Goal: Task Accomplishment & Management: Complete application form

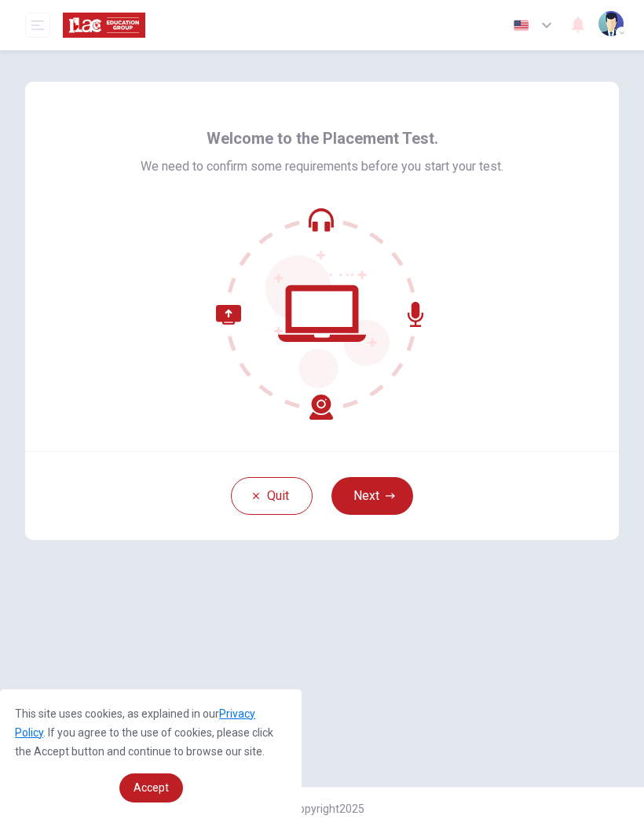
click at [388, 482] on button "Next" at bounding box center [373, 496] width 82 height 38
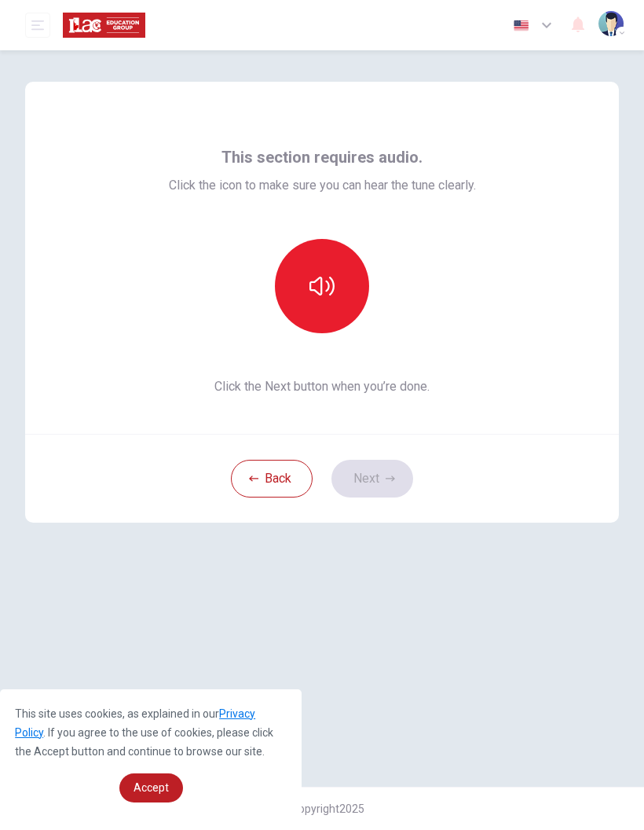
click at [347, 283] on button "button" at bounding box center [322, 286] width 94 height 94
click at [393, 471] on button "Next" at bounding box center [373, 479] width 82 height 38
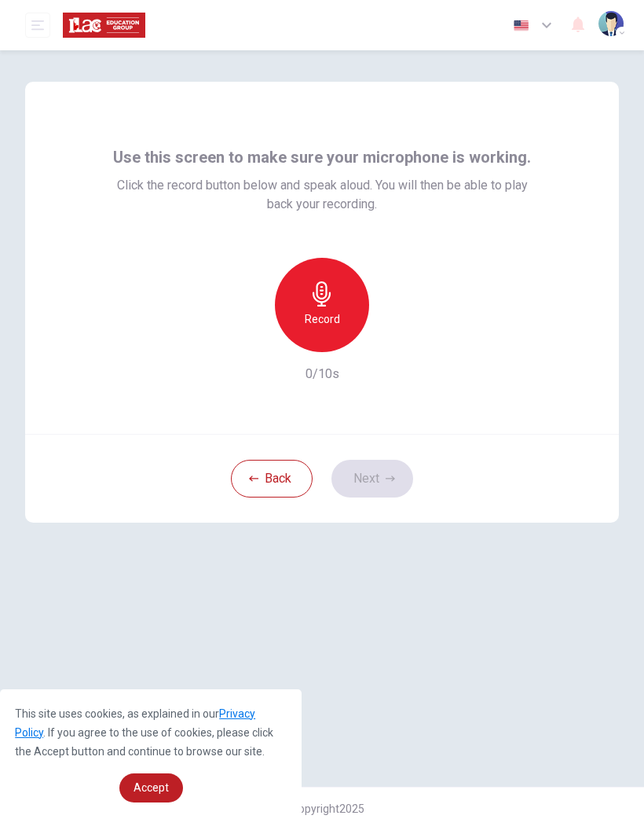
click at [351, 303] on div "Record" at bounding box center [322, 305] width 94 height 94
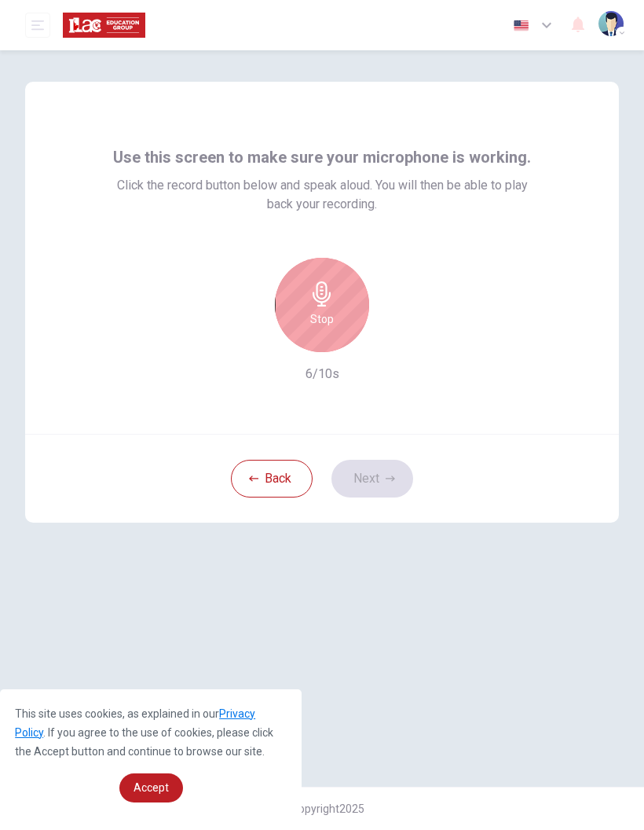
click at [320, 304] on icon "button" at bounding box center [322, 293] width 25 height 25
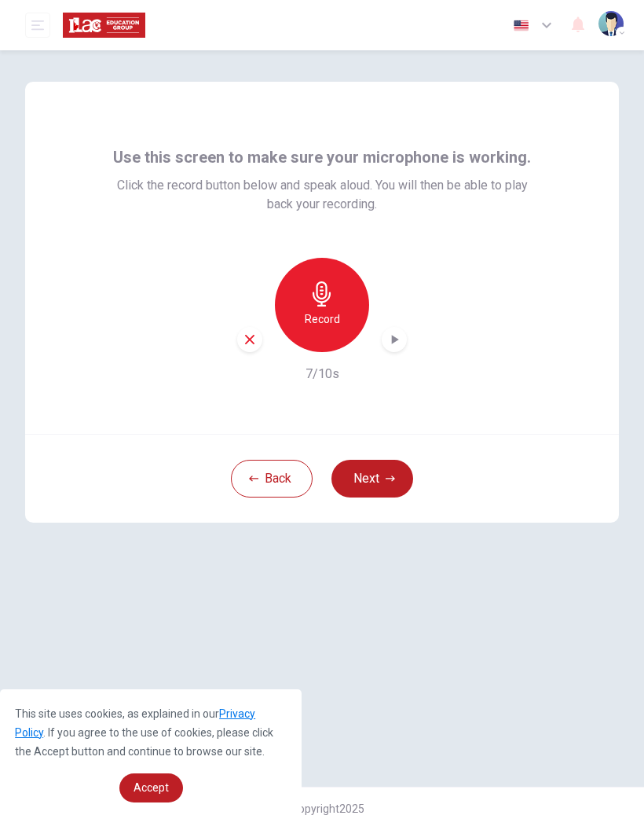
click at [401, 326] on div "Record" at bounding box center [322, 305] width 170 height 94
click at [401, 329] on div "button" at bounding box center [394, 339] width 25 height 25
click at [387, 474] on icon "button" at bounding box center [390, 478] width 9 height 9
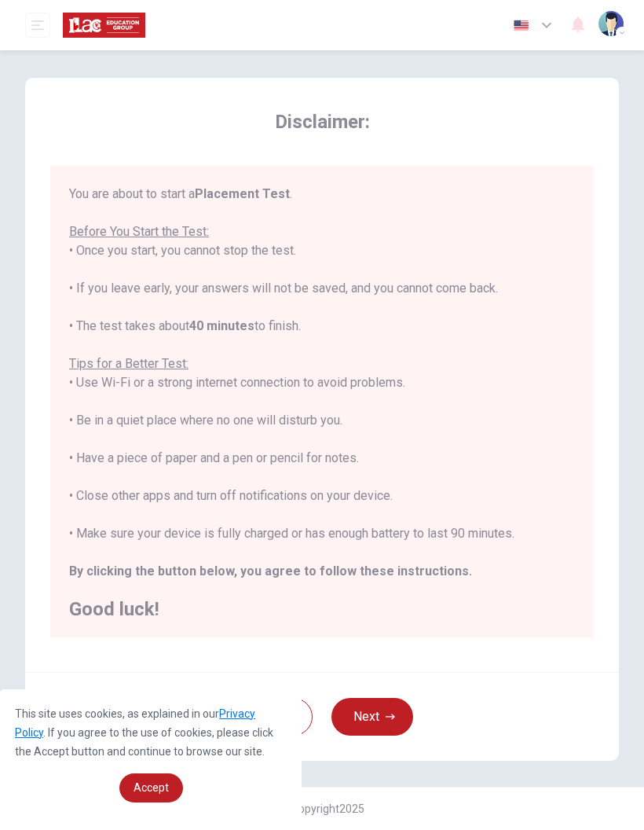
scroll to position [4, 0]
click at [138, 776] on link "Accept" at bounding box center [151, 787] width 64 height 29
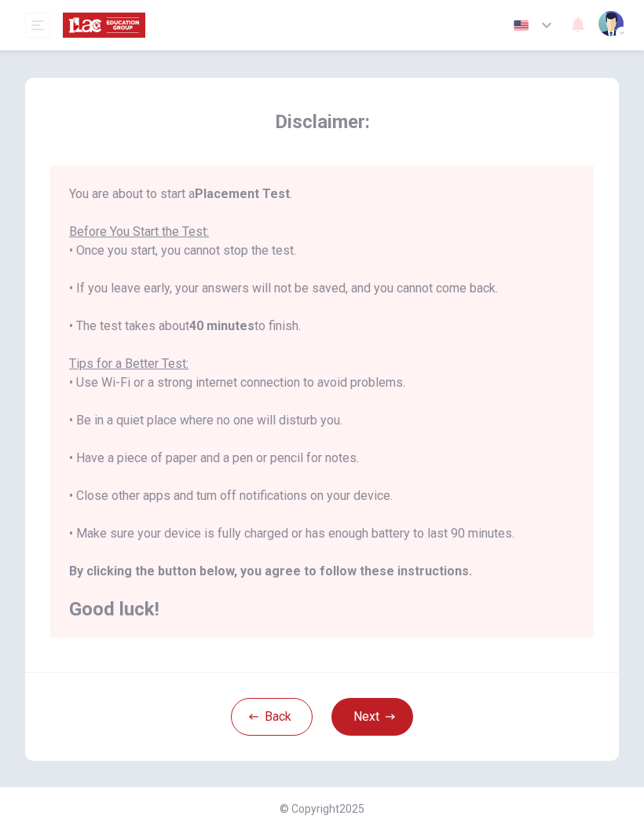
click at [391, 712] on icon "button" at bounding box center [390, 716] width 9 height 9
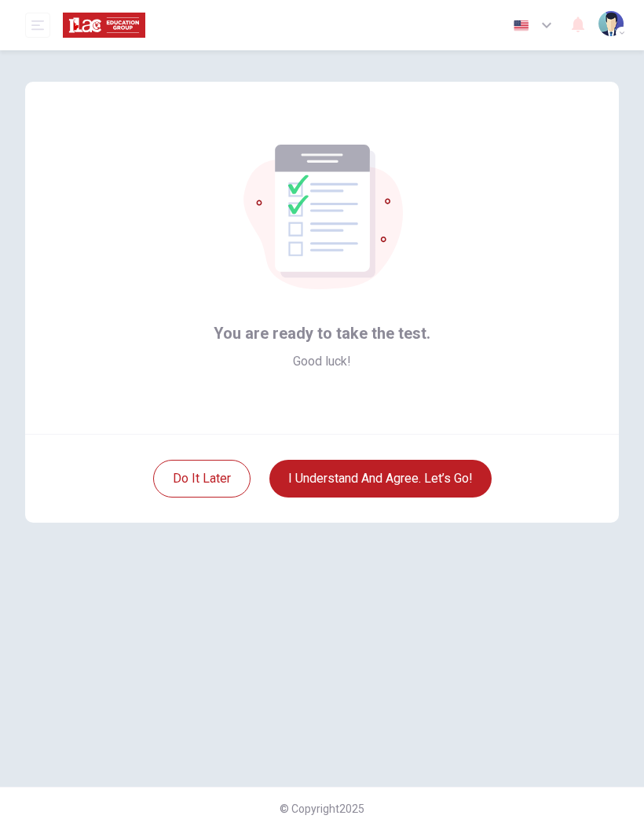
scroll to position [0, 0]
click at [470, 467] on button "I understand and agree. Let’s go!" at bounding box center [381, 479] width 222 height 38
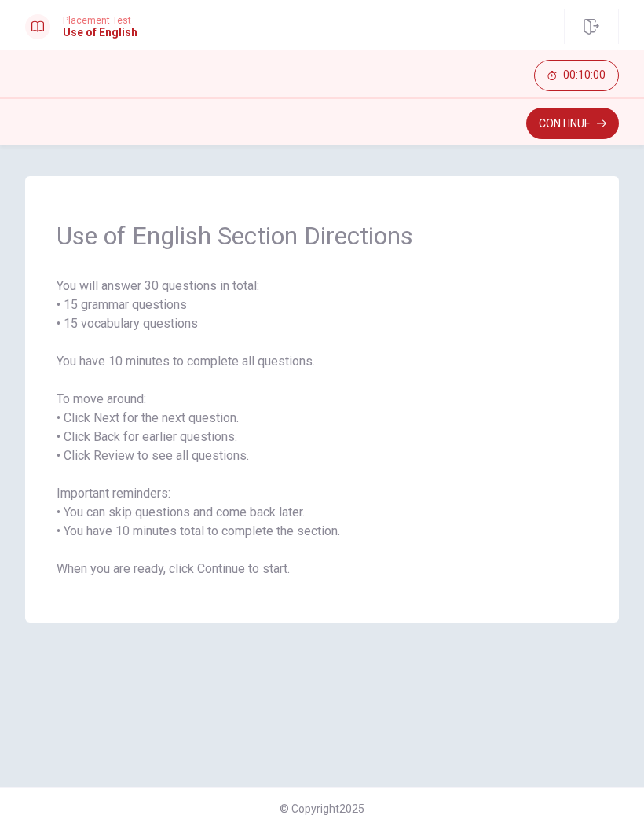
click at [579, 119] on button "Continue" at bounding box center [573, 123] width 93 height 31
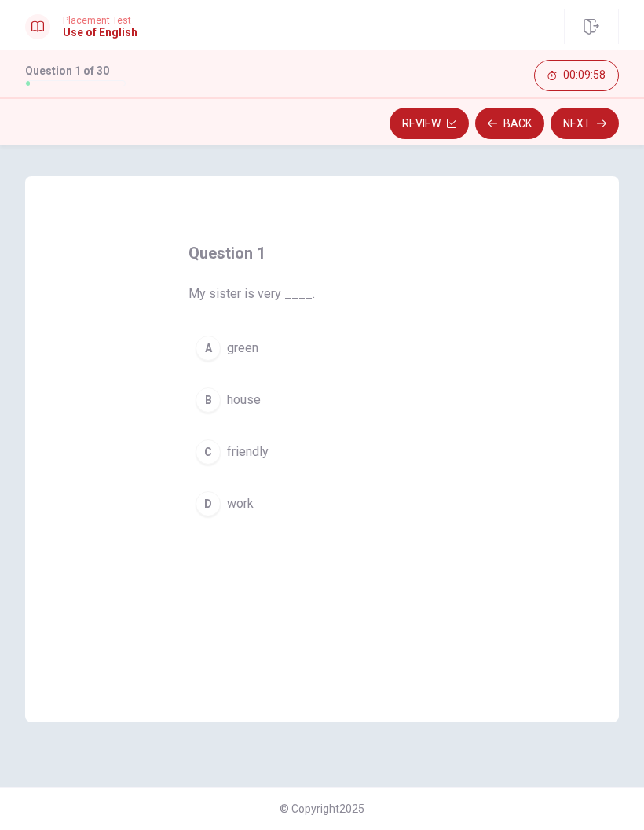
click at [237, 438] on button "C friendly" at bounding box center [322, 451] width 267 height 39
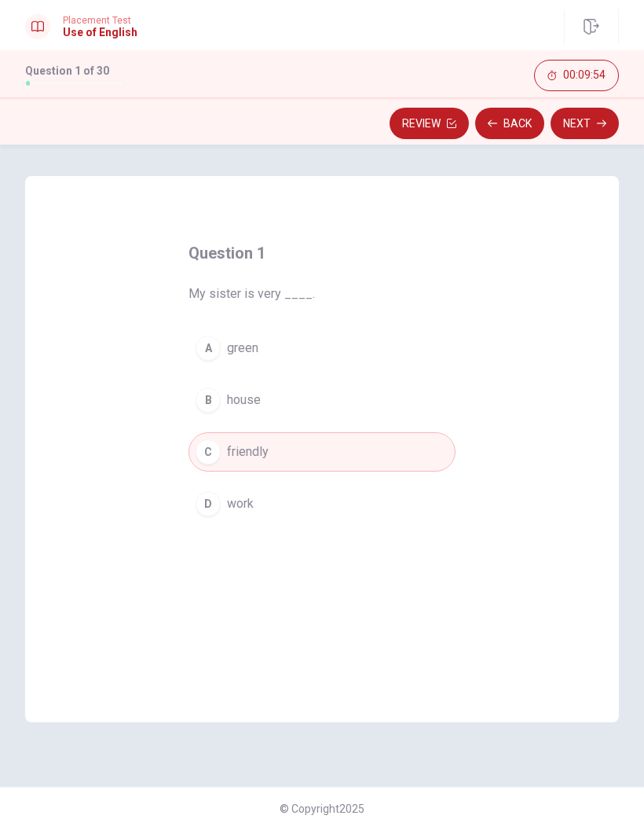
click at [596, 125] on button "Next" at bounding box center [585, 123] width 68 height 31
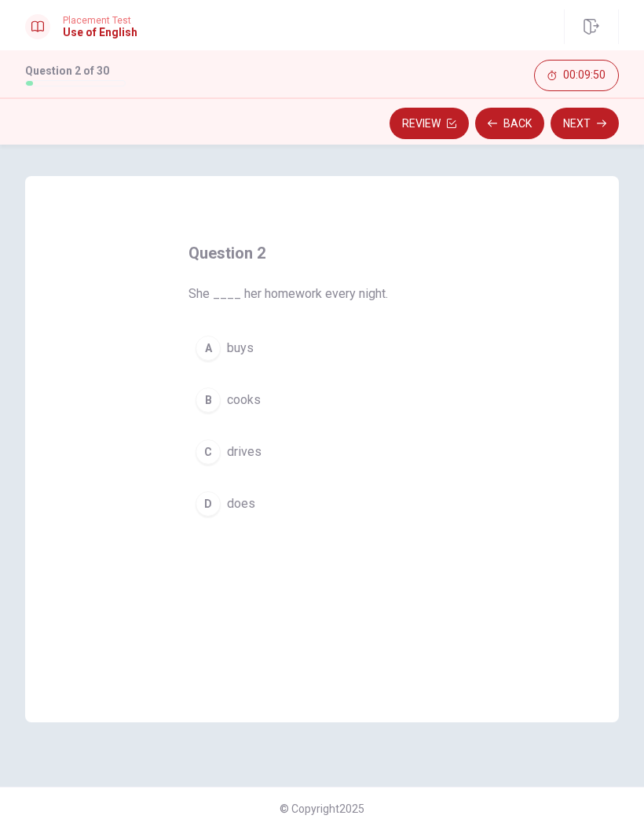
click at [260, 501] on button "D does" at bounding box center [322, 503] width 267 height 39
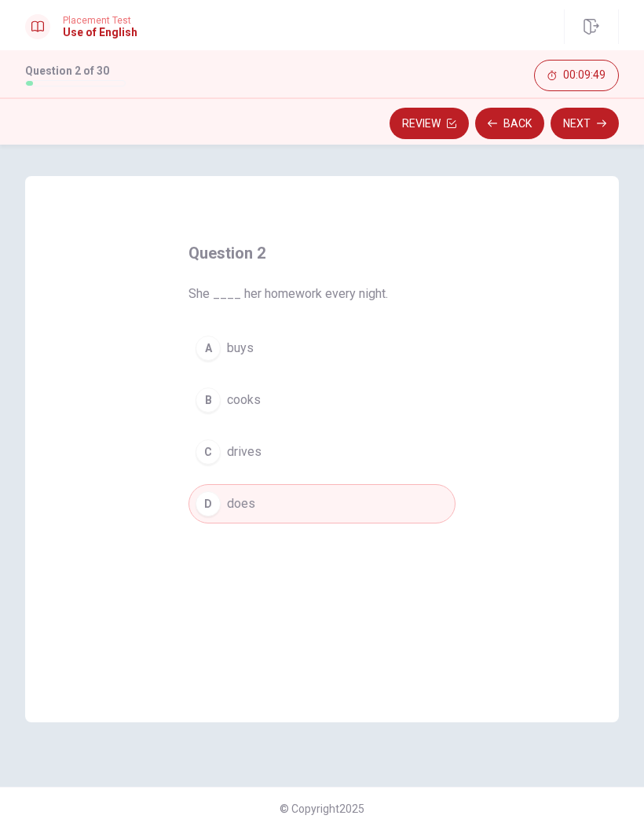
click at [589, 119] on button "Next" at bounding box center [585, 123] width 68 height 31
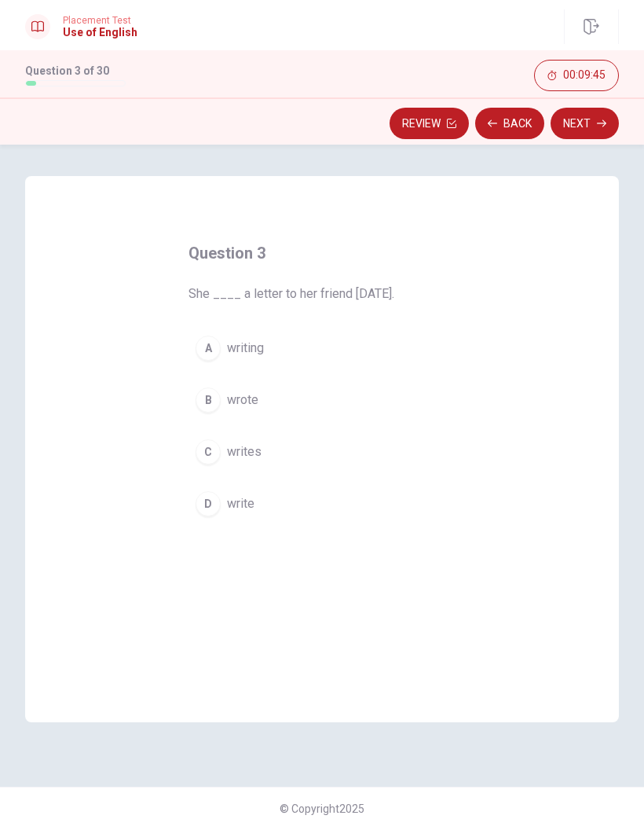
click at [306, 409] on button "B wrote" at bounding box center [322, 399] width 267 height 39
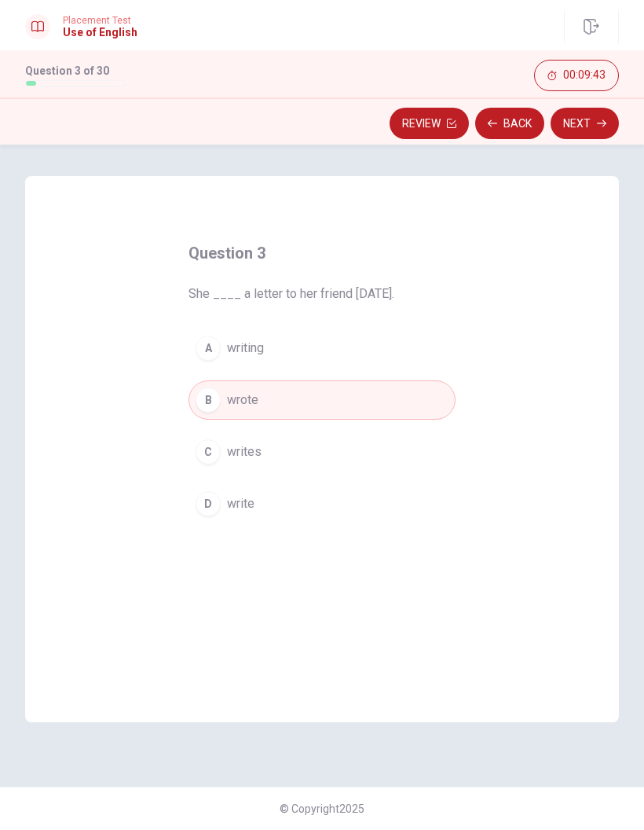
click at [594, 123] on button "Next" at bounding box center [585, 123] width 68 height 31
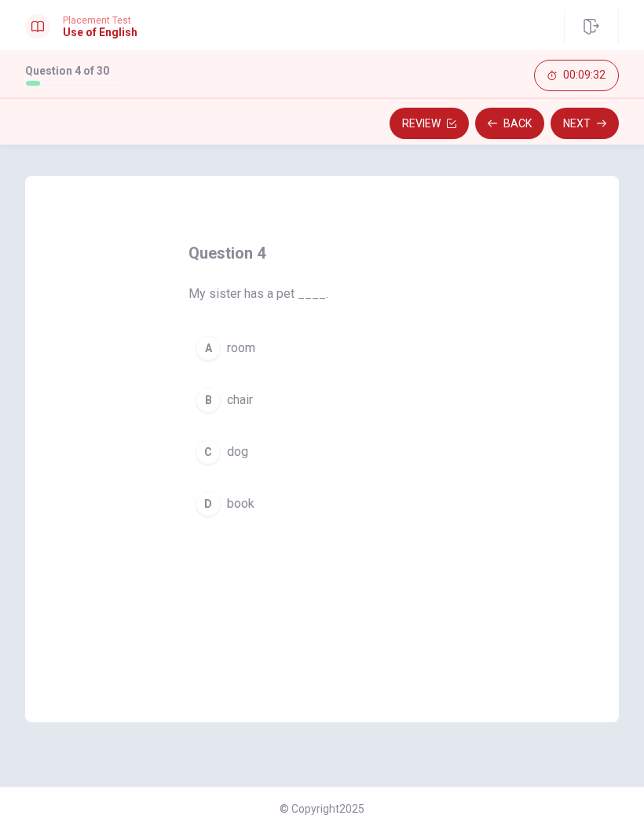
click at [244, 398] on span "chair" at bounding box center [240, 400] width 26 height 19
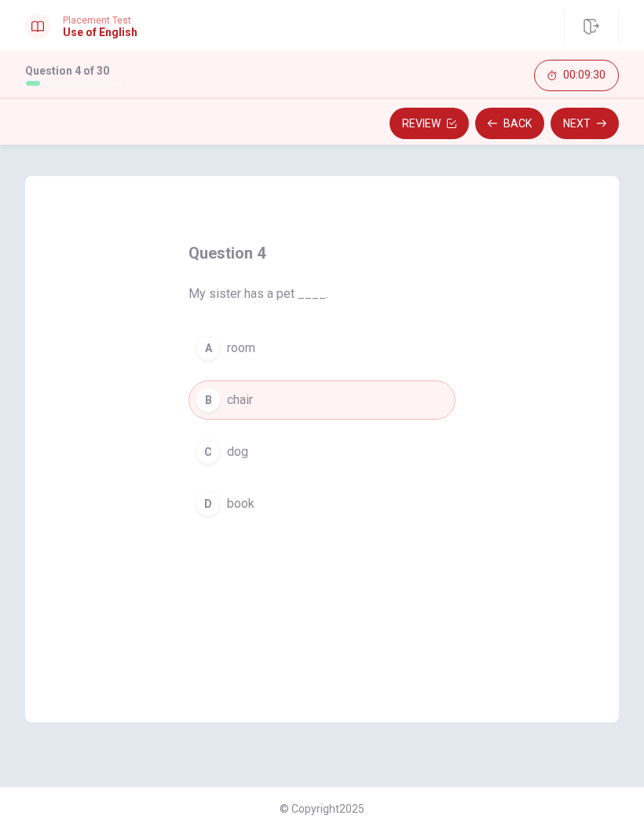
click at [597, 122] on icon "button" at bounding box center [601, 123] width 9 height 9
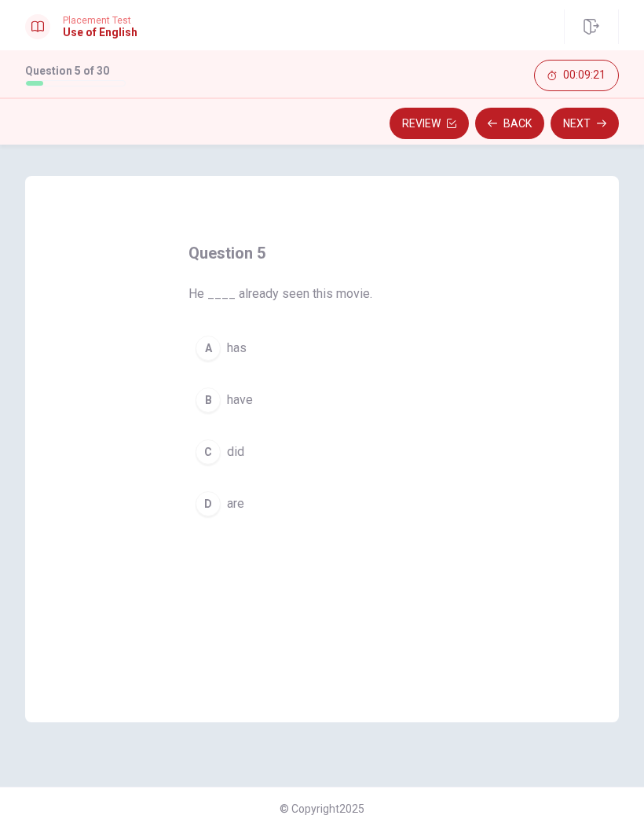
click at [255, 347] on button "A has" at bounding box center [322, 348] width 267 height 39
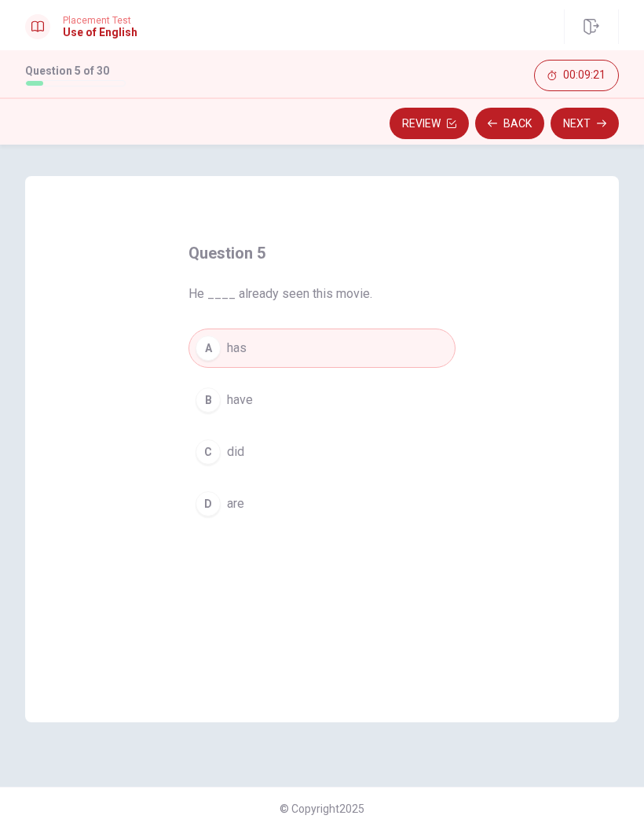
click at [607, 115] on button "Next" at bounding box center [585, 123] width 68 height 31
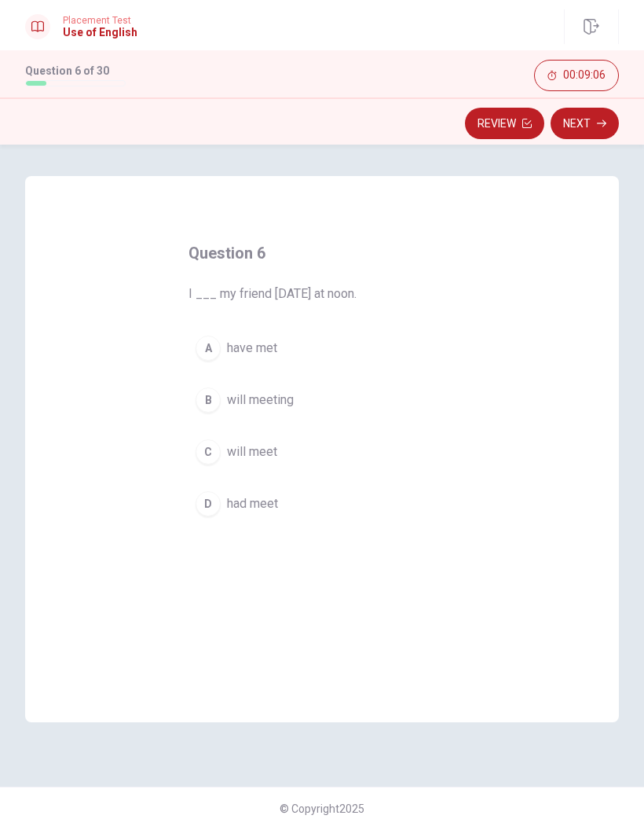
click at [276, 447] on span "will meet" at bounding box center [252, 451] width 50 height 19
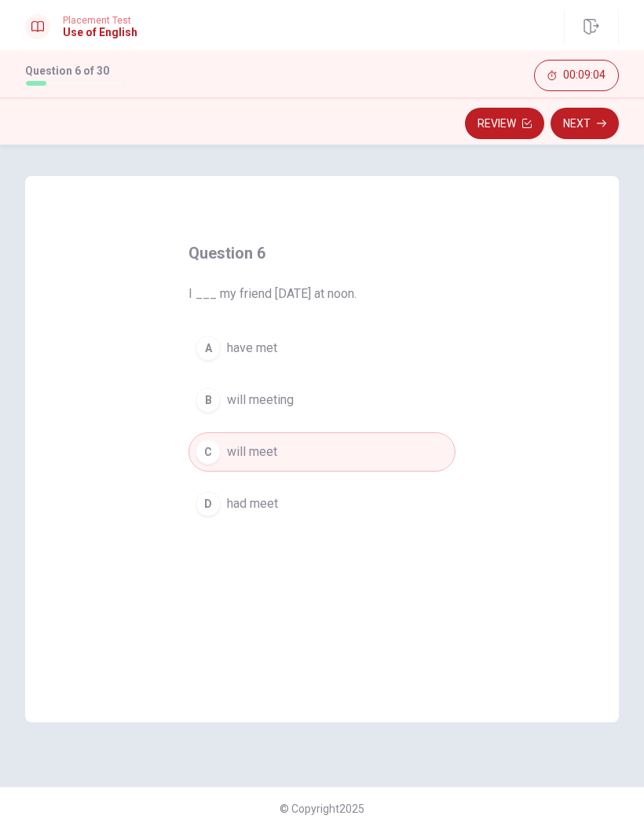
click at [600, 116] on button "Next" at bounding box center [585, 123] width 68 height 31
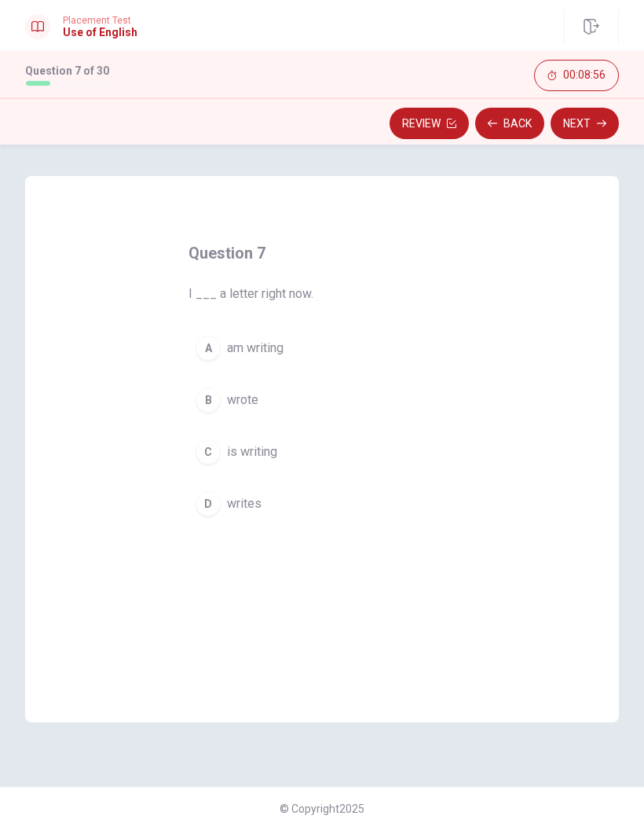
click at [284, 358] on button "A am writing" at bounding box center [322, 348] width 267 height 39
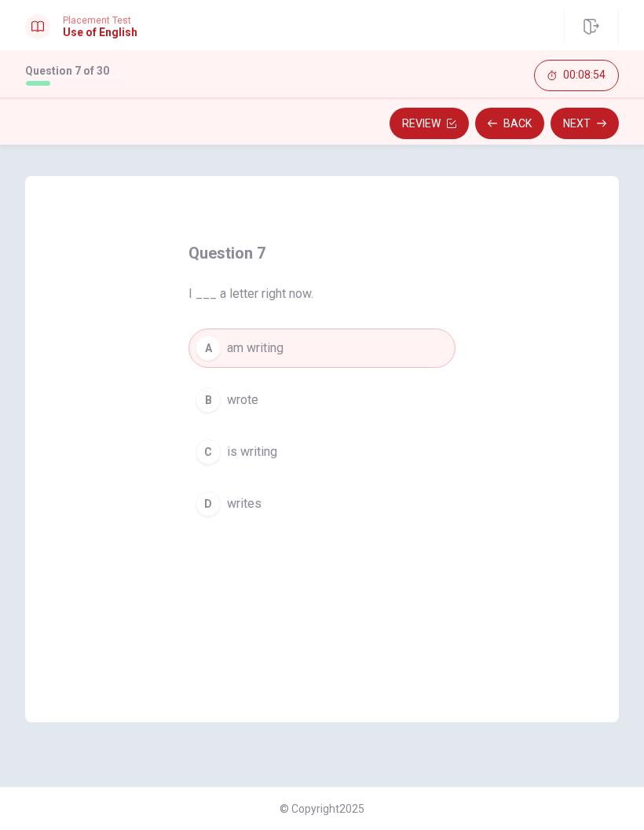
click at [597, 118] on button "Next" at bounding box center [585, 123] width 68 height 31
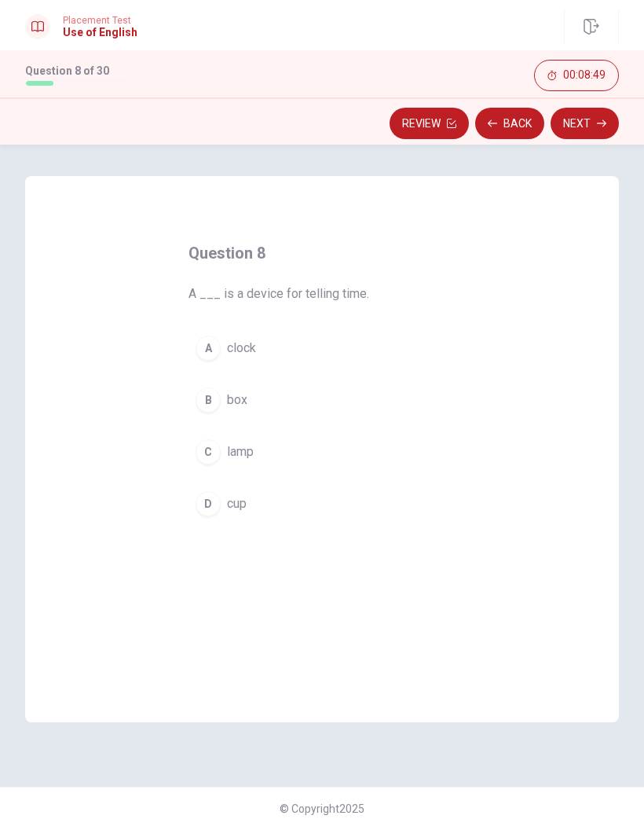
click at [372, 335] on button "A clock" at bounding box center [322, 348] width 267 height 39
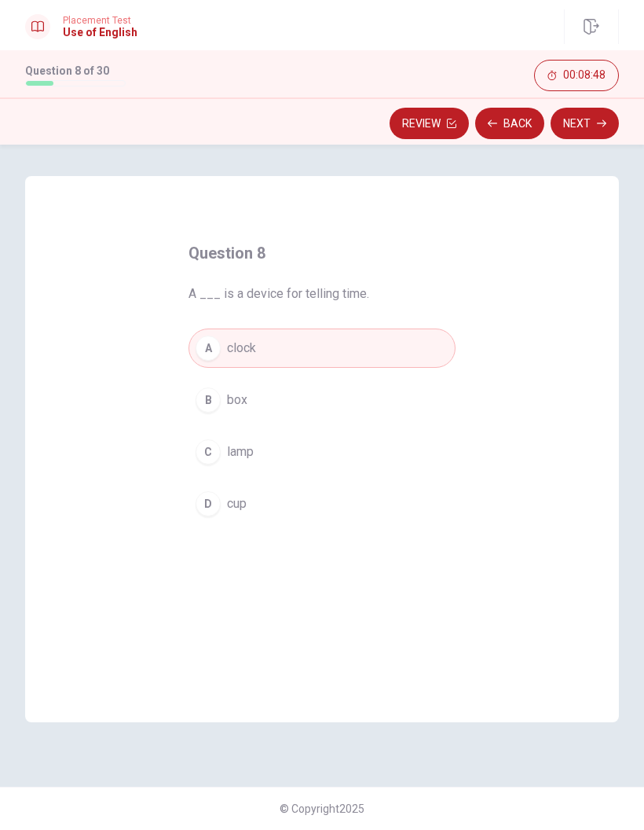
click at [588, 112] on button "Next" at bounding box center [585, 123] width 68 height 31
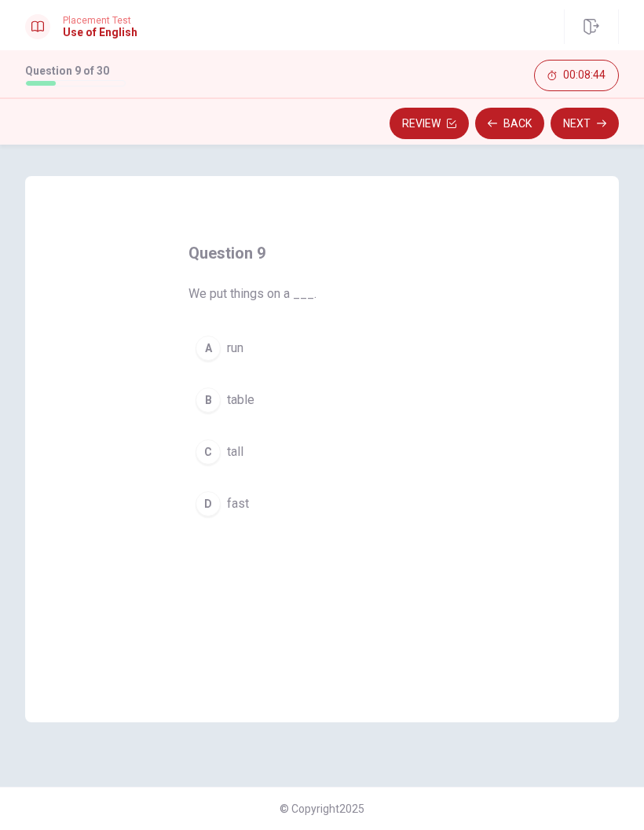
click at [298, 395] on button "B table" at bounding box center [322, 399] width 267 height 39
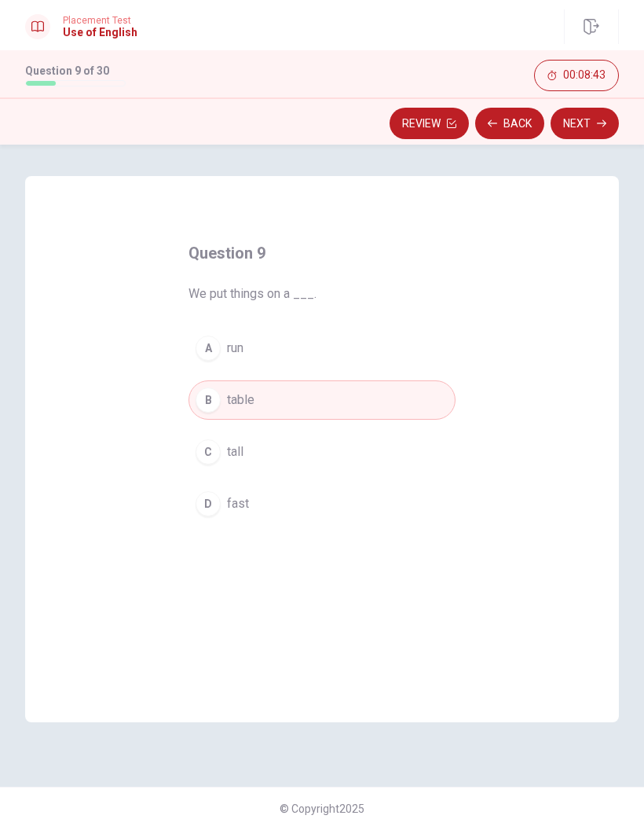
click at [597, 116] on button "Next" at bounding box center [585, 123] width 68 height 31
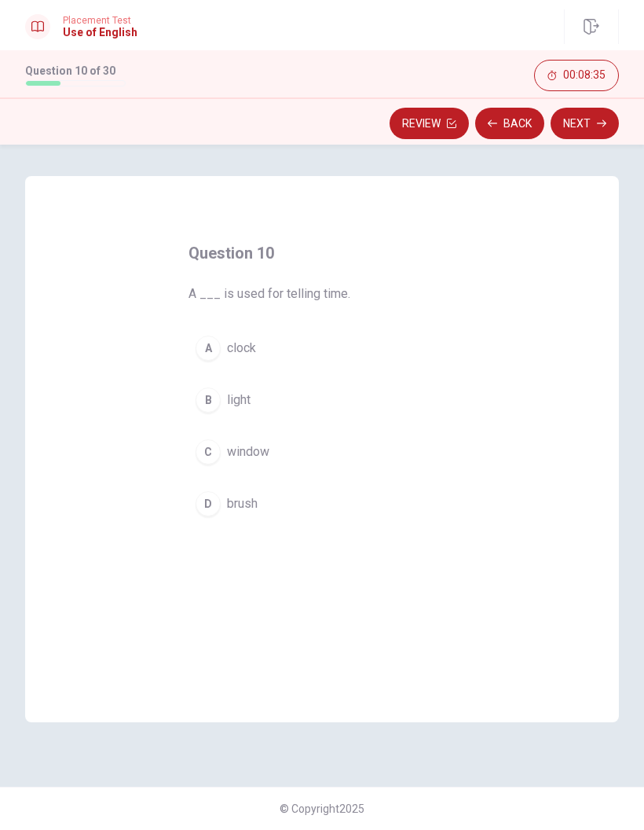
click at [384, 342] on button "A clock" at bounding box center [322, 348] width 267 height 39
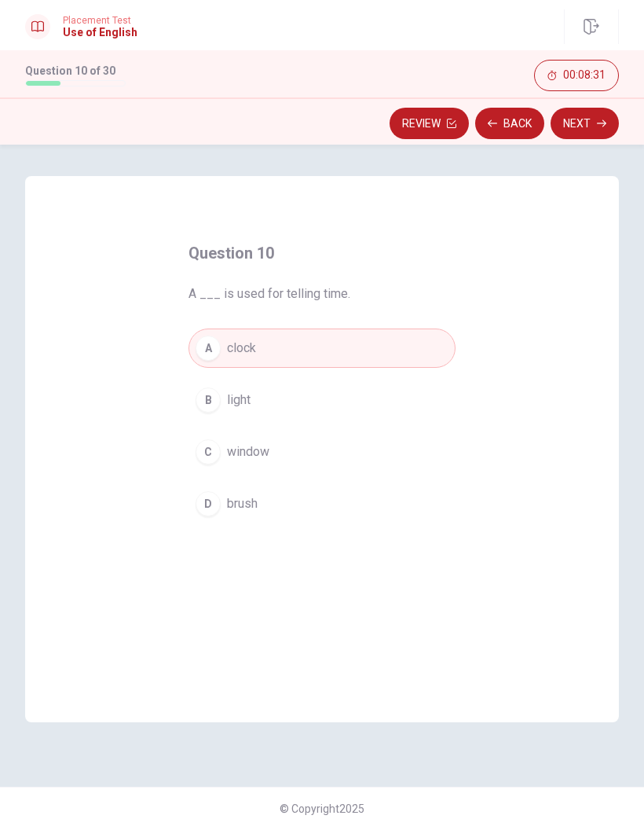
click at [597, 119] on icon "button" at bounding box center [601, 123] width 9 height 9
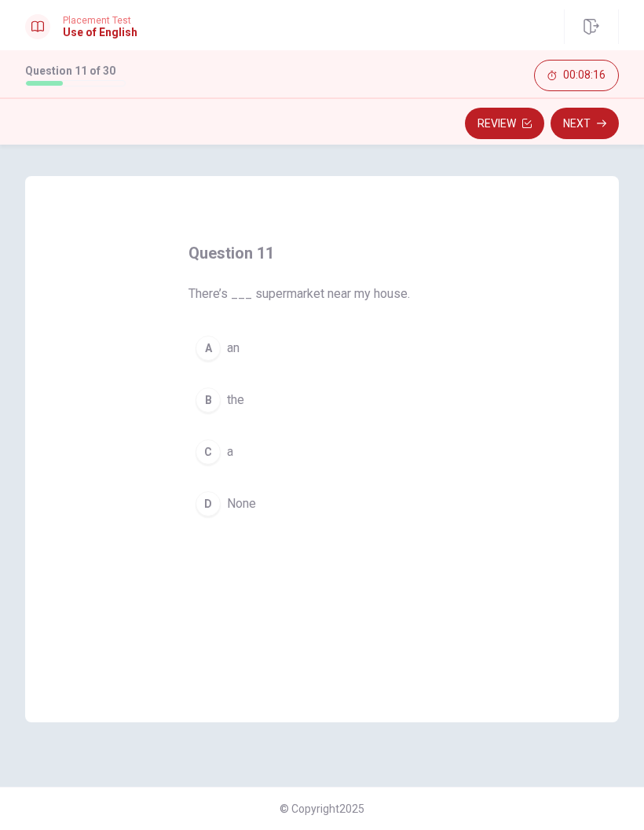
click at [360, 445] on button "C a" at bounding box center [322, 451] width 267 height 39
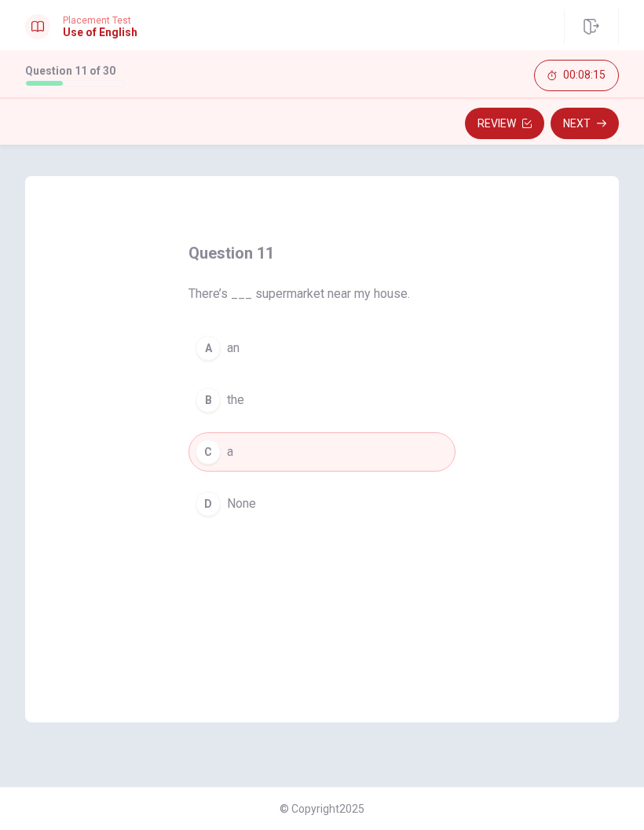
click at [598, 114] on button "Next" at bounding box center [585, 123] width 68 height 31
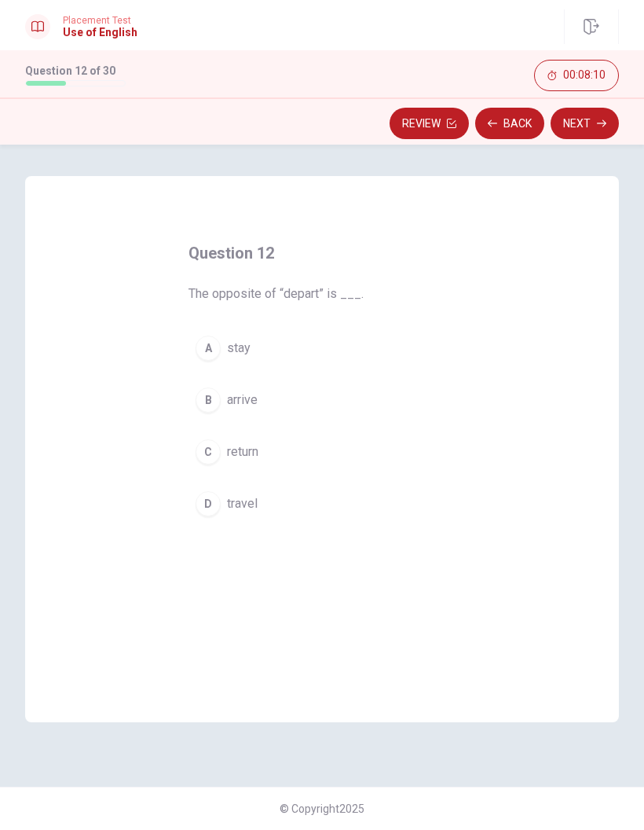
click at [303, 402] on button "B arrive" at bounding box center [322, 399] width 267 height 39
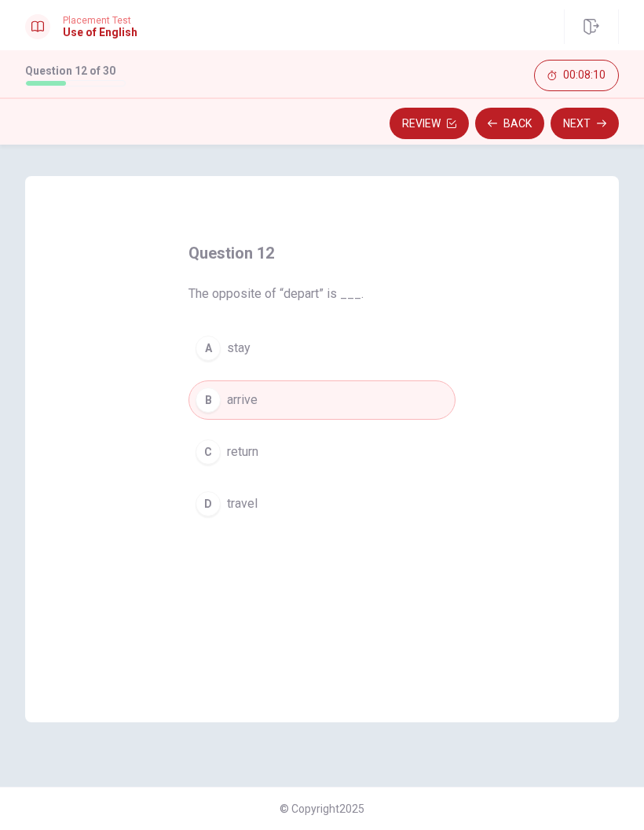
click at [591, 121] on button "Next" at bounding box center [585, 123] width 68 height 31
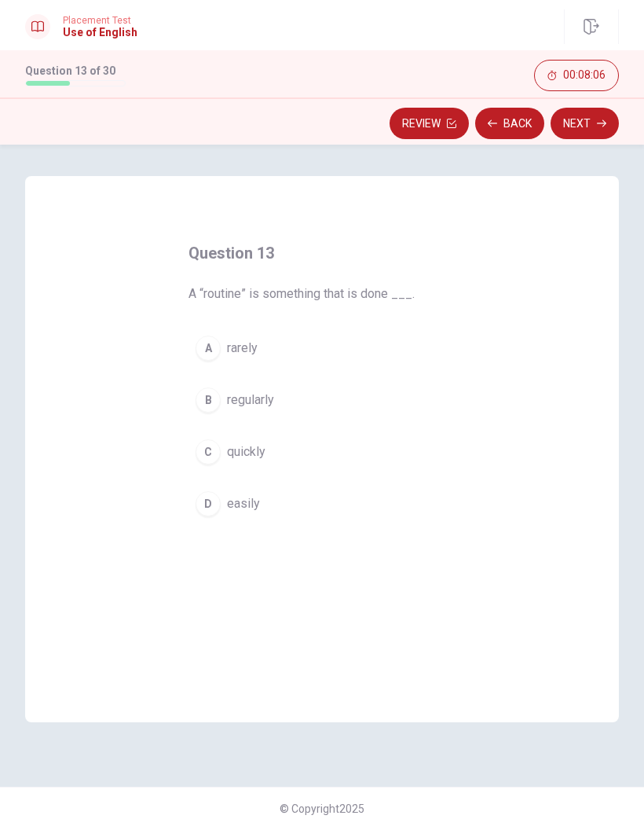
click at [287, 402] on button "B regularly" at bounding box center [322, 399] width 267 height 39
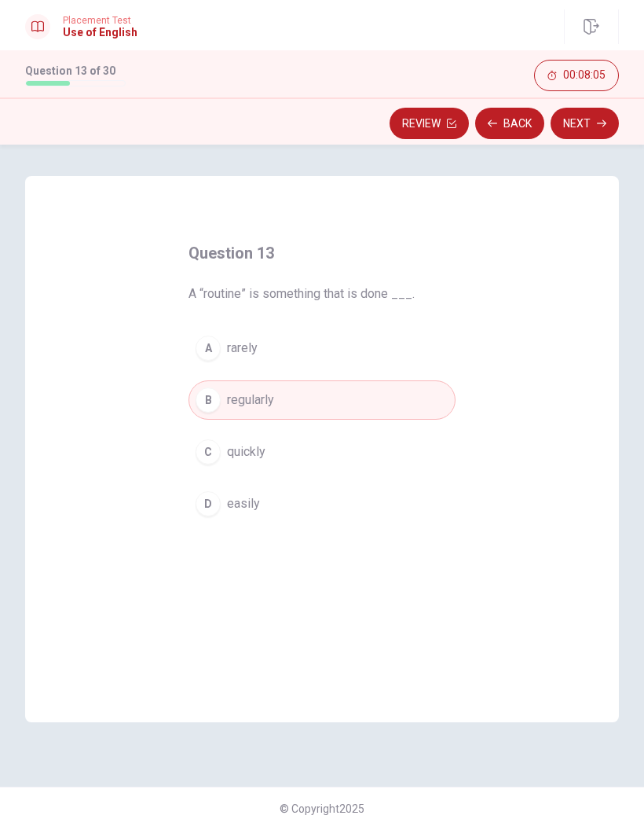
click at [600, 116] on button "Next" at bounding box center [585, 123] width 68 height 31
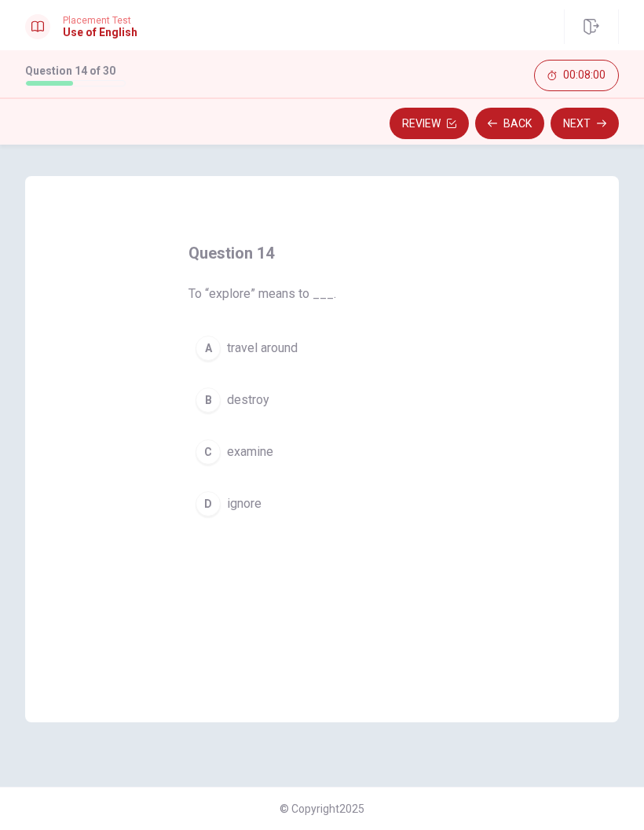
click at [317, 449] on button "C examine" at bounding box center [322, 451] width 267 height 39
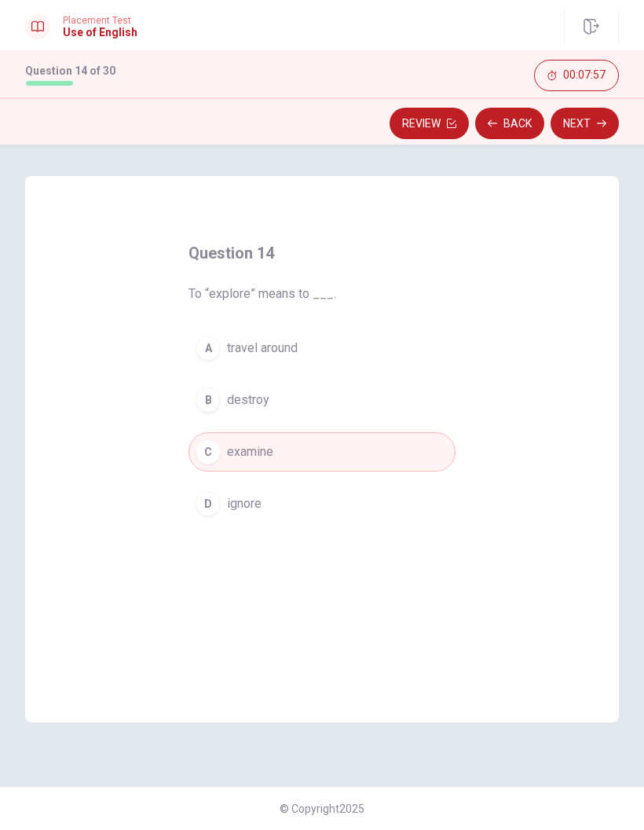
click at [585, 127] on button "Next" at bounding box center [585, 123] width 68 height 31
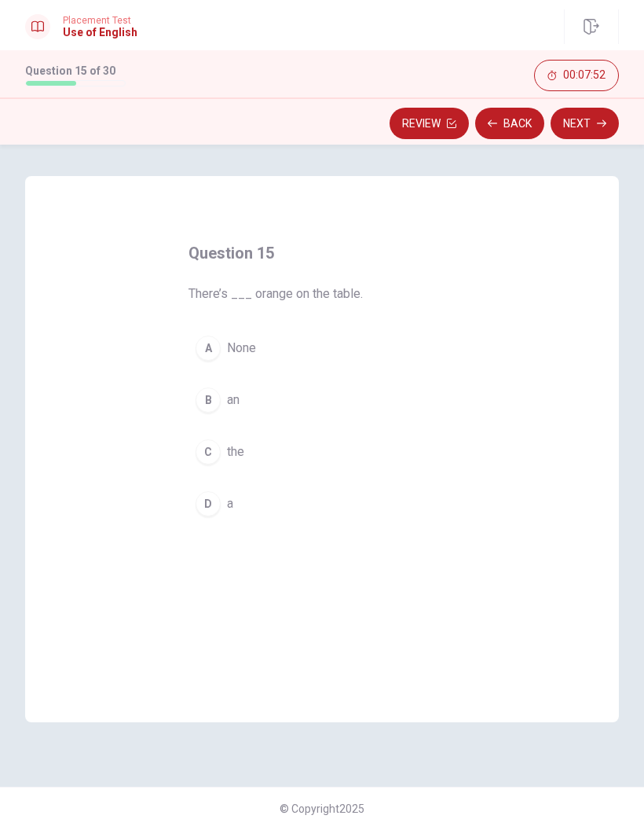
click at [296, 500] on button "D a" at bounding box center [322, 503] width 267 height 39
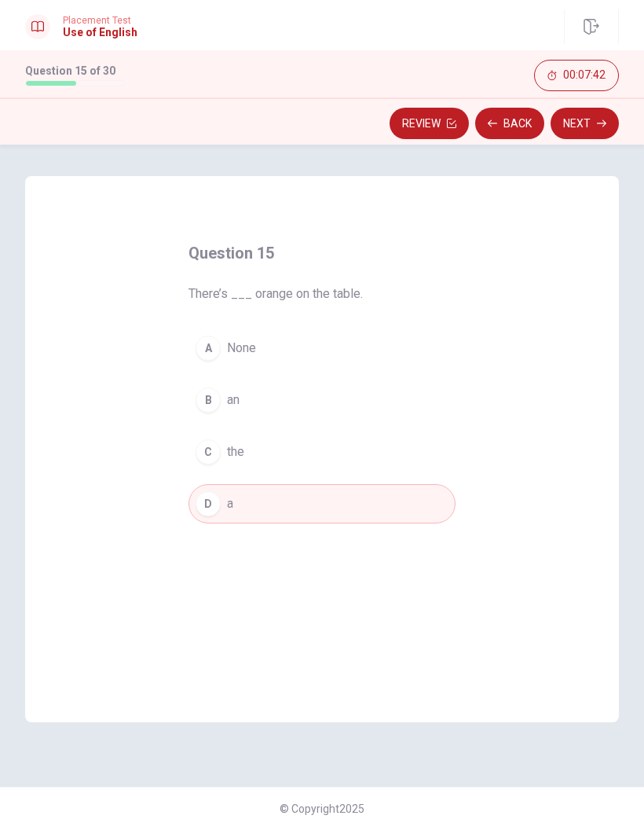
click at [588, 130] on button "Next" at bounding box center [585, 123] width 68 height 31
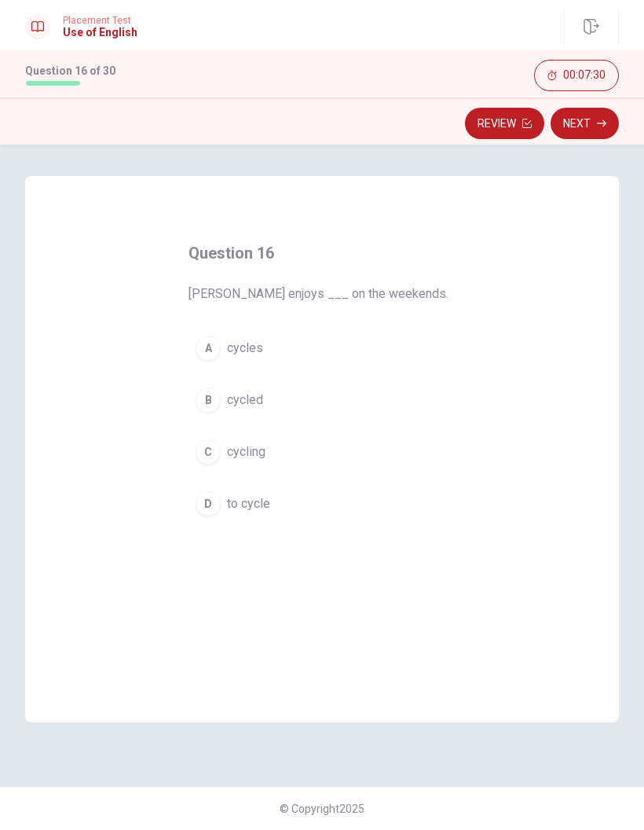
click at [359, 444] on button "C cycling" at bounding box center [322, 451] width 267 height 39
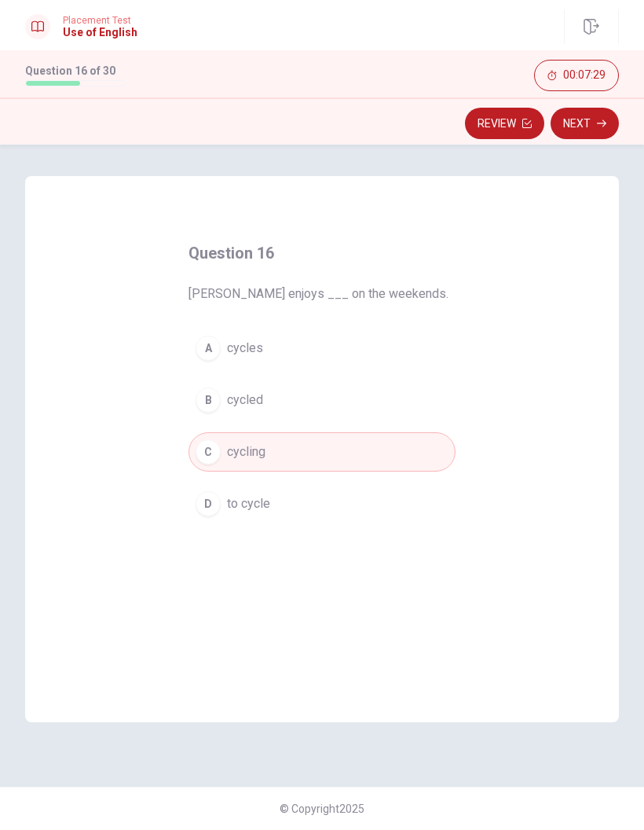
click at [596, 121] on button "Next" at bounding box center [585, 123] width 68 height 31
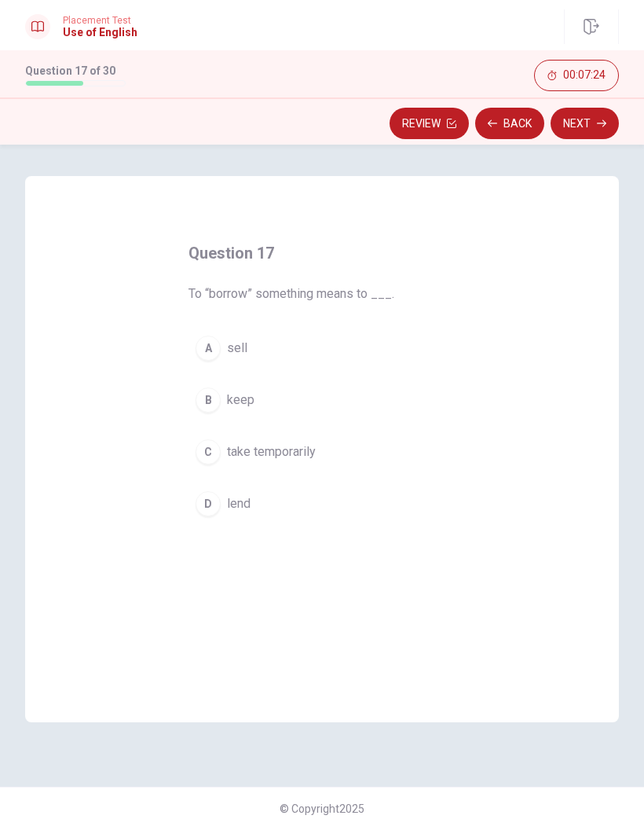
click at [329, 444] on button "C take temporarily" at bounding box center [322, 451] width 267 height 39
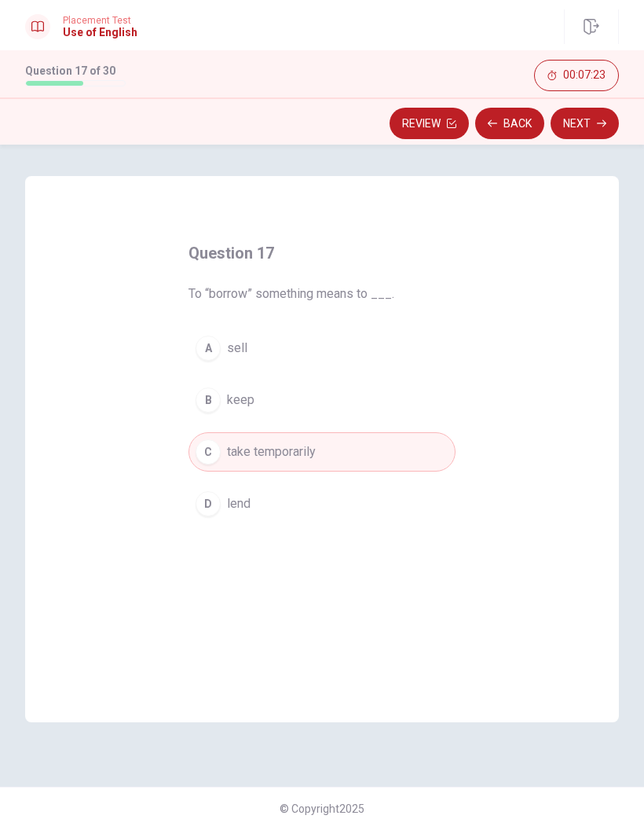
click at [596, 115] on button "Next" at bounding box center [585, 123] width 68 height 31
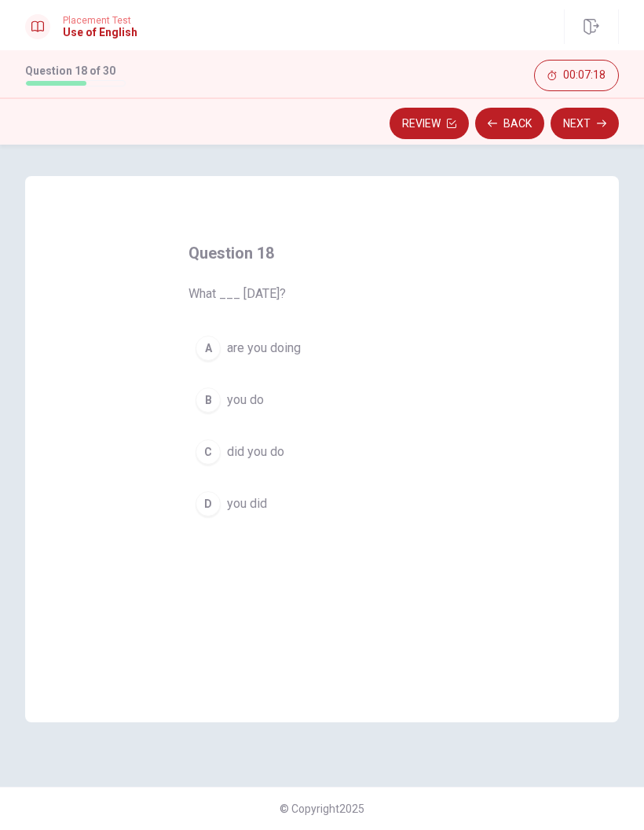
click at [352, 344] on button "A are you doing" at bounding box center [322, 348] width 267 height 39
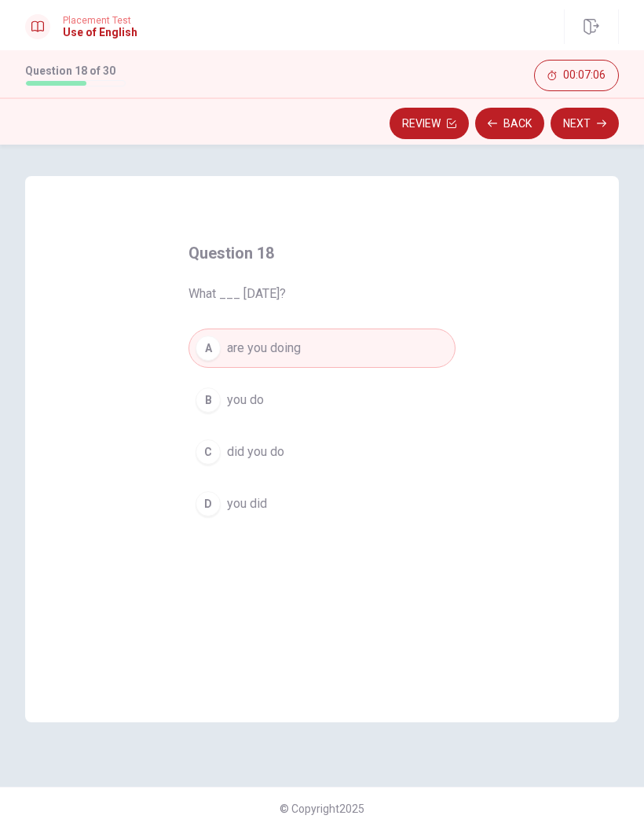
click at [329, 381] on button "B you do" at bounding box center [322, 399] width 267 height 39
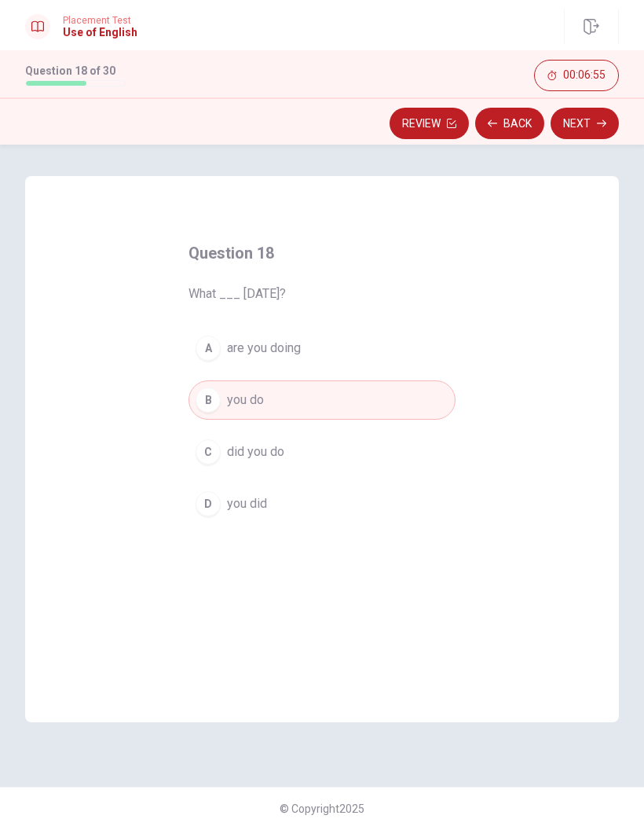
click at [340, 454] on button "C did you do" at bounding box center [322, 451] width 267 height 39
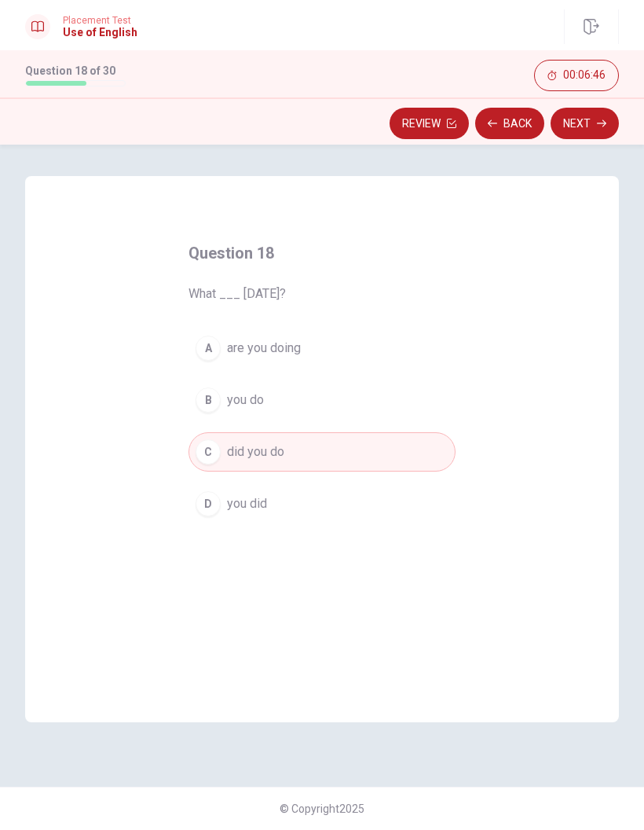
click at [593, 119] on button "Next" at bounding box center [585, 123] width 68 height 31
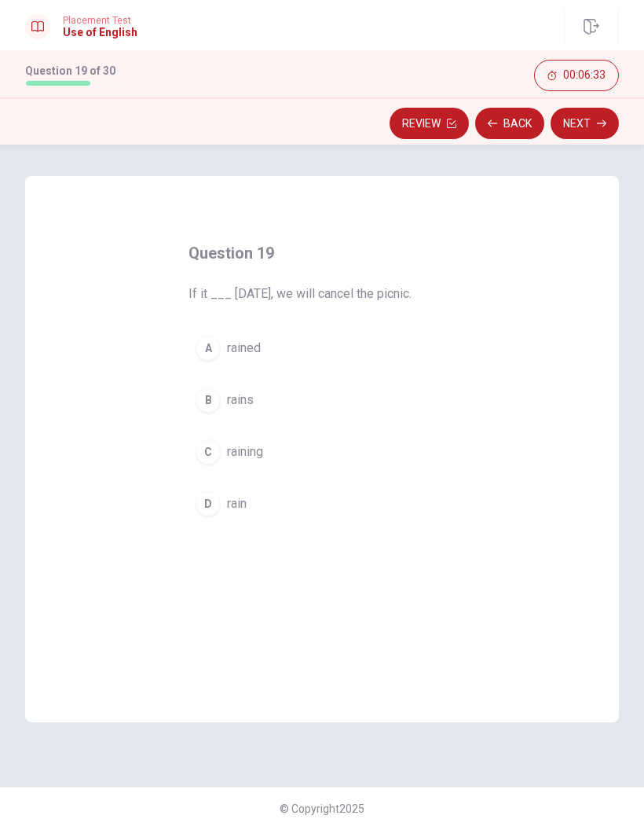
click at [327, 504] on button "D rain" at bounding box center [322, 503] width 267 height 39
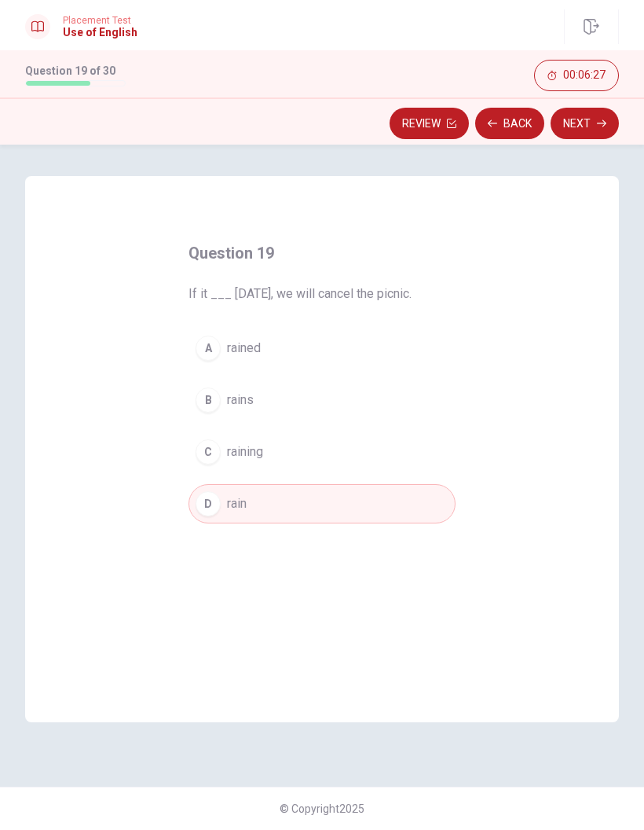
click at [379, 452] on button "C raining" at bounding box center [322, 451] width 267 height 39
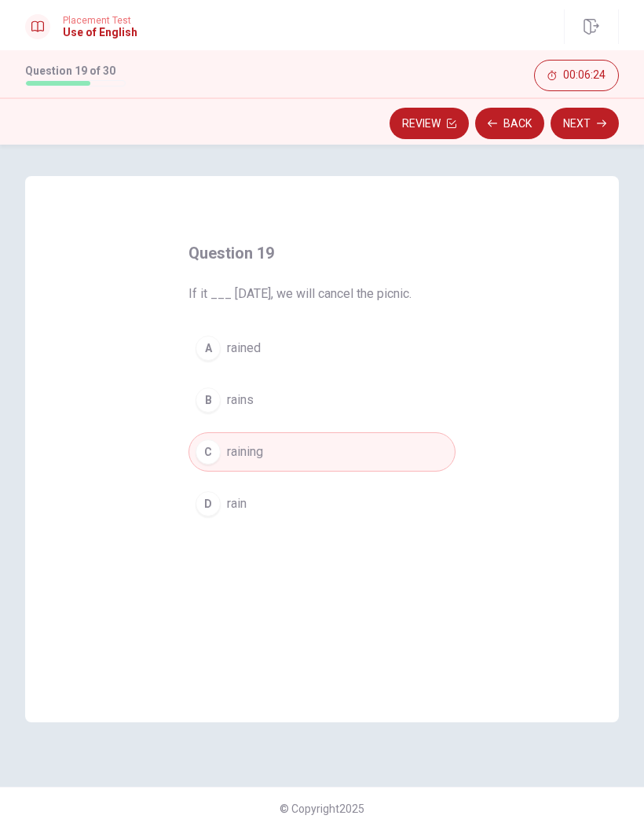
click at [602, 119] on icon "button" at bounding box center [601, 123] width 9 height 9
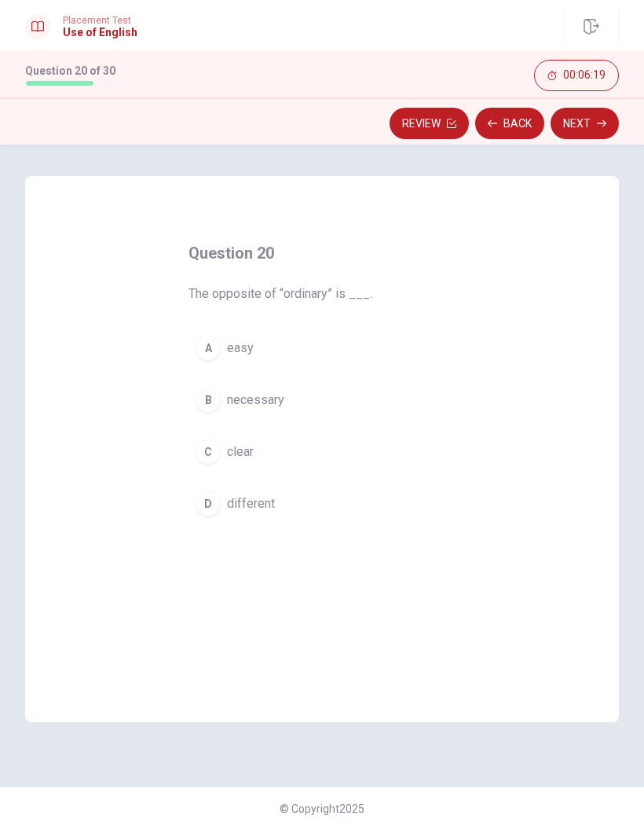
click at [303, 511] on button "D different" at bounding box center [322, 503] width 267 height 39
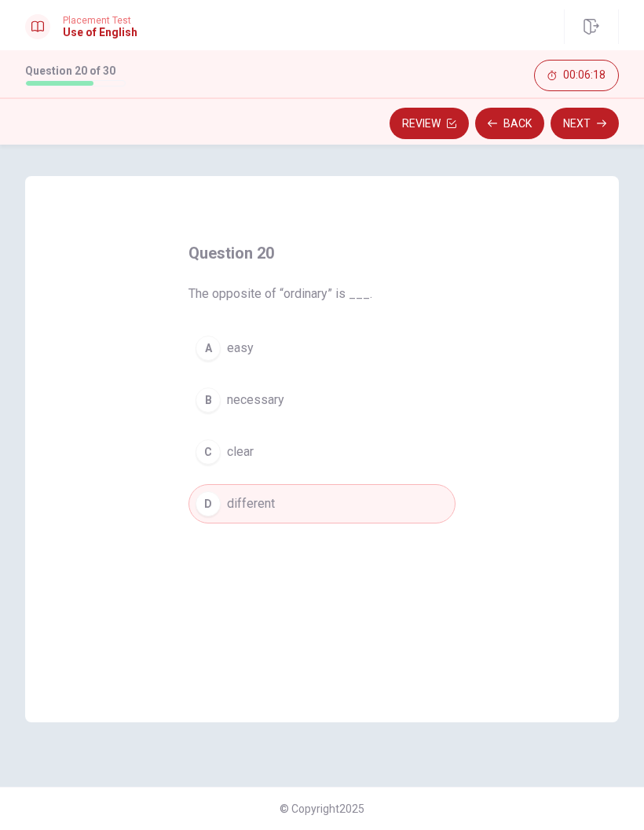
click at [594, 119] on button "Next" at bounding box center [585, 123] width 68 height 31
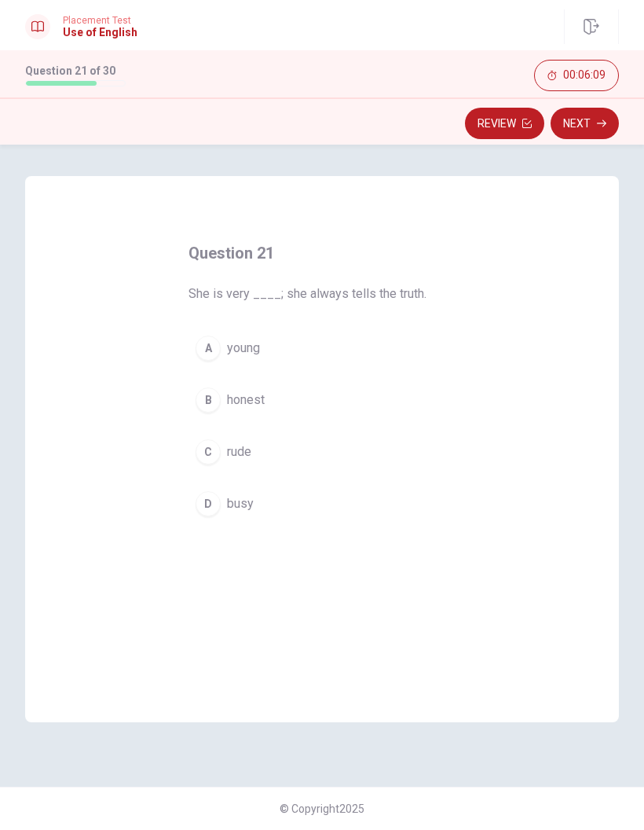
click at [318, 396] on button "B honest" at bounding box center [322, 399] width 267 height 39
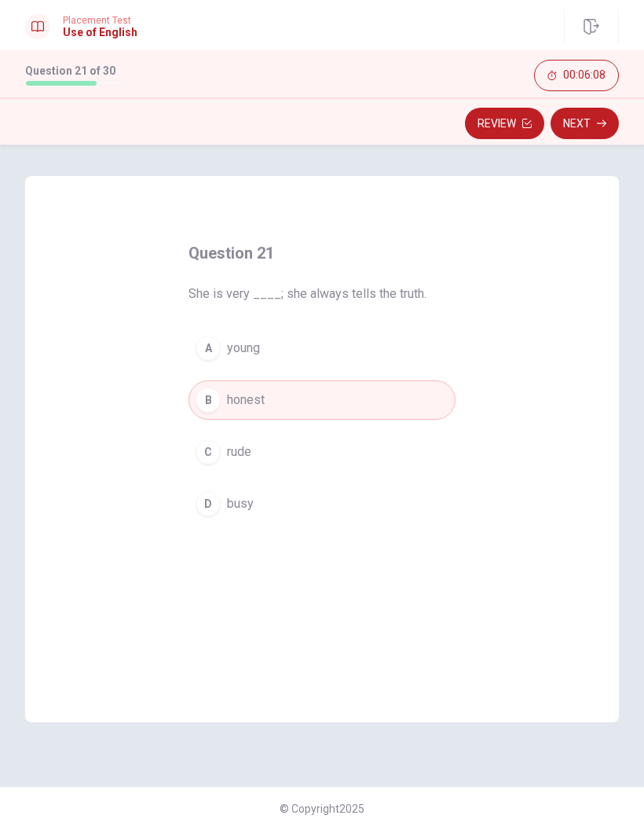
click at [604, 123] on icon "button" at bounding box center [601, 123] width 9 height 7
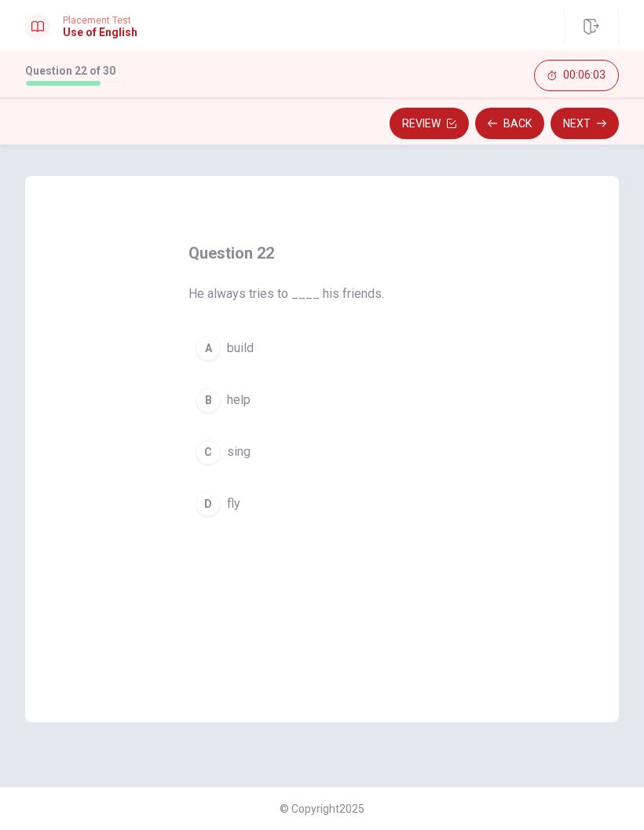
click at [369, 405] on button "B help" at bounding box center [322, 399] width 267 height 39
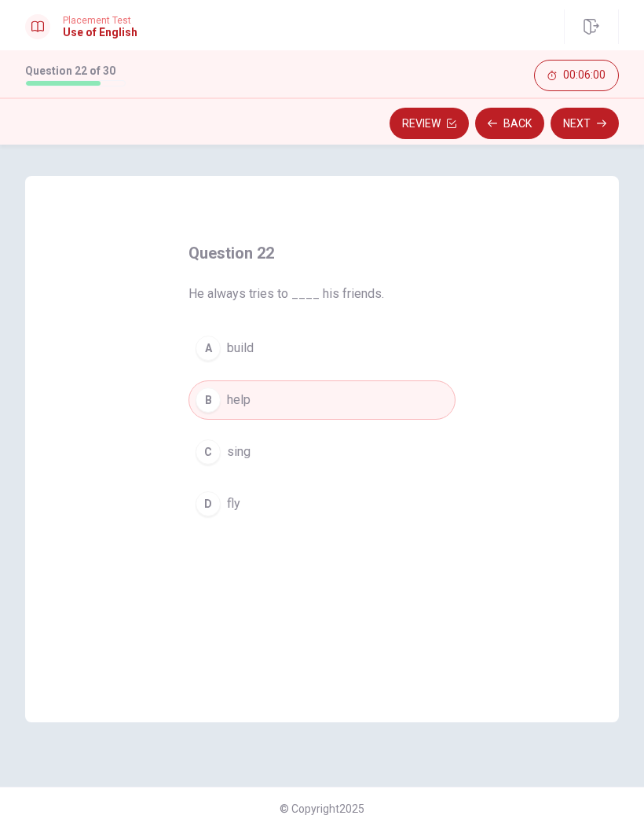
click at [604, 124] on icon "button" at bounding box center [601, 123] width 9 height 9
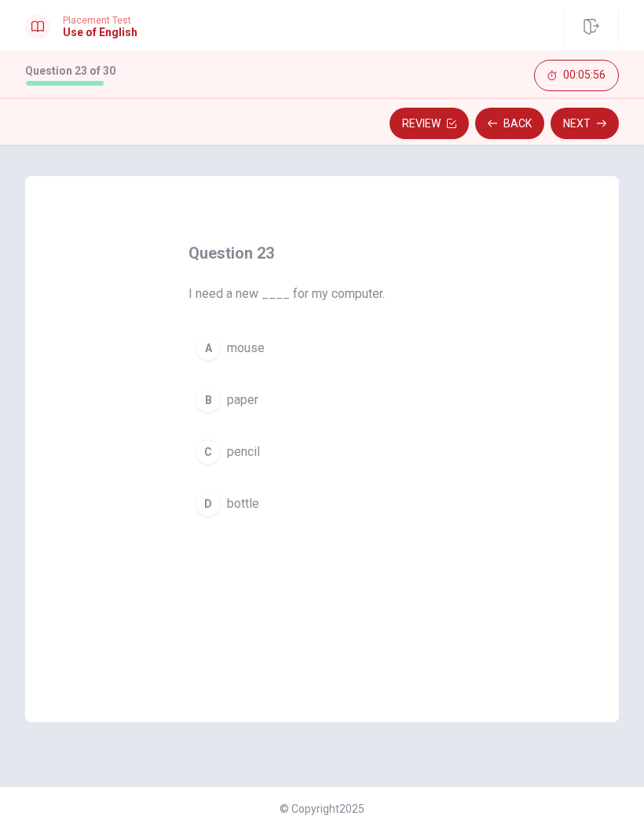
click at [381, 354] on button "A mouse" at bounding box center [322, 348] width 267 height 39
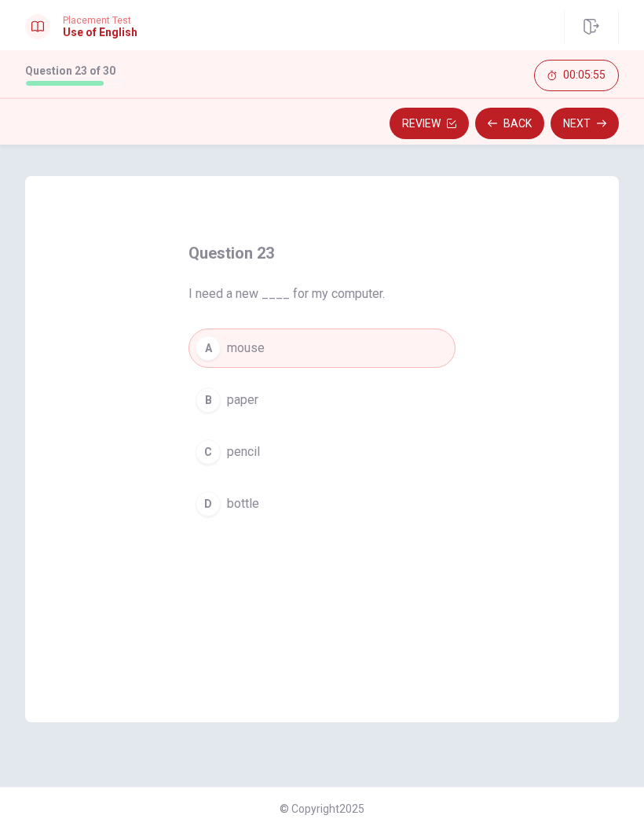
click at [597, 118] on button "Next" at bounding box center [585, 123] width 68 height 31
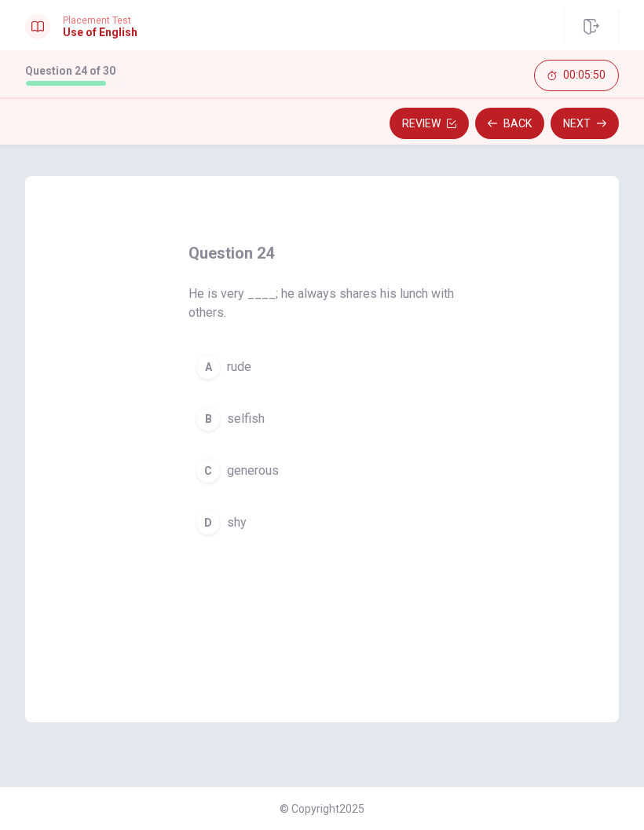
click at [331, 470] on button "C generous" at bounding box center [322, 470] width 267 height 39
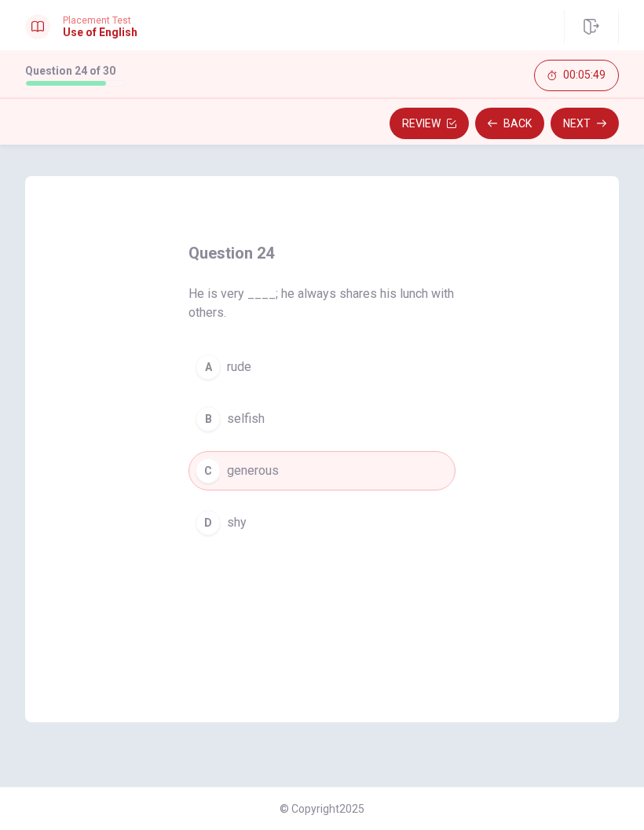
click at [597, 123] on icon "button" at bounding box center [601, 123] width 9 height 9
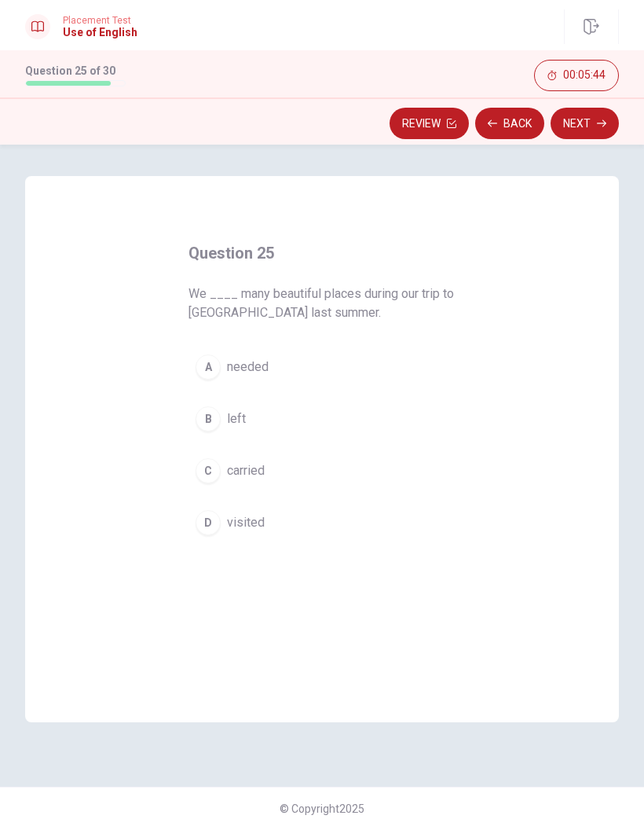
click at [341, 517] on button "D visited" at bounding box center [322, 522] width 267 height 39
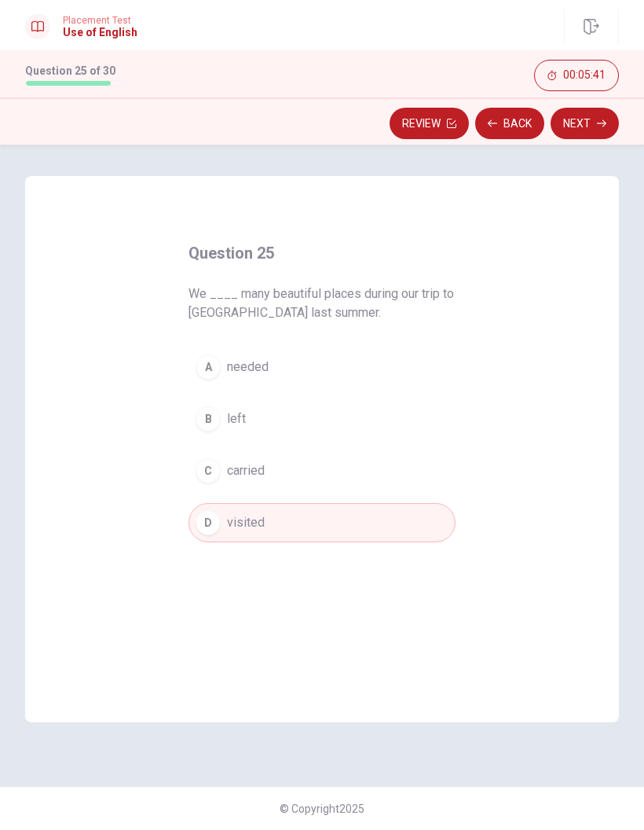
click at [585, 127] on button "Next" at bounding box center [585, 123] width 68 height 31
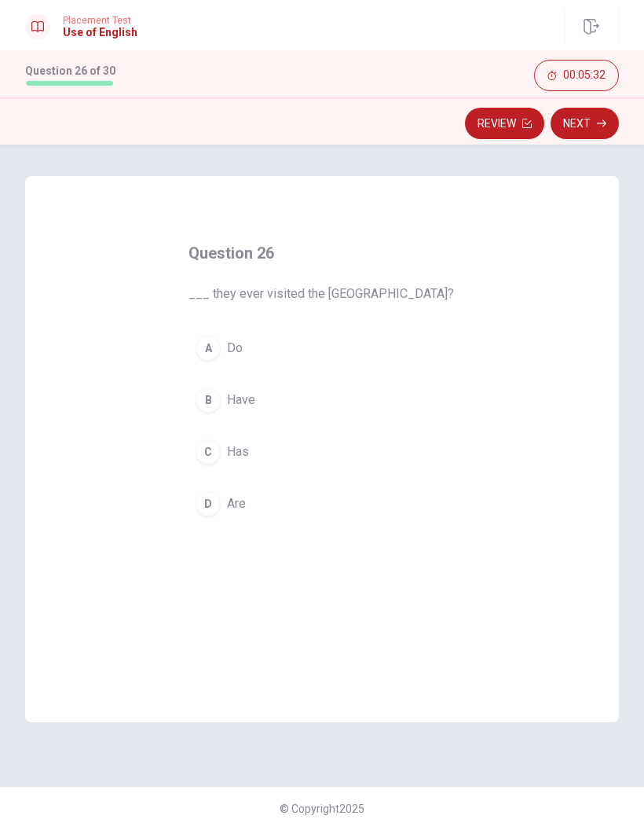
click at [392, 388] on button "B Have" at bounding box center [322, 399] width 267 height 39
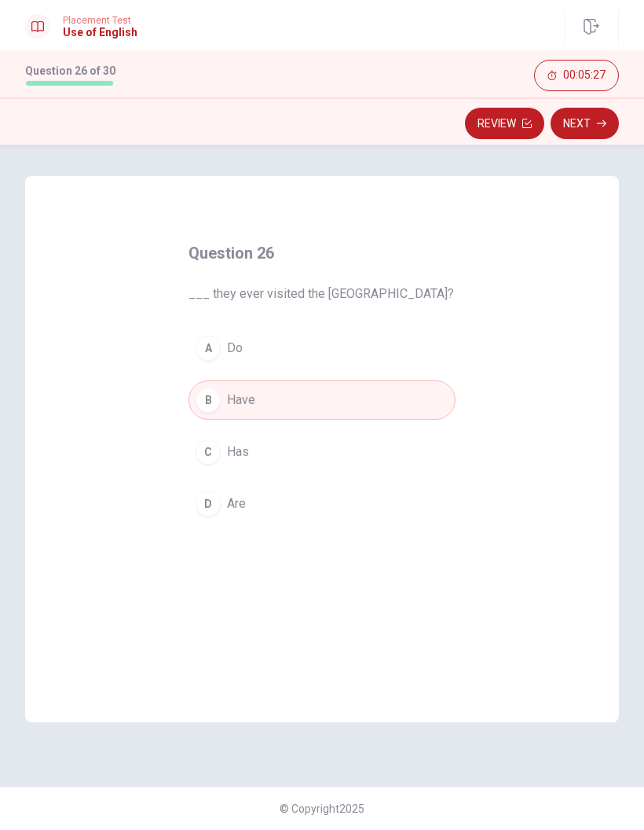
click at [598, 127] on icon "button" at bounding box center [601, 123] width 9 height 9
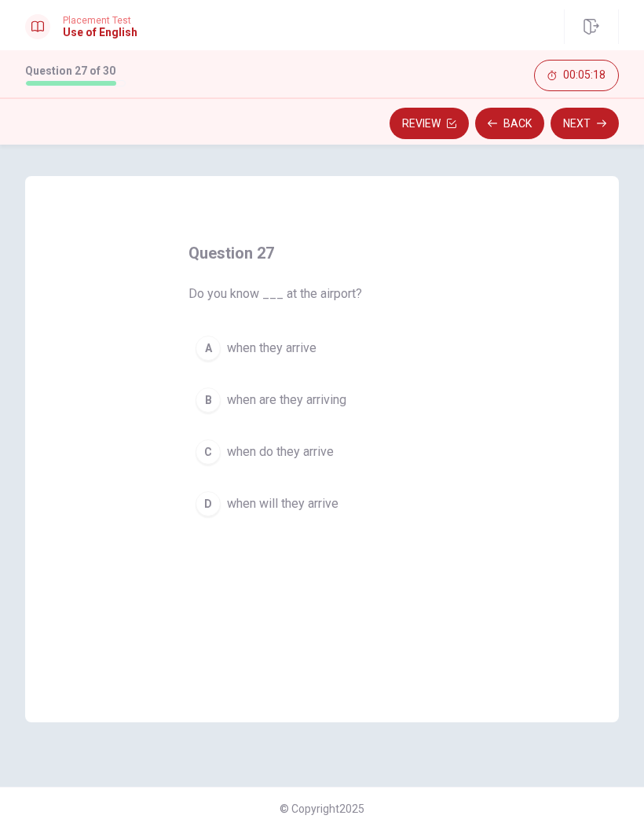
click at [369, 345] on button "A when they arrive" at bounding box center [322, 348] width 267 height 39
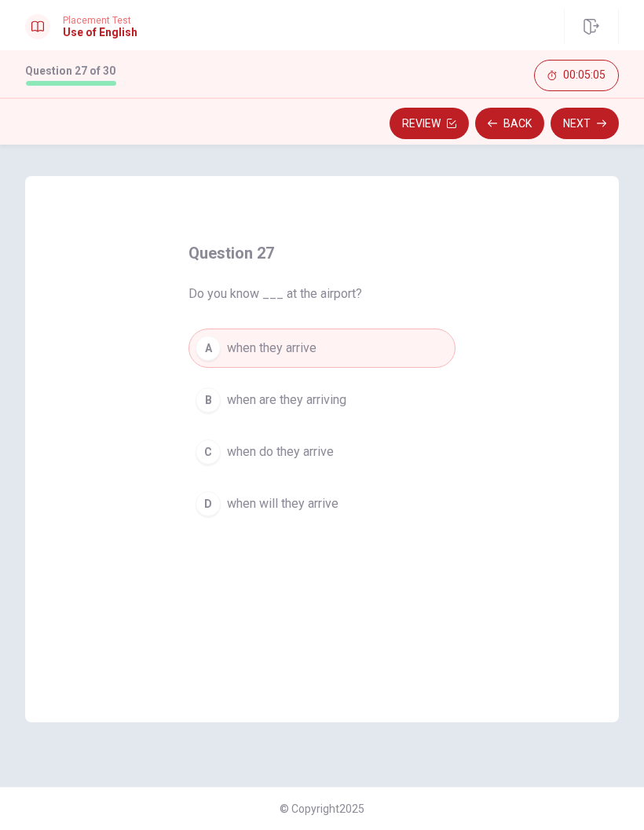
click at [611, 121] on button "Next" at bounding box center [585, 123] width 68 height 31
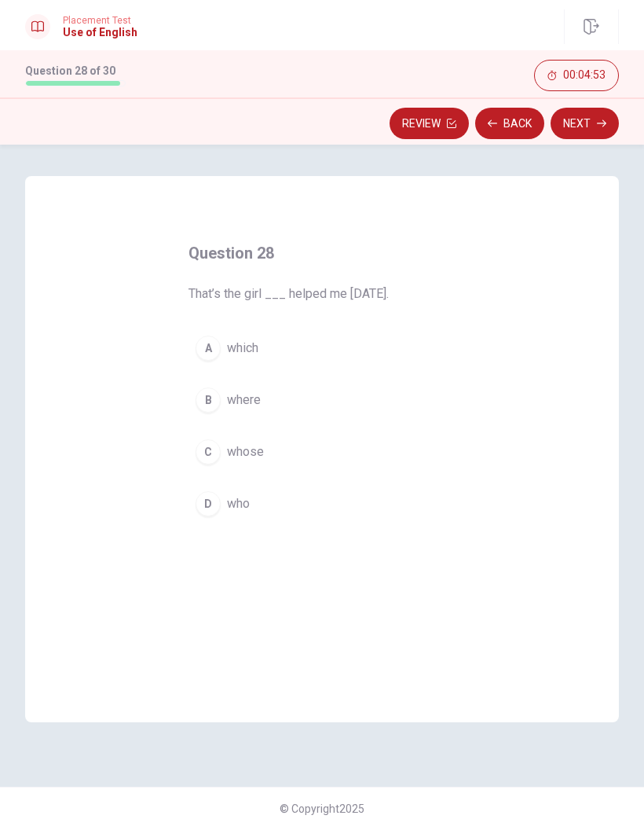
click at [380, 455] on button "C whose" at bounding box center [322, 451] width 267 height 39
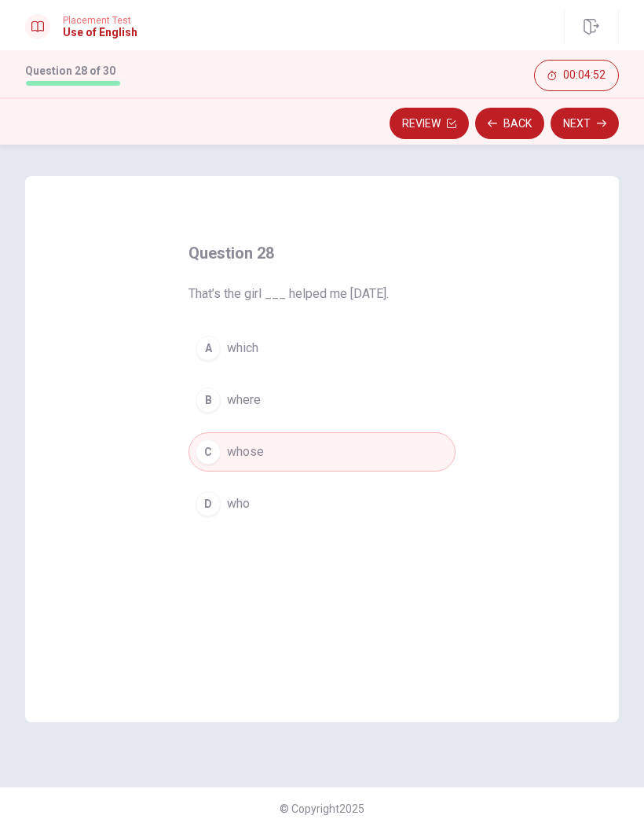
click at [396, 447] on button "C whose" at bounding box center [322, 451] width 267 height 39
click at [381, 509] on button "D who" at bounding box center [322, 503] width 267 height 39
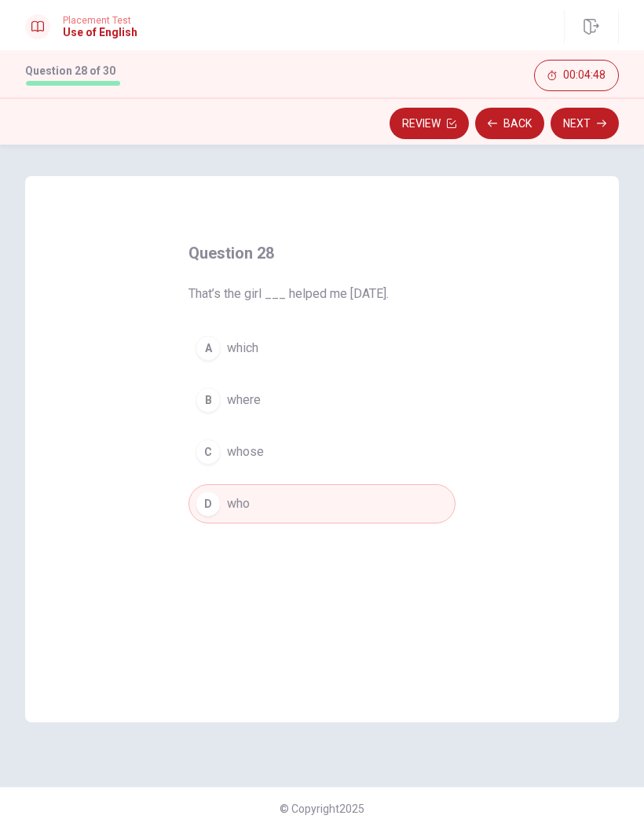
click at [600, 119] on icon "button" at bounding box center [601, 123] width 9 height 9
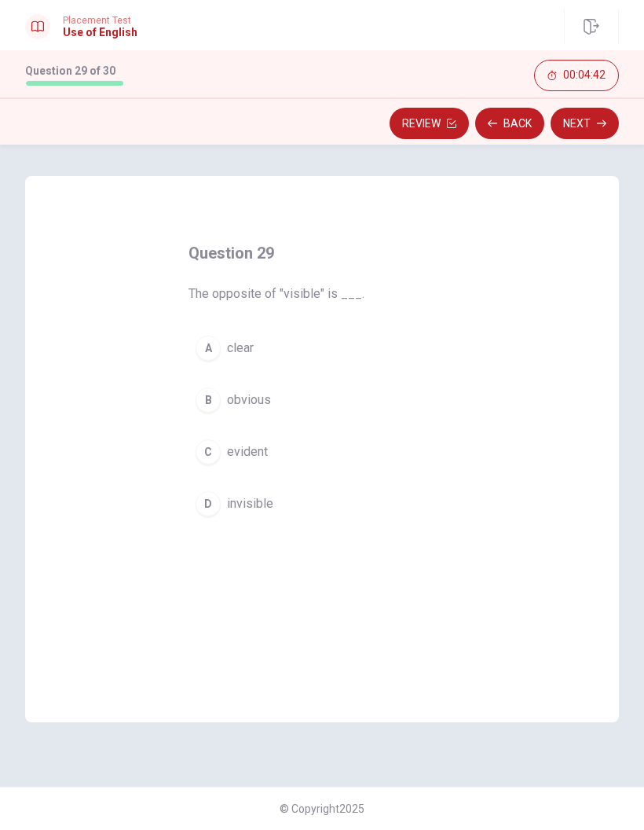
click at [394, 513] on button "D invisible" at bounding box center [322, 503] width 267 height 39
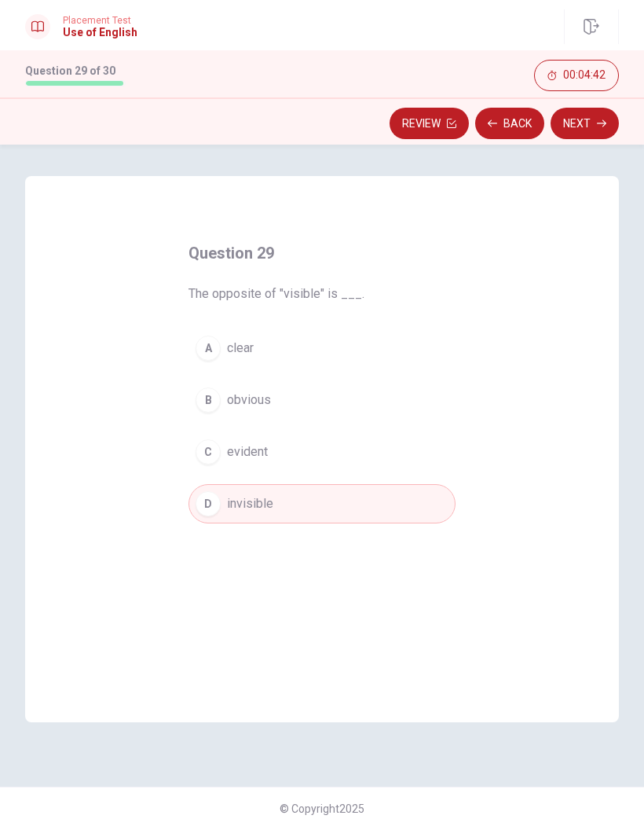
click at [596, 130] on button "Next" at bounding box center [585, 123] width 68 height 31
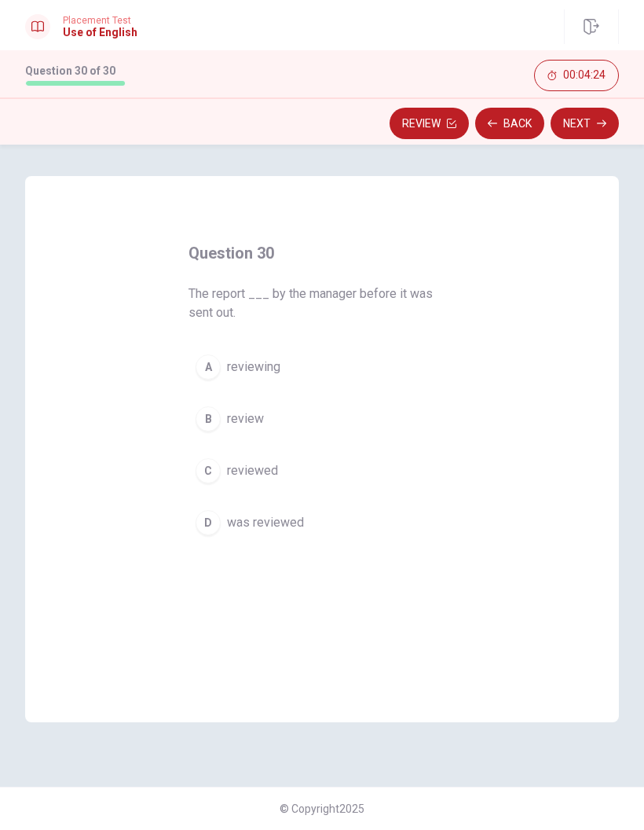
click at [382, 522] on button "D was reviewed" at bounding box center [322, 522] width 267 height 39
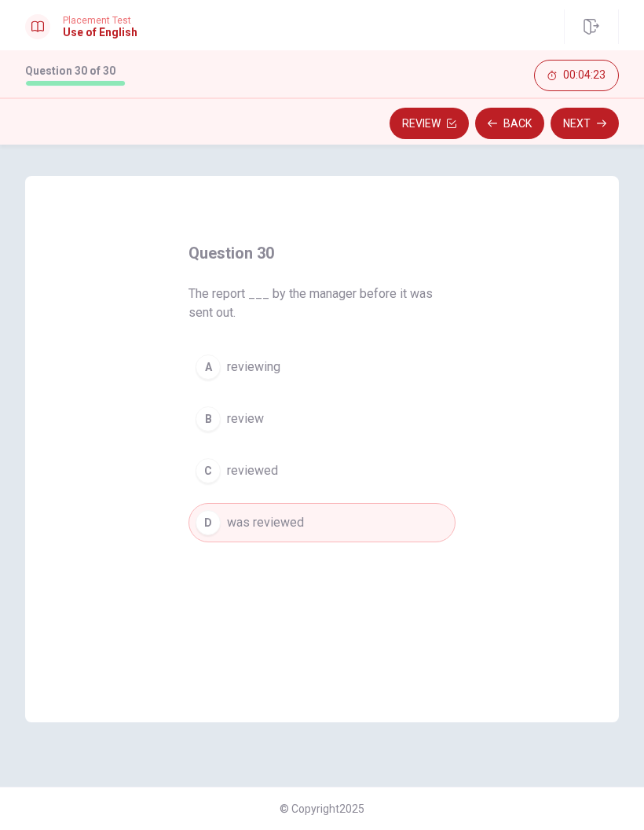
click at [602, 118] on button "Next" at bounding box center [585, 123] width 68 height 31
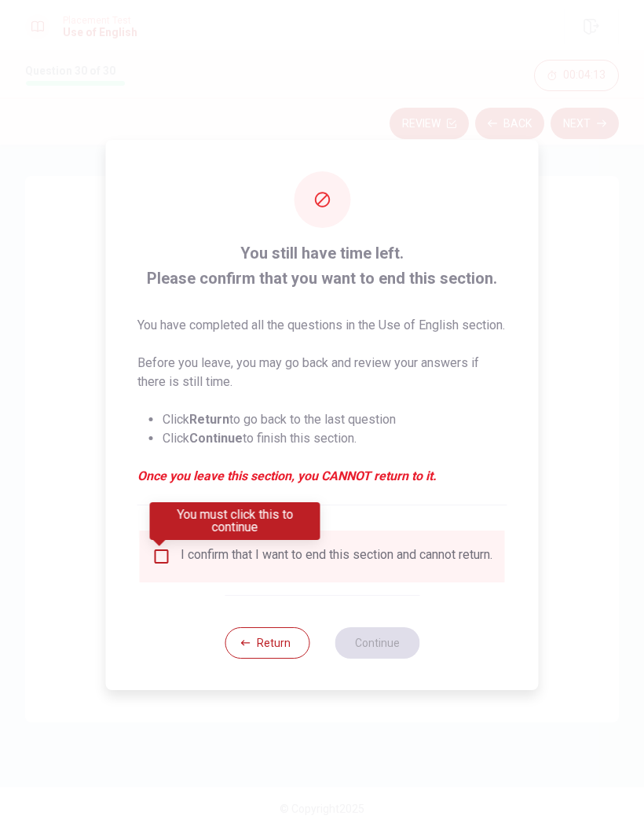
click at [287, 659] on button "Return" at bounding box center [267, 642] width 85 height 31
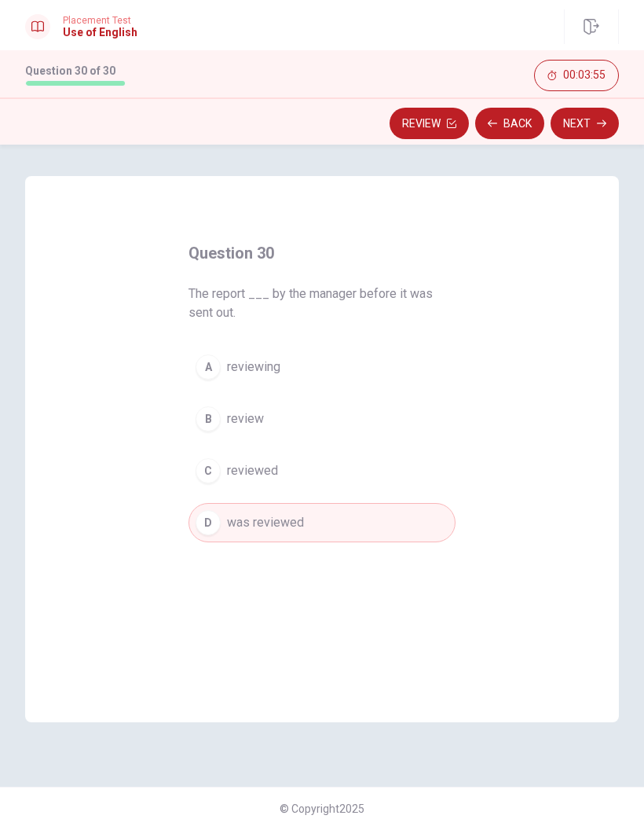
click at [463, 468] on div "Question 30 The report ___ by the manager before it was sent out. A reviewing B…" at bounding box center [322, 391] width 330 height 352
click at [405, 468] on button "C reviewed" at bounding box center [322, 470] width 267 height 39
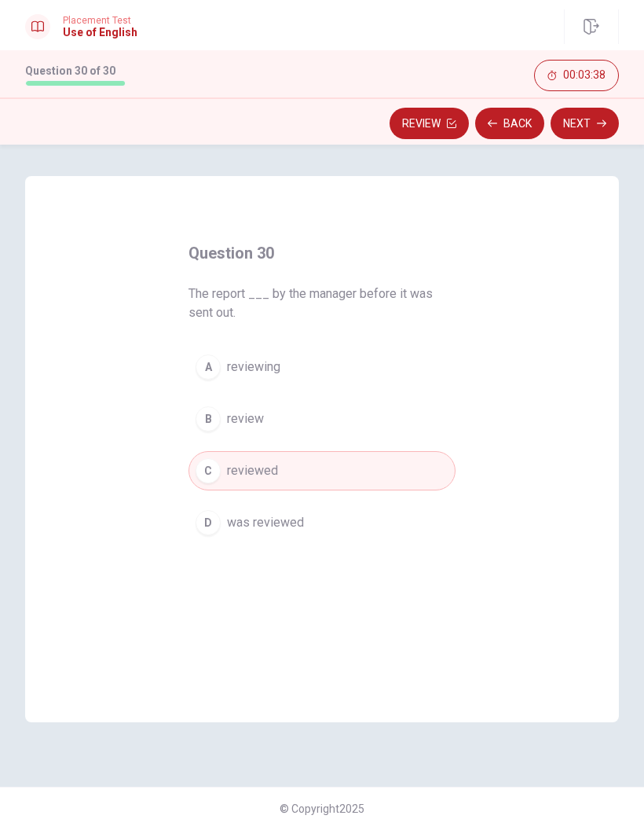
click at [438, 112] on button "Review" at bounding box center [429, 123] width 79 height 31
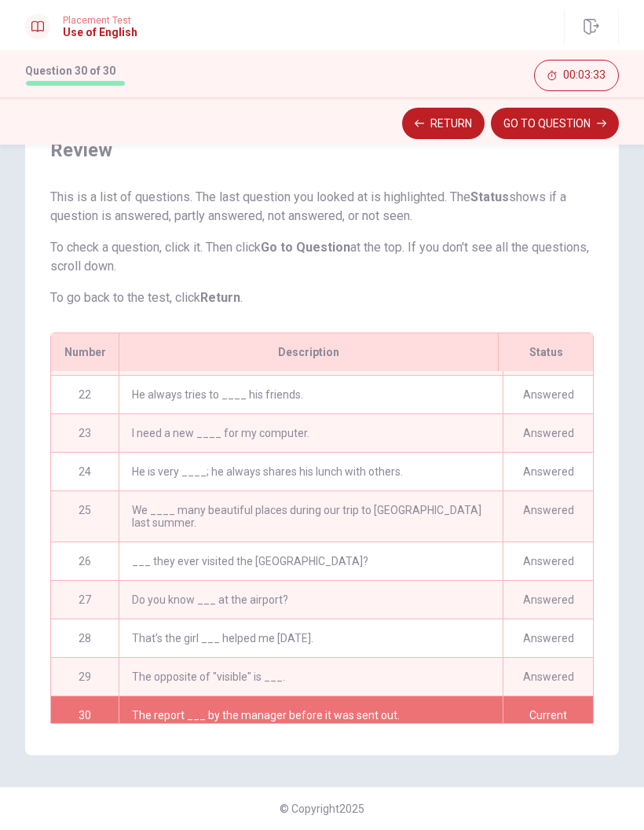
scroll to position [802, 0]
click at [442, 698] on div "The report ___ by the manager before it was sent out." at bounding box center [311, 717] width 384 height 38
click at [582, 117] on button "GO TO QUESTION" at bounding box center [555, 123] width 128 height 31
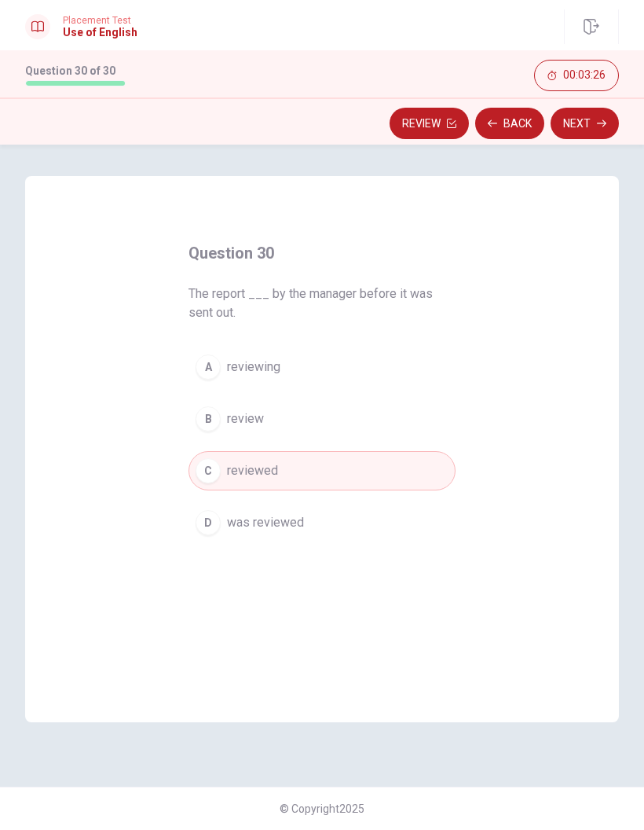
click at [589, 119] on button "Next" at bounding box center [585, 123] width 68 height 31
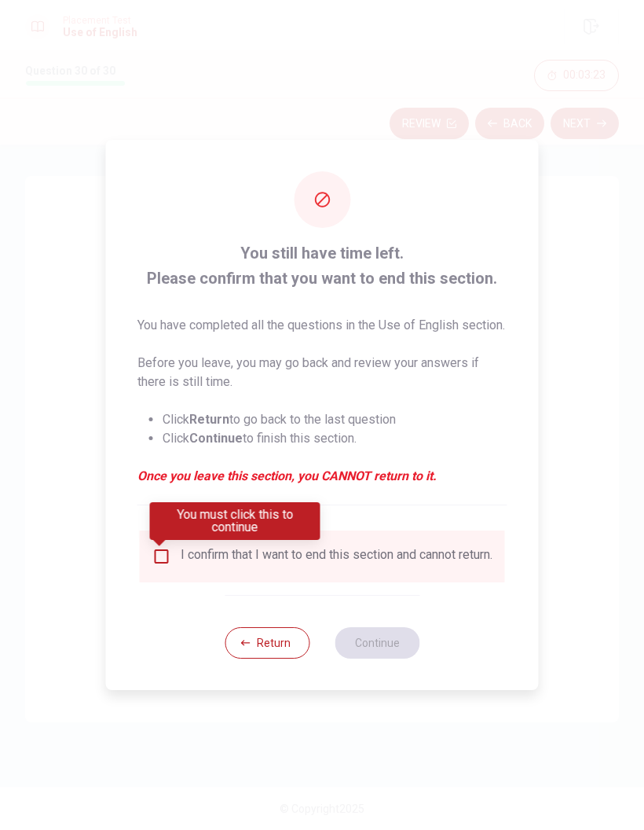
click at [176, 556] on div "I confirm that I want to end this section and cannot return." at bounding box center [322, 556] width 340 height 19
click at [168, 563] on input "You must click this to continue" at bounding box center [161, 556] width 19 height 19
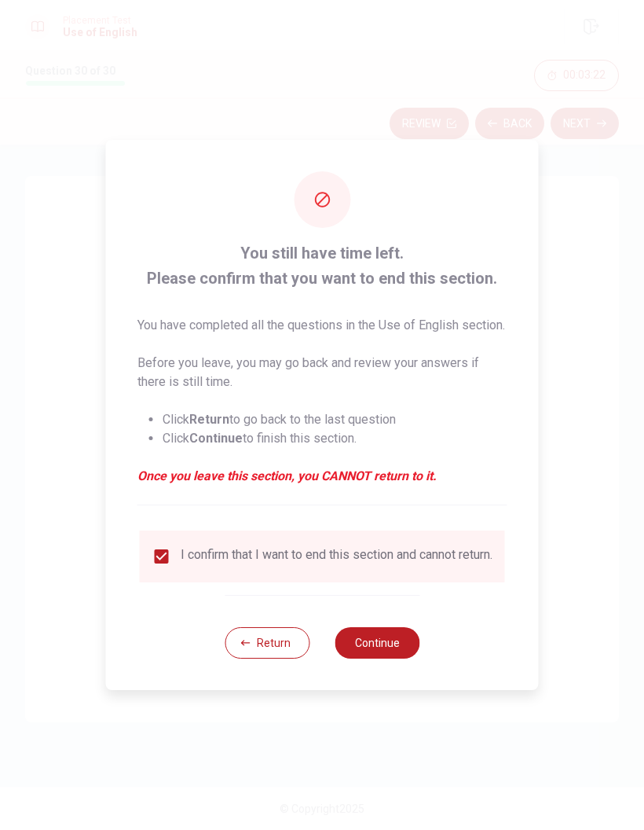
click at [380, 647] on button "Continue" at bounding box center [377, 642] width 85 height 31
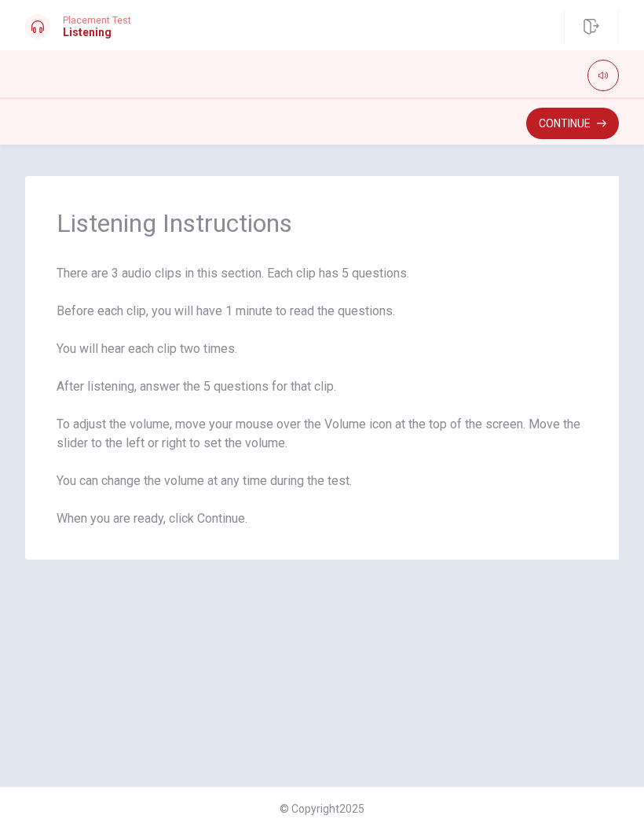
click at [585, 122] on button "Continue" at bounding box center [573, 123] width 93 height 31
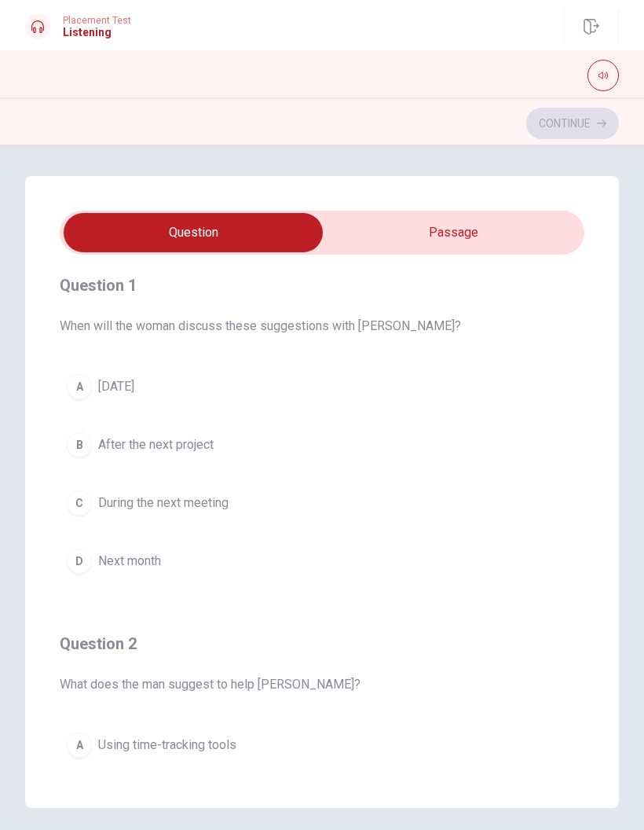
scroll to position [6, 0]
type input "17"
click at [462, 225] on input "checkbox" at bounding box center [193, 232] width 787 height 39
checkbox input "true"
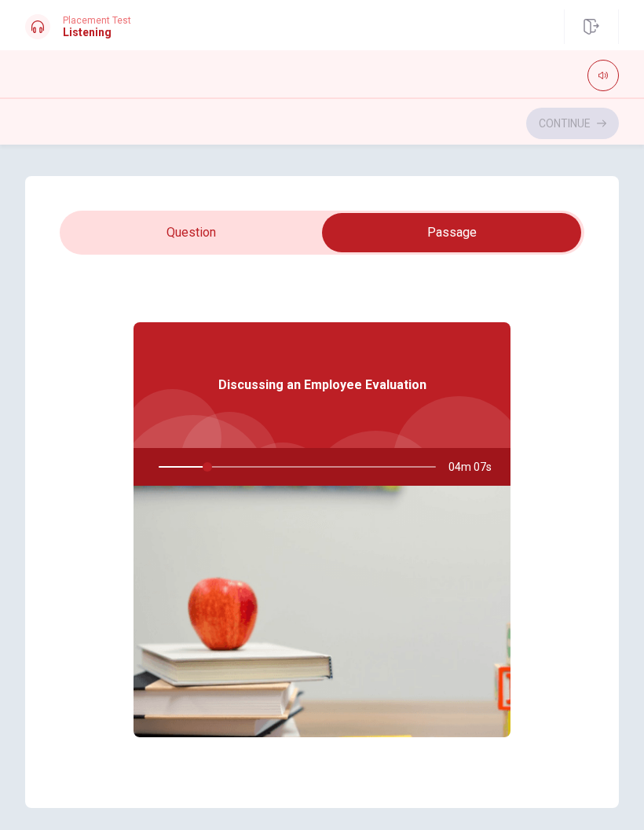
type input "18"
click at [213, 237] on input "checkbox" at bounding box center [451, 232] width 787 height 39
checkbox input "false"
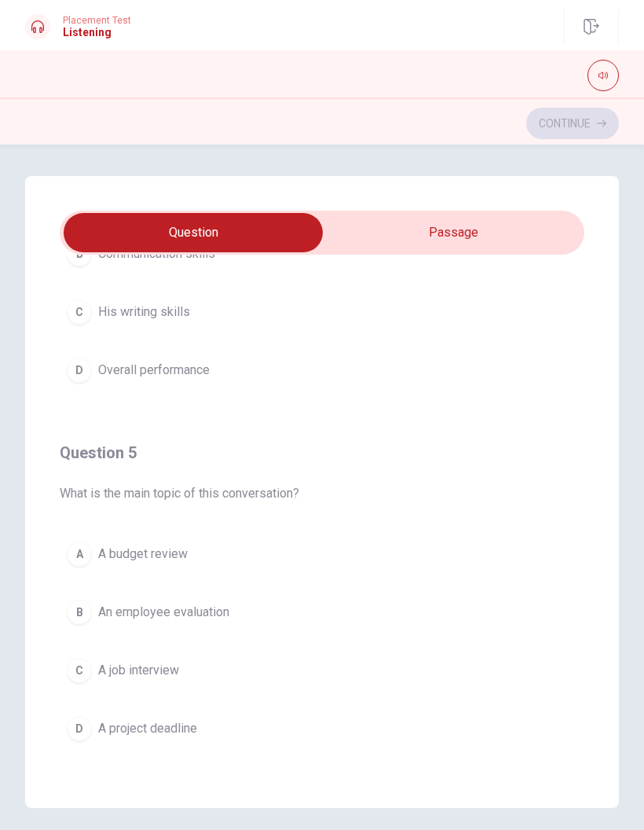
scroll to position [1273, 0]
type input "24"
click at [441, 226] on input "checkbox" at bounding box center [193, 232] width 787 height 39
checkbox input "true"
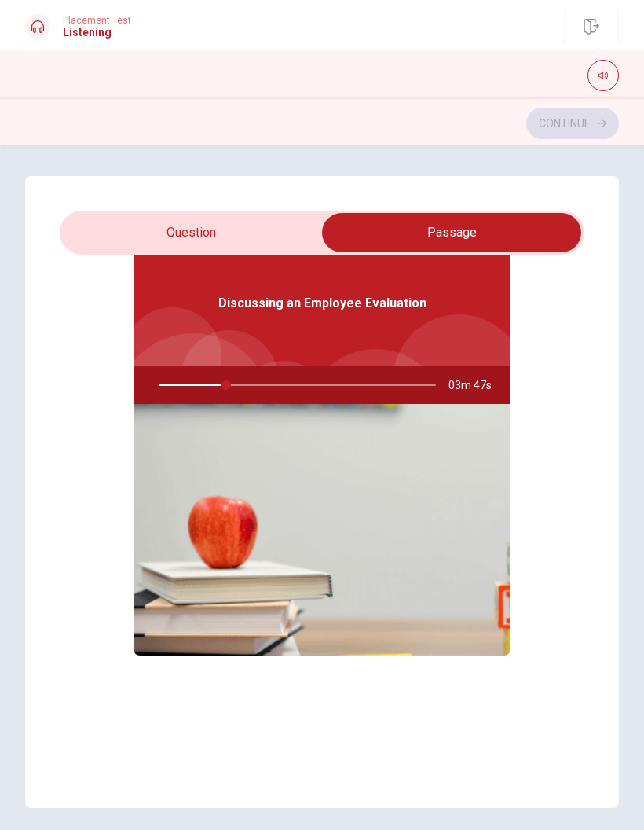
type input "25"
click at [253, 228] on input "checkbox" at bounding box center [451, 232] width 787 height 39
checkbox input "false"
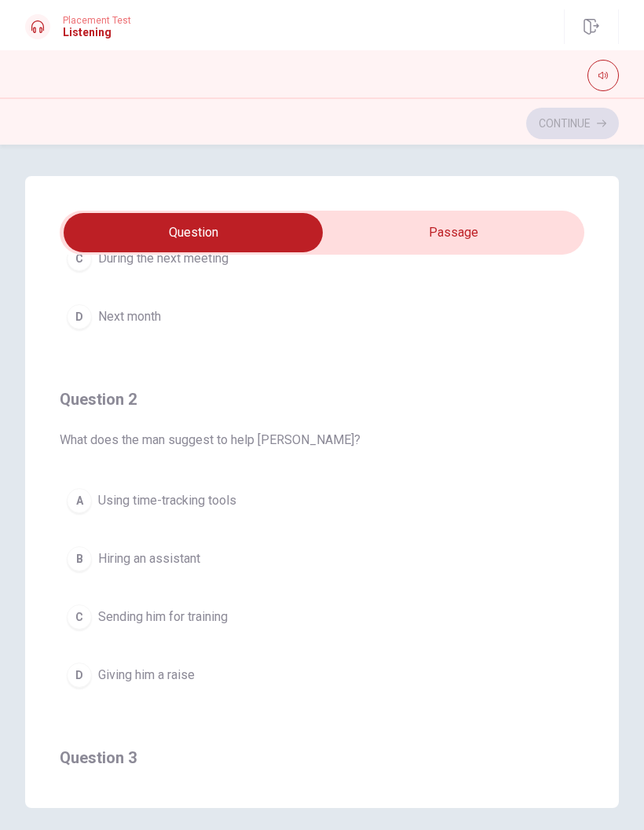
scroll to position [251, 0]
click at [219, 505] on span "Using time-tracking tools" at bounding box center [167, 501] width 138 height 19
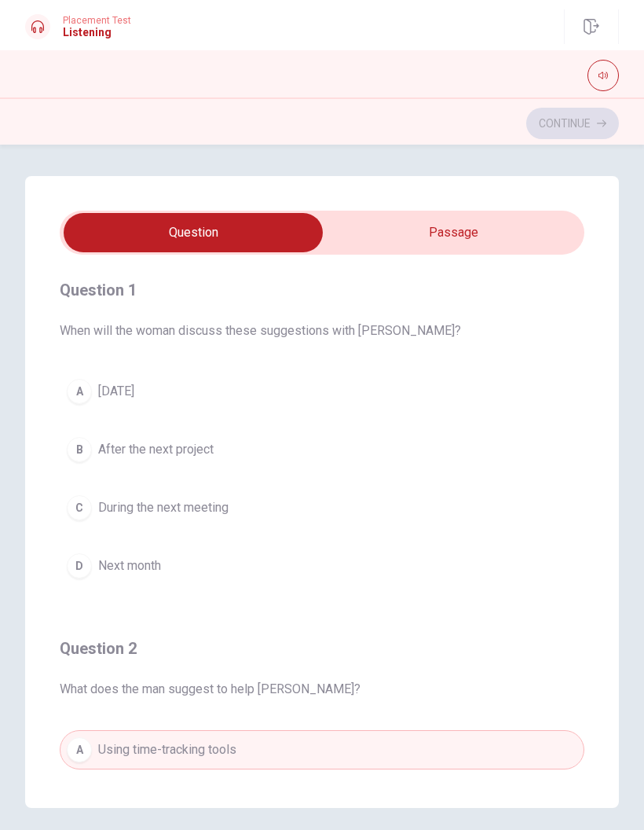
scroll to position [6, 0]
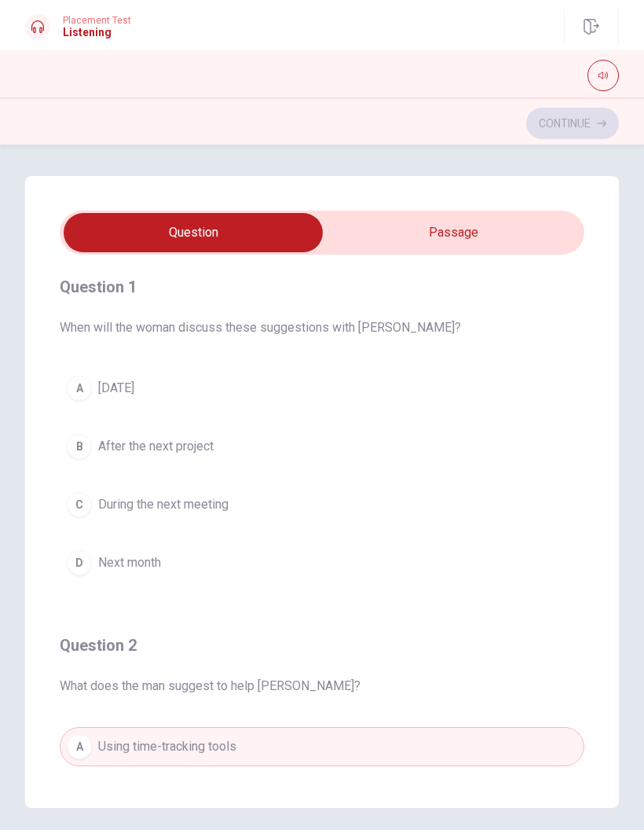
click at [248, 496] on button "C During the next meeting" at bounding box center [322, 504] width 525 height 39
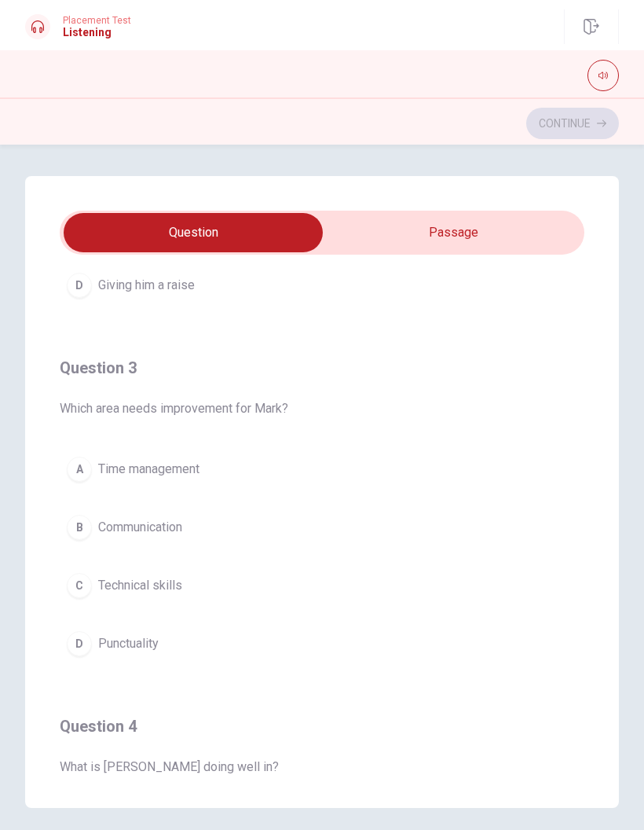
click at [220, 460] on button "A Time management" at bounding box center [322, 469] width 525 height 39
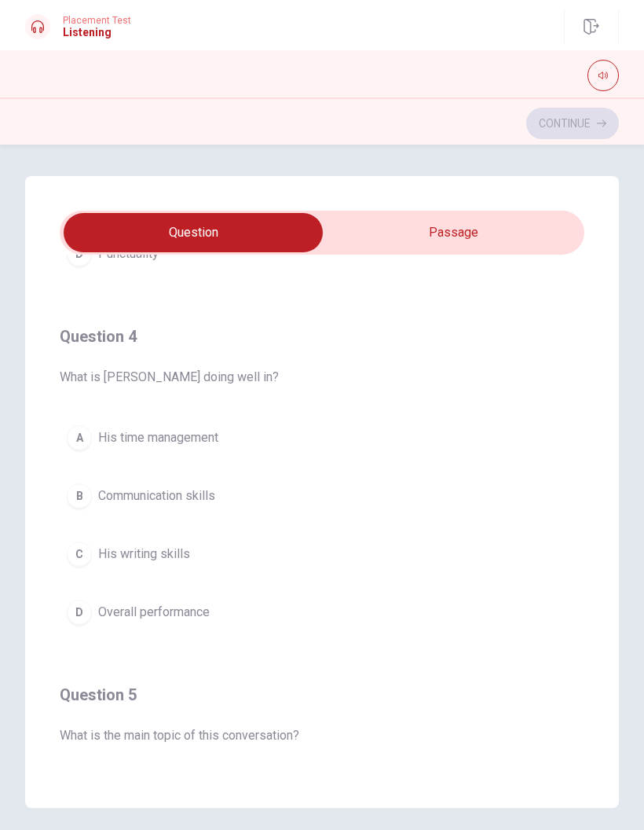
scroll to position [1033, 0]
click at [210, 611] on span "Overall performance" at bounding box center [154, 610] width 112 height 19
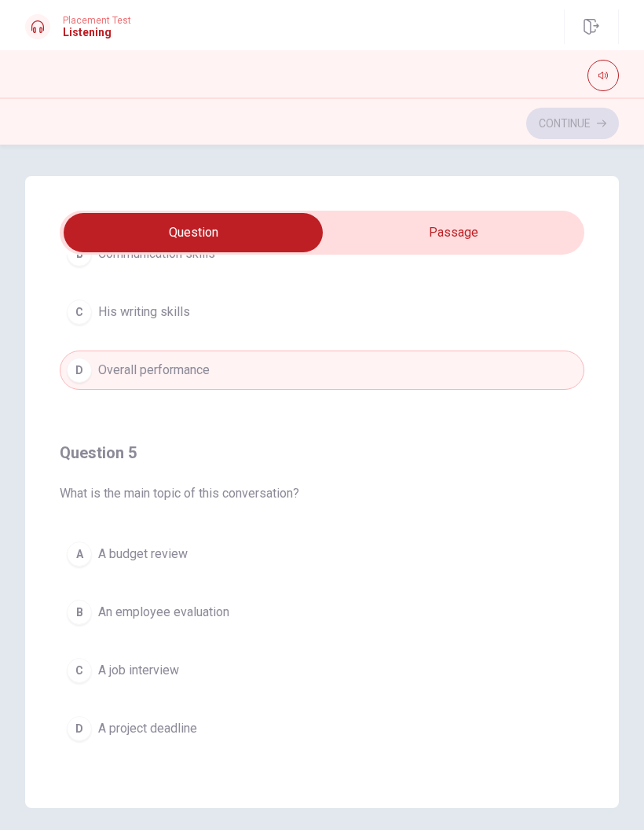
scroll to position [1273, 0]
click at [279, 618] on button "B An employee evaluation" at bounding box center [322, 612] width 525 height 39
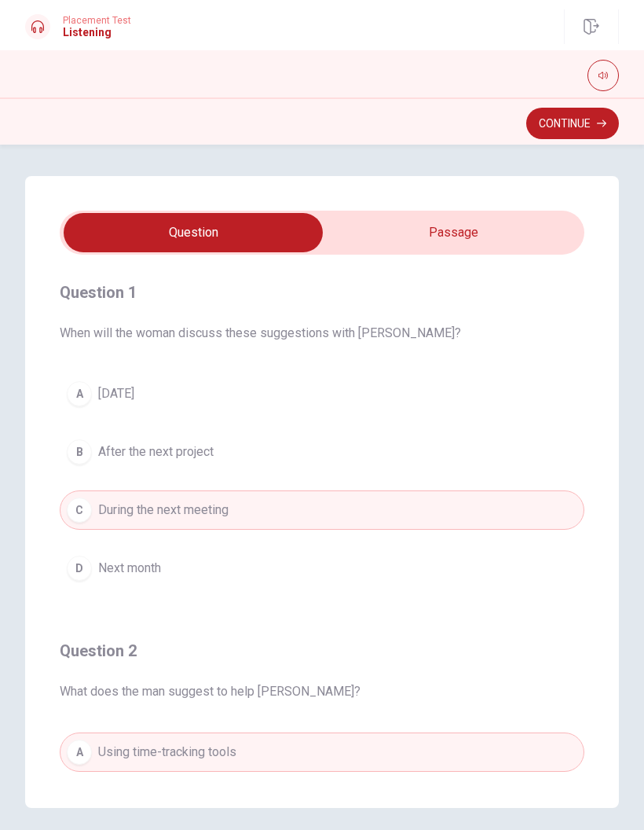
scroll to position [0, 0]
click at [588, 123] on button "Continue" at bounding box center [573, 123] width 93 height 31
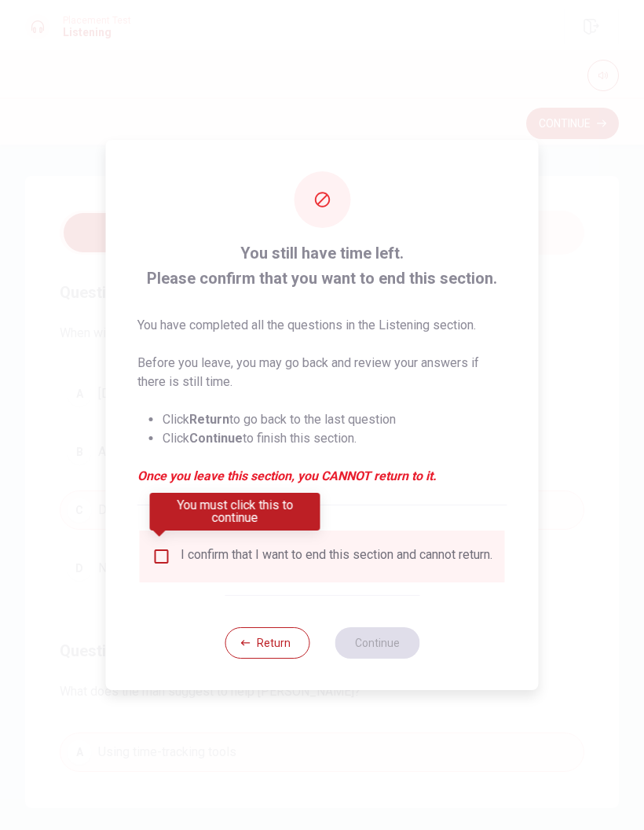
click at [152, 547] on input "You must click this to continue" at bounding box center [161, 556] width 19 height 19
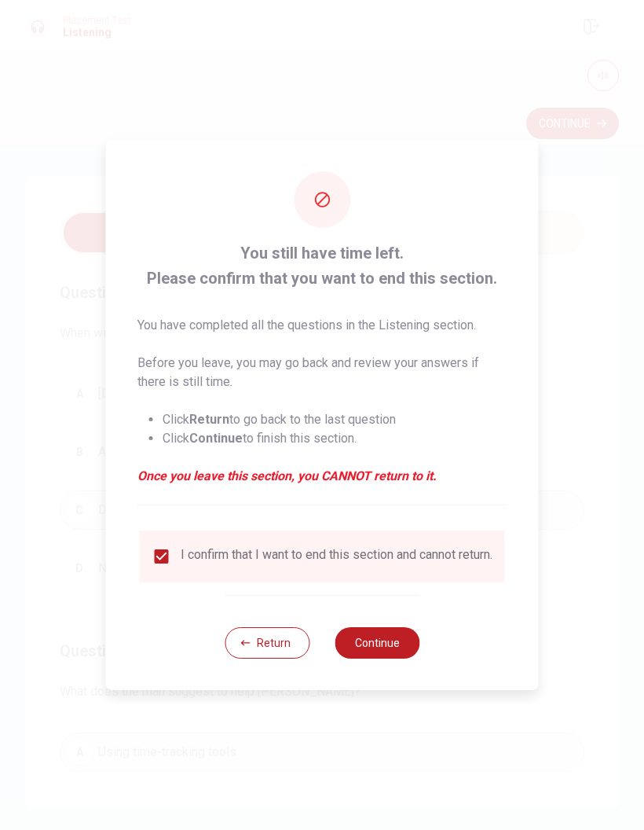
click at [399, 644] on button "Continue" at bounding box center [377, 642] width 85 height 31
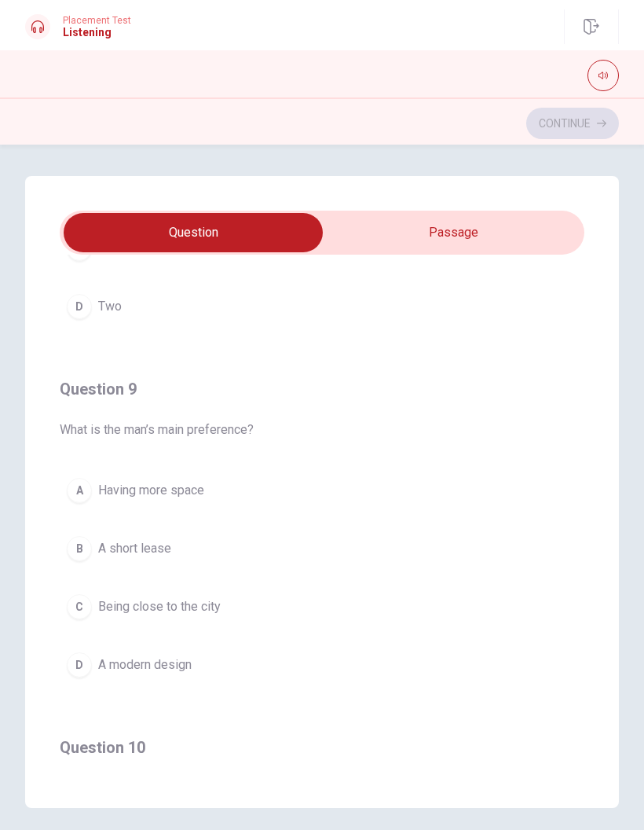
scroll to position [979, 0]
click at [200, 485] on span "Having more space" at bounding box center [151, 489] width 106 height 19
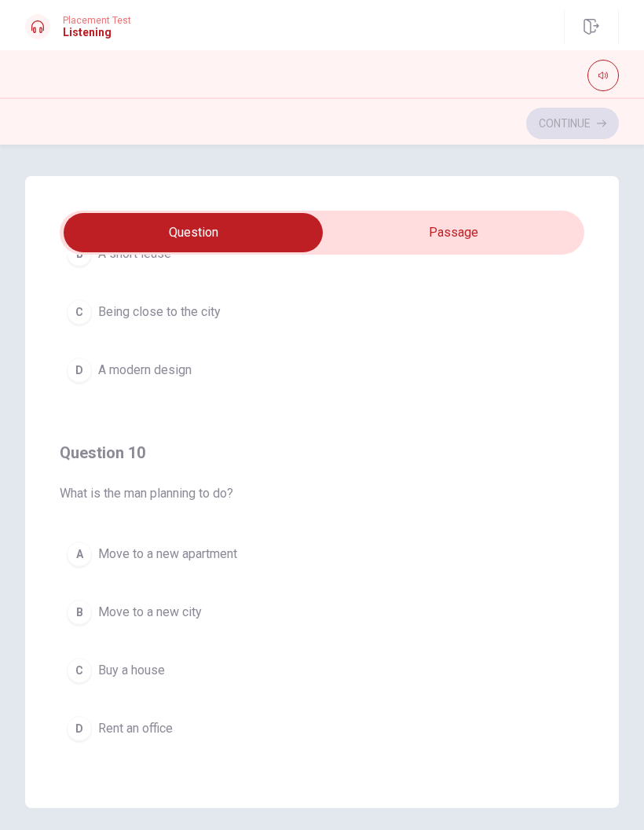
scroll to position [1273, 0]
click at [244, 556] on button "A Move to a new apartment" at bounding box center [322, 553] width 525 height 39
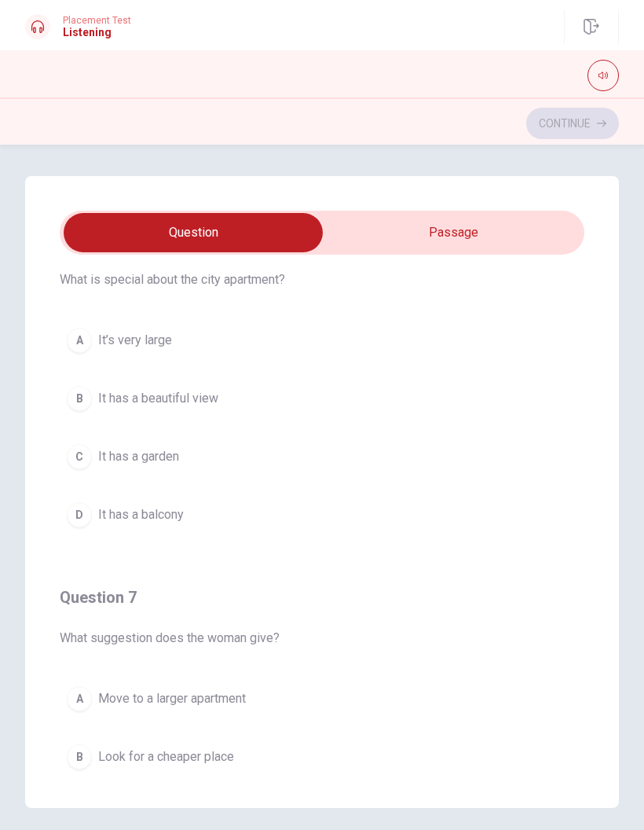
scroll to position [53, 0]
click at [214, 387] on button "B It has a beautiful view" at bounding box center [322, 399] width 525 height 39
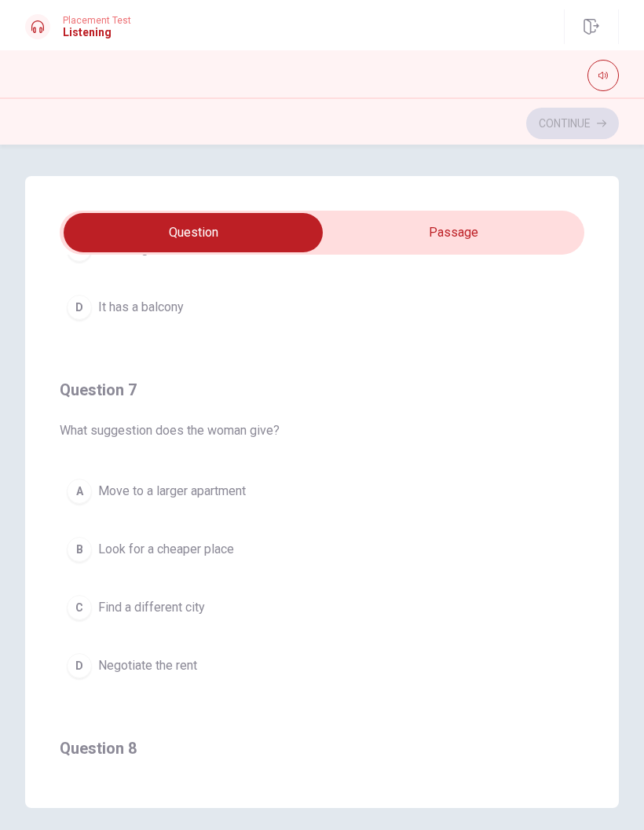
scroll to position [262, 0]
click at [230, 667] on button "D Negotiate the rent" at bounding box center [322, 664] width 525 height 39
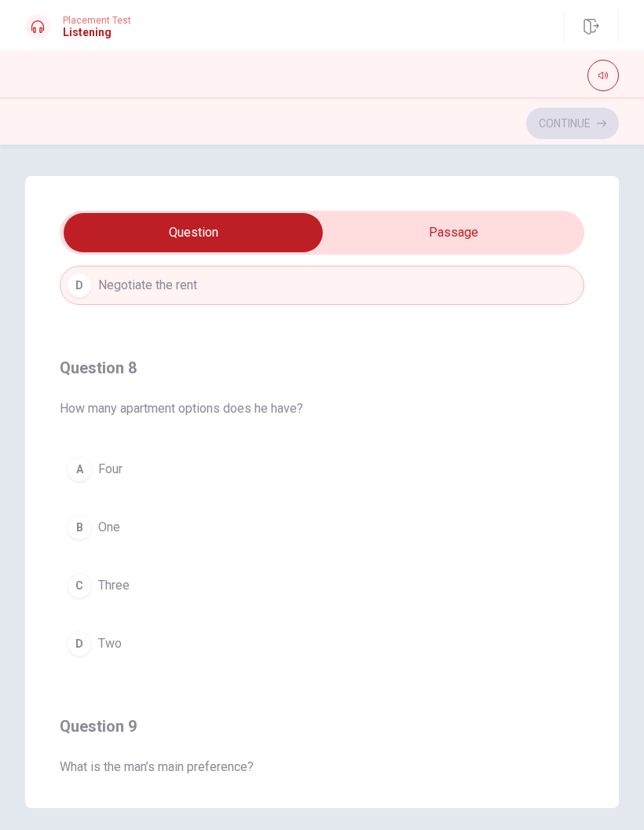
scroll to position [651, 0]
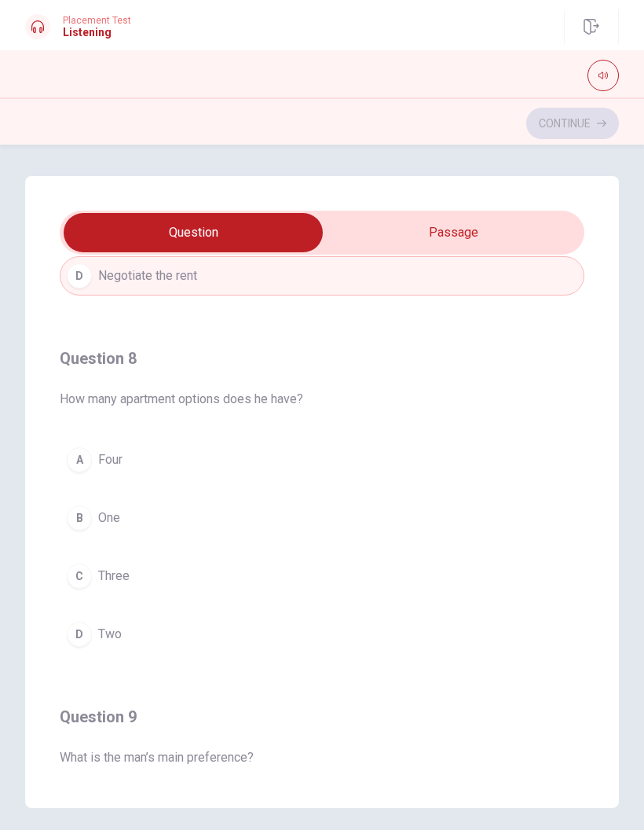
click at [118, 632] on span "Two" at bounding box center [110, 634] width 24 height 19
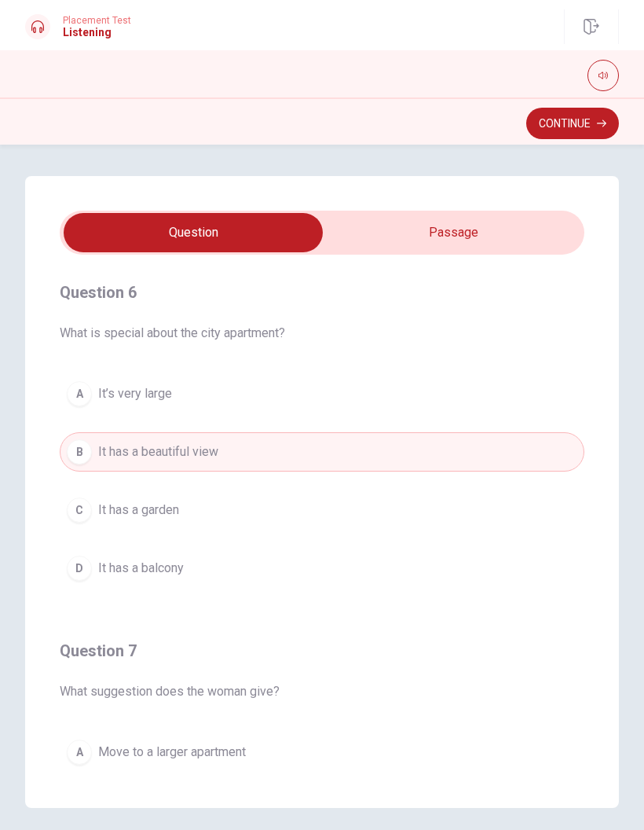
scroll to position [0, 0]
click at [560, 116] on button "Continue" at bounding box center [573, 123] width 93 height 31
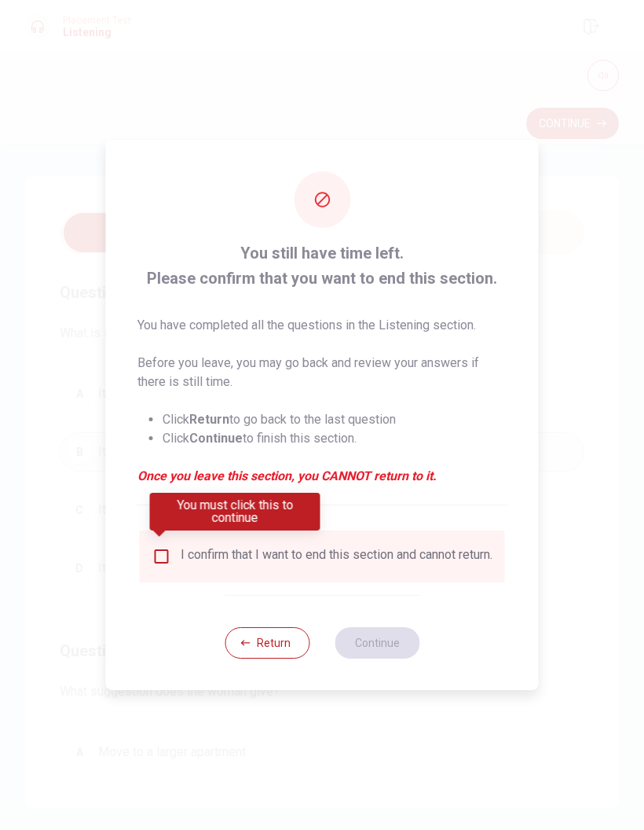
click at [161, 547] on input "You must click this to continue" at bounding box center [161, 556] width 19 height 19
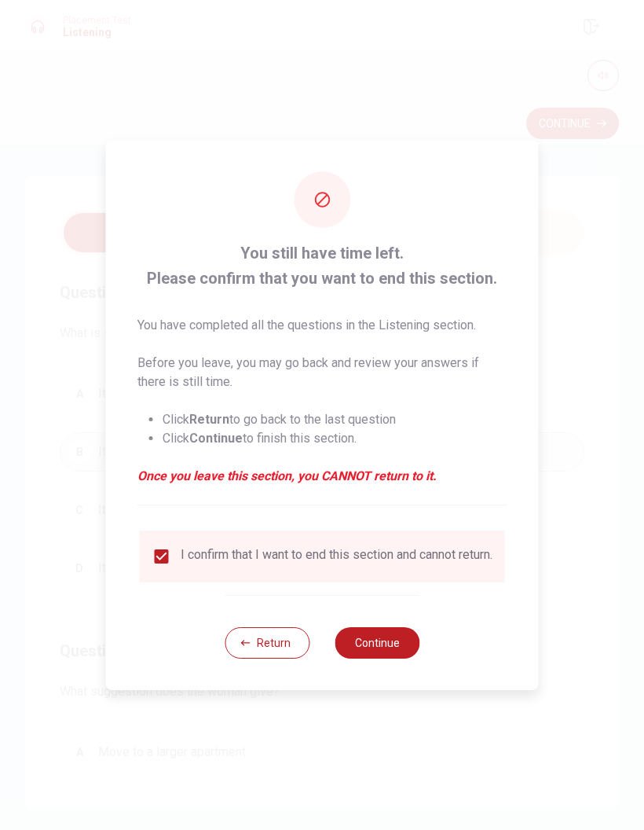
click at [398, 640] on button "Continue" at bounding box center [377, 642] width 85 height 31
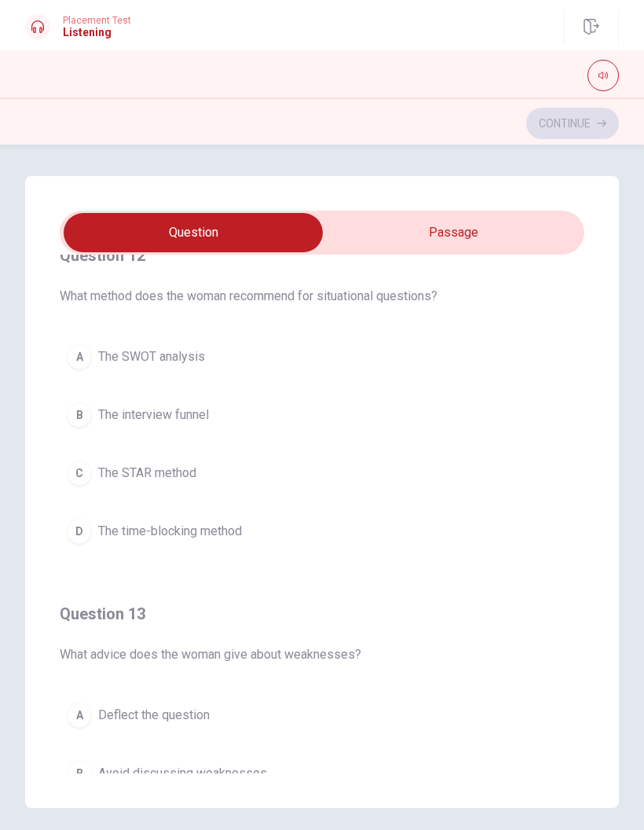
scroll to position [392, 0]
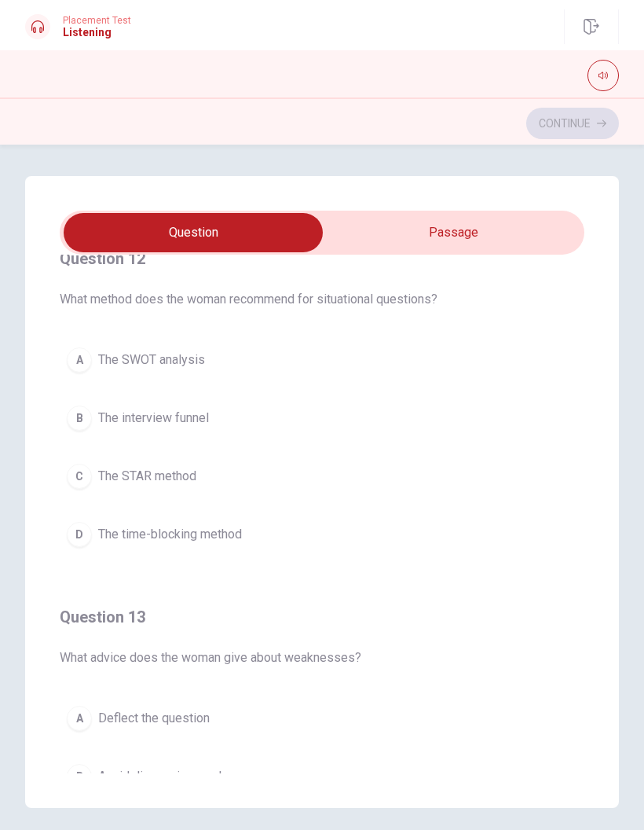
click at [192, 475] on span "The STAR method" at bounding box center [147, 476] width 98 height 19
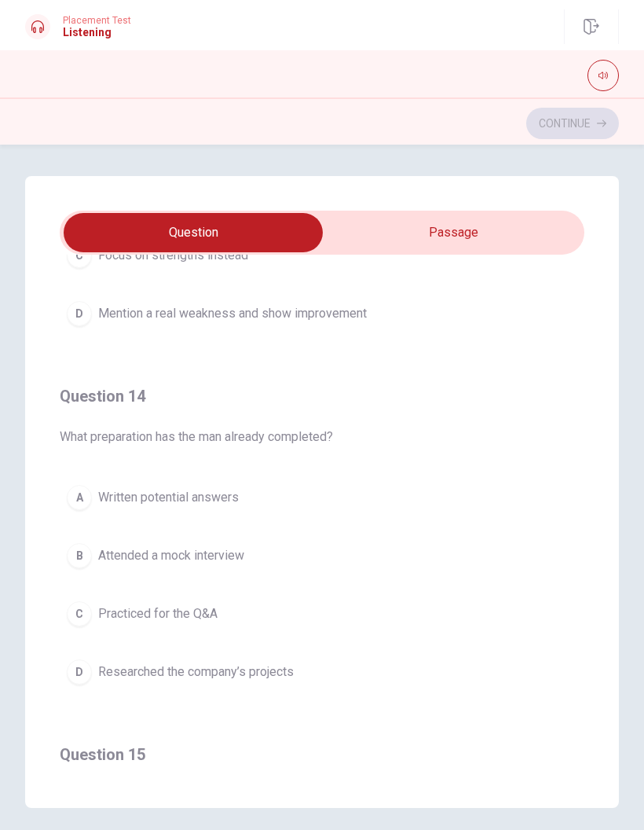
scroll to position [977, 0]
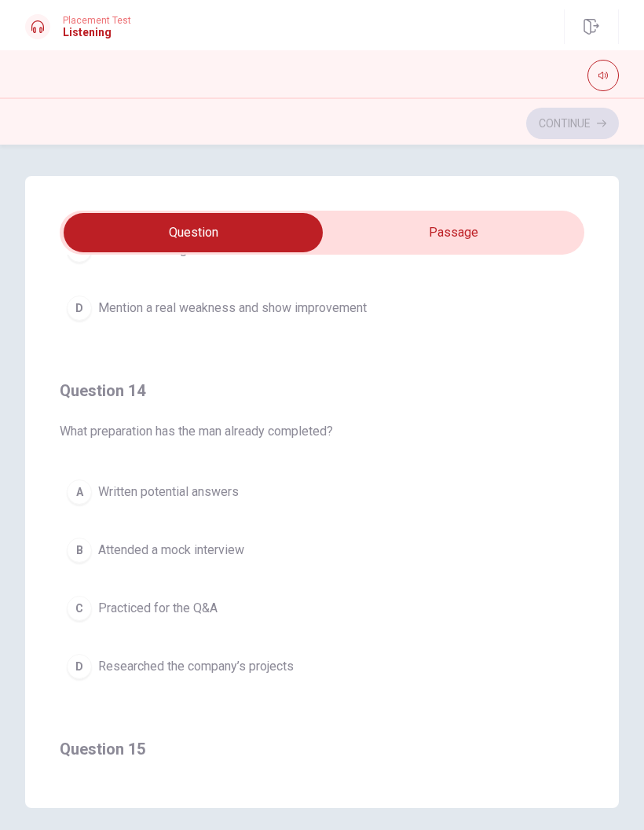
click at [300, 661] on button "D Researched the company’s projects" at bounding box center [322, 666] width 525 height 39
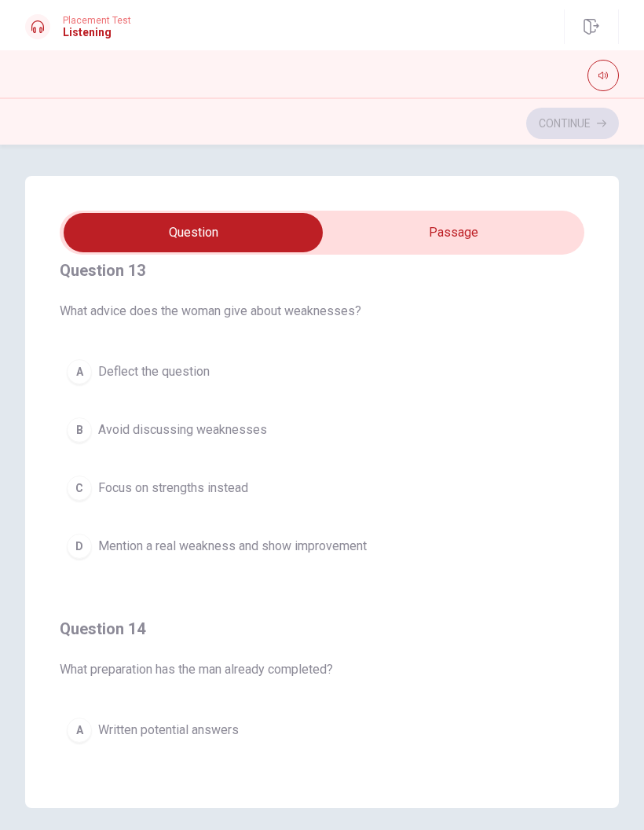
scroll to position [736, 0]
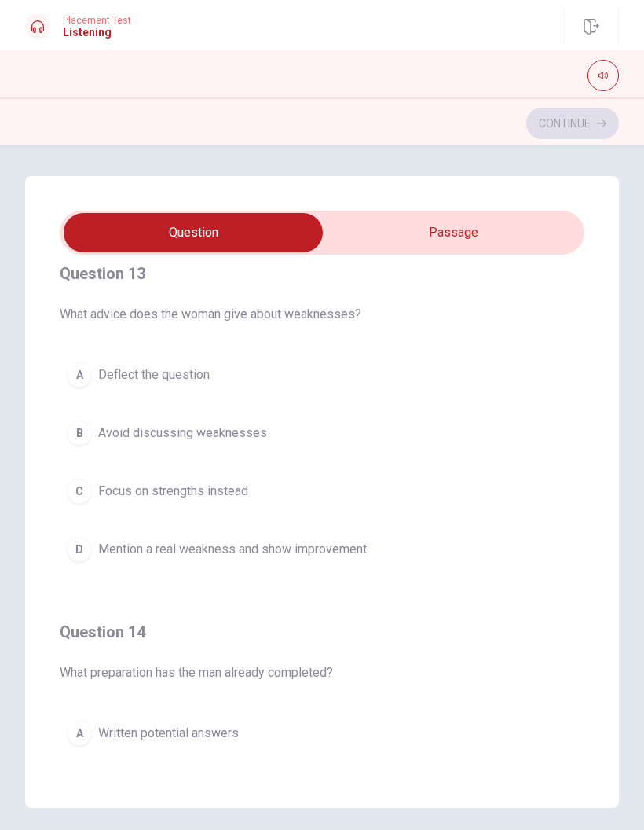
click at [244, 491] on span "Focus on strengths instead" at bounding box center [173, 491] width 150 height 19
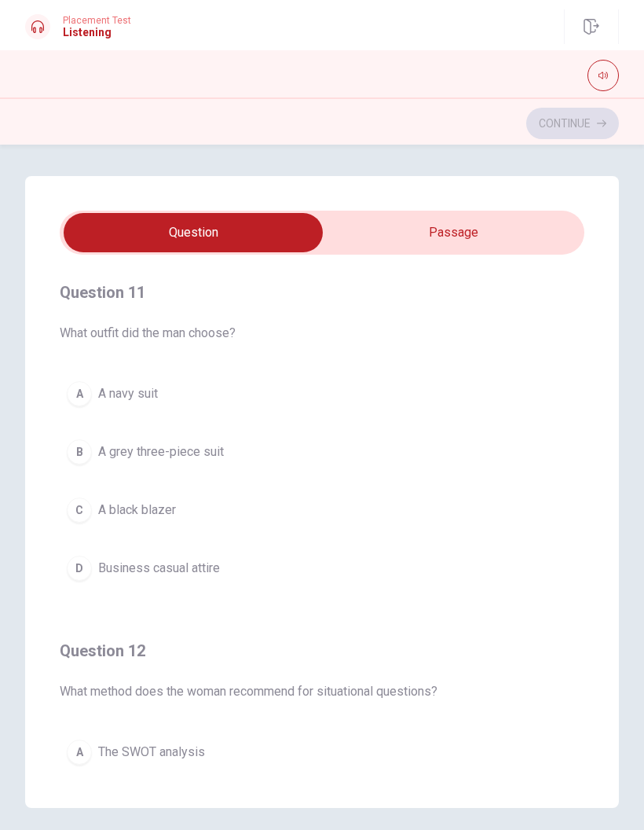
scroll to position [0, 0]
click at [184, 384] on button "A A navy suit" at bounding box center [322, 393] width 525 height 39
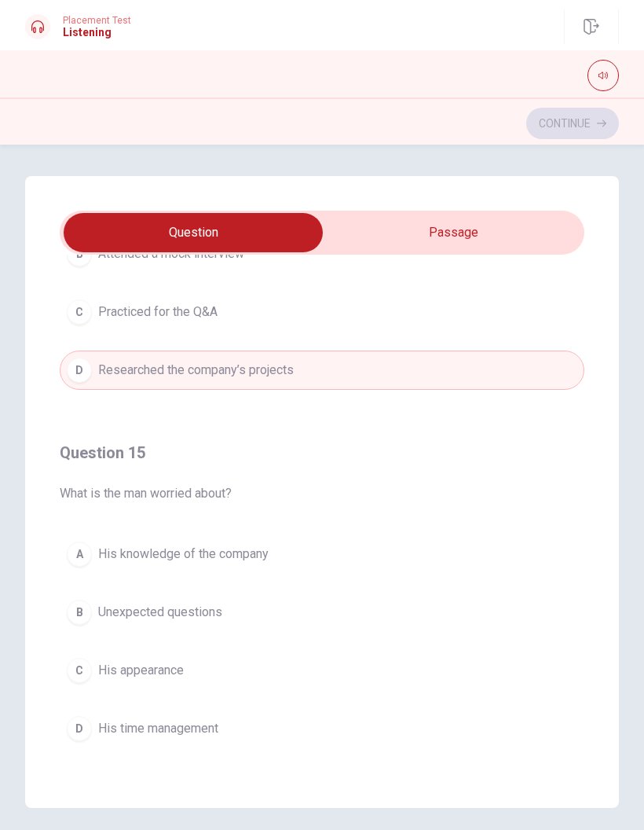
scroll to position [1273, 0]
click at [293, 611] on button "B Unexpected questions" at bounding box center [322, 612] width 525 height 39
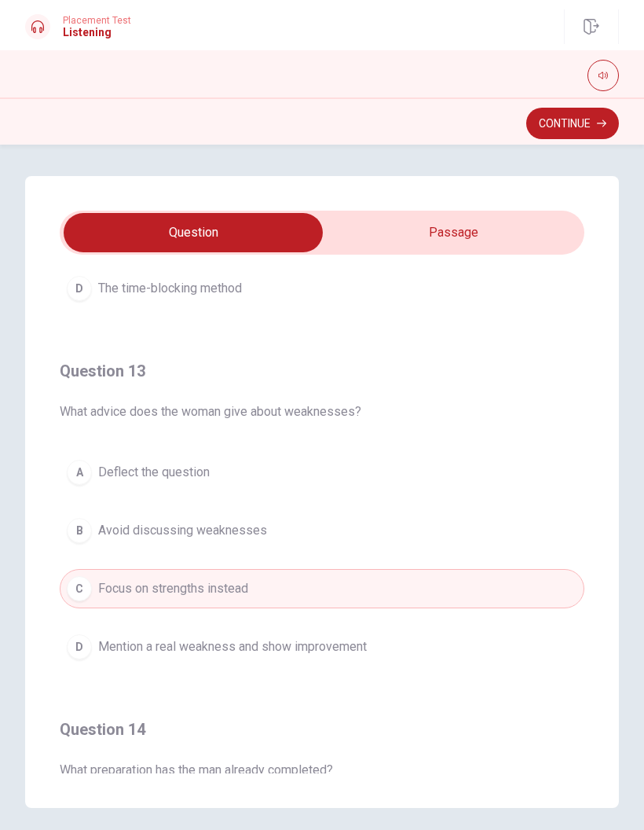
scroll to position [639, 0]
click at [373, 644] on button "D Mention a real weakness and show improvement" at bounding box center [322, 645] width 525 height 39
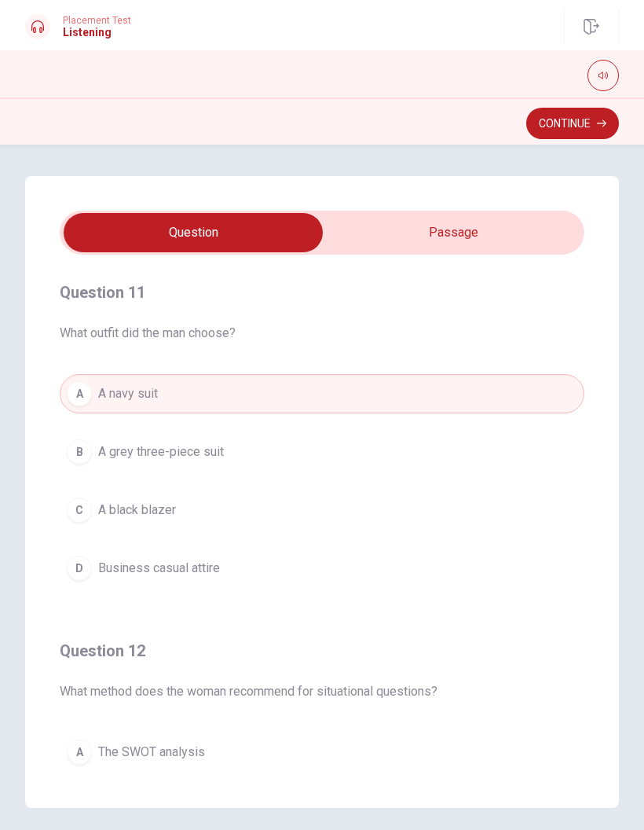
scroll to position [0, 0]
click at [572, 116] on button "Continue" at bounding box center [573, 123] width 93 height 31
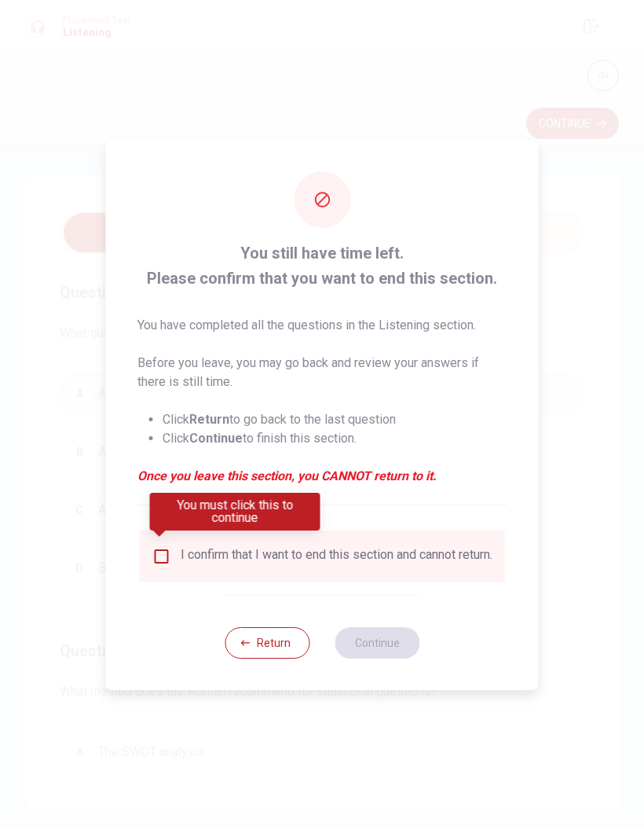
click at [158, 556] on input "You must click this to continue" at bounding box center [161, 556] width 19 height 19
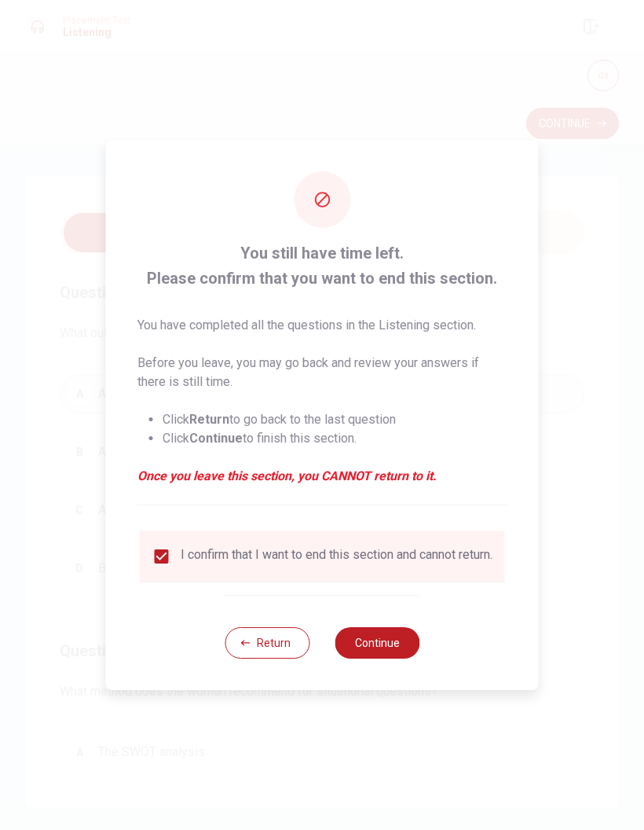
click at [402, 634] on button "Continue" at bounding box center [377, 642] width 85 height 31
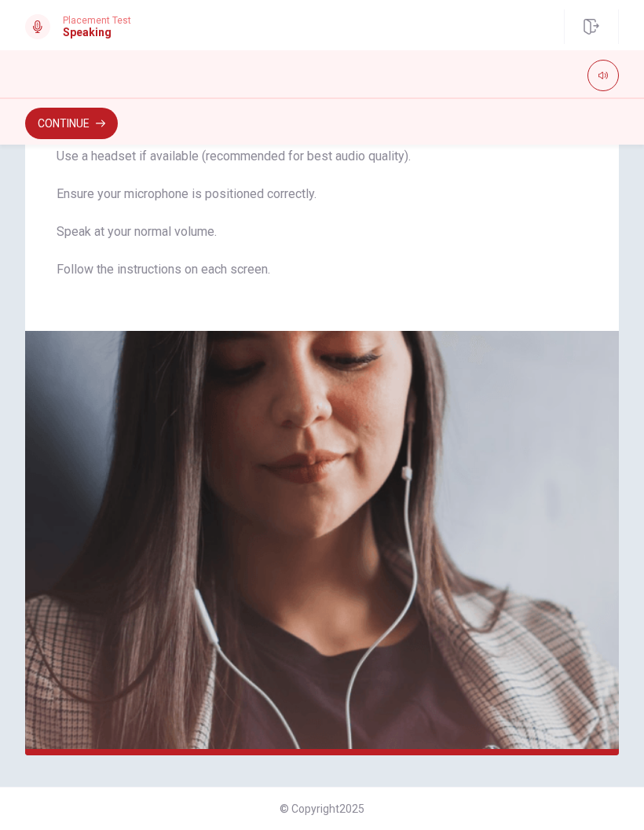
scroll to position [106, 0]
click at [75, 118] on button "Continue" at bounding box center [71, 123] width 93 height 31
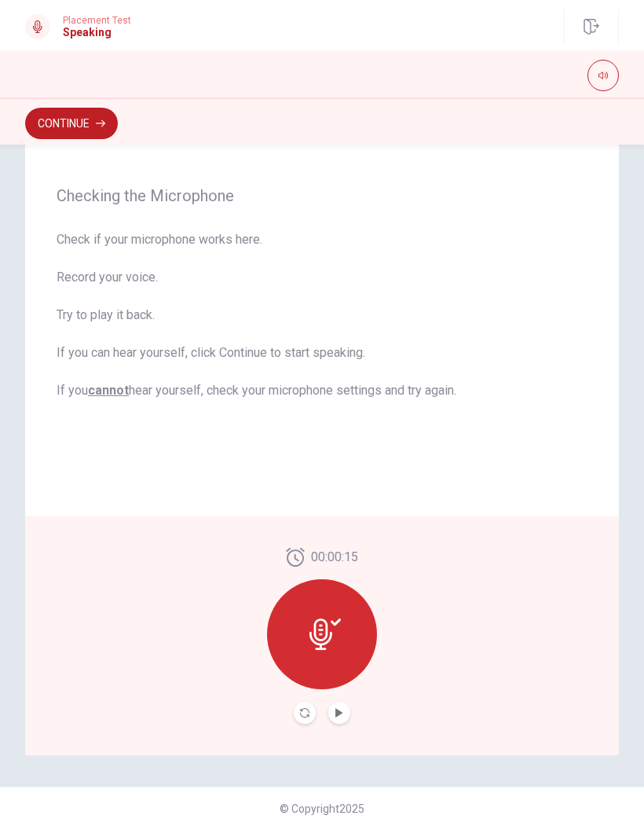
click at [337, 702] on button "Play Audio" at bounding box center [340, 713] width 22 height 22
click at [90, 123] on button "Continue" at bounding box center [71, 123] width 93 height 31
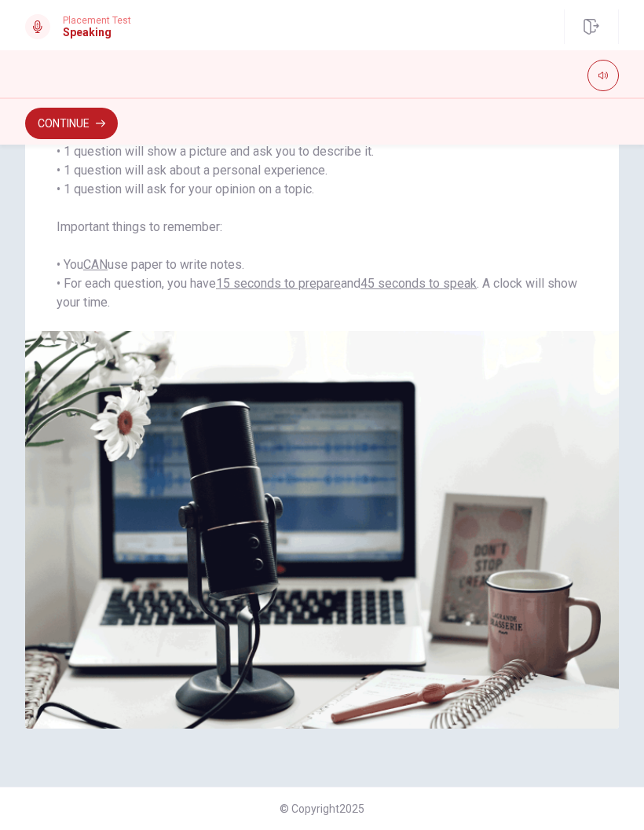
scroll to position [172, 0]
click at [100, 119] on icon "button" at bounding box center [100, 123] width 9 height 9
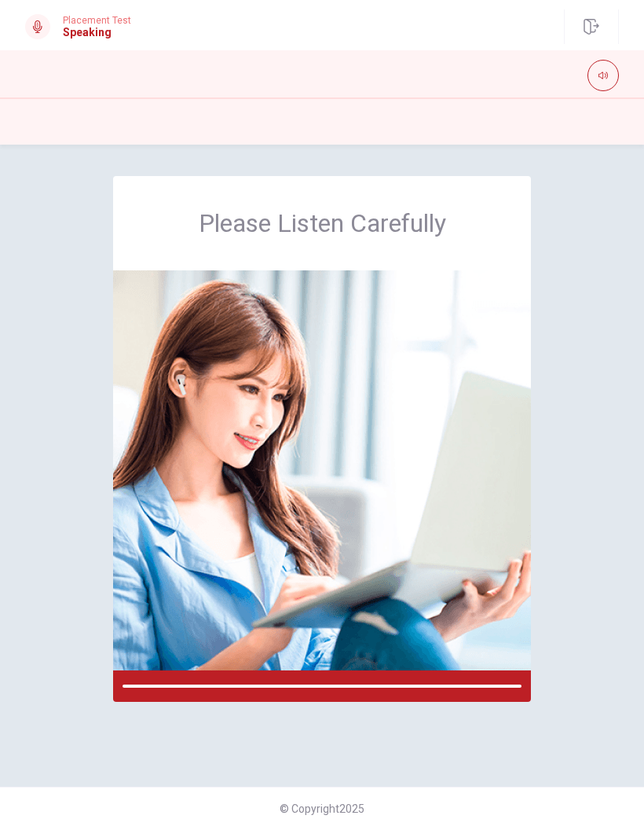
scroll to position [0, 0]
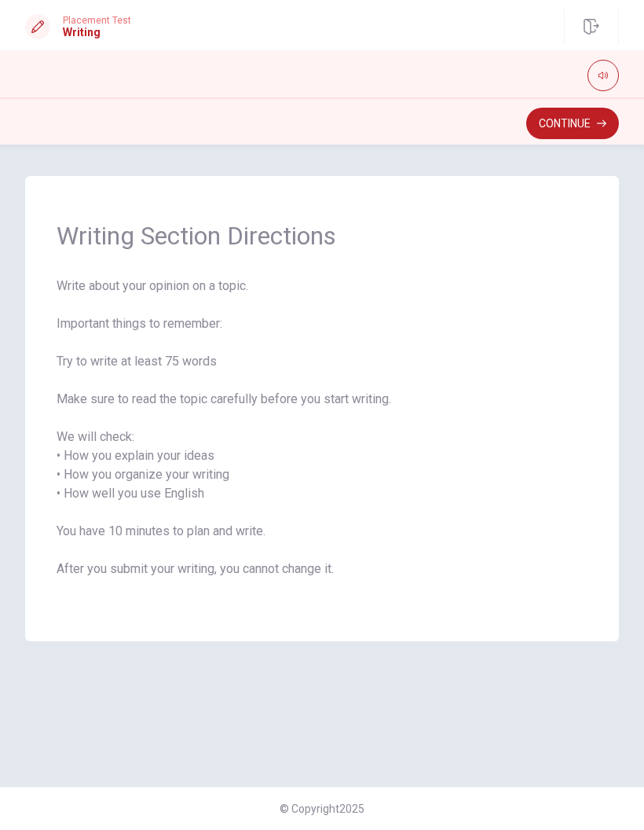
click at [567, 123] on button "Continue" at bounding box center [573, 123] width 93 height 31
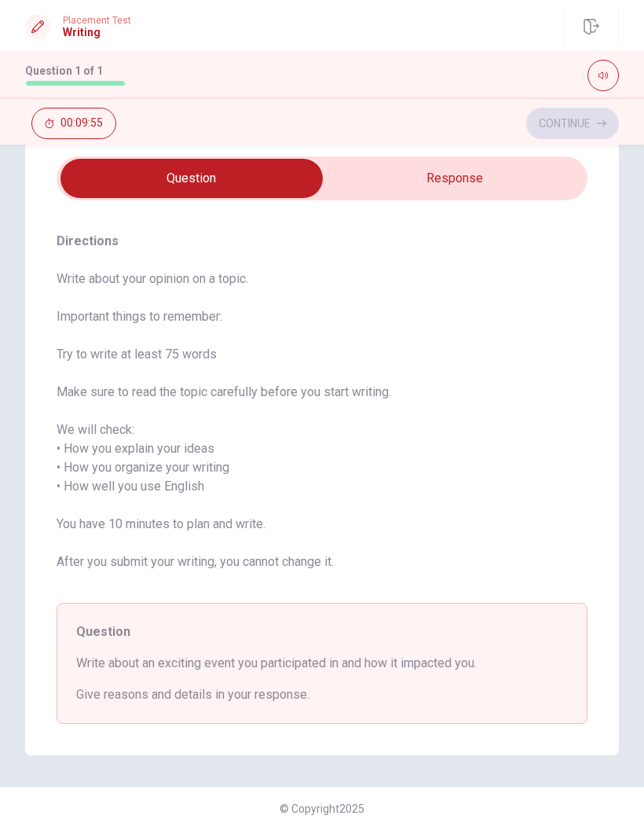
scroll to position [51, 0]
click at [482, 172] on input "checkbox" at bounding box center [191, 178] width 797 height 39
checkbox input "true"
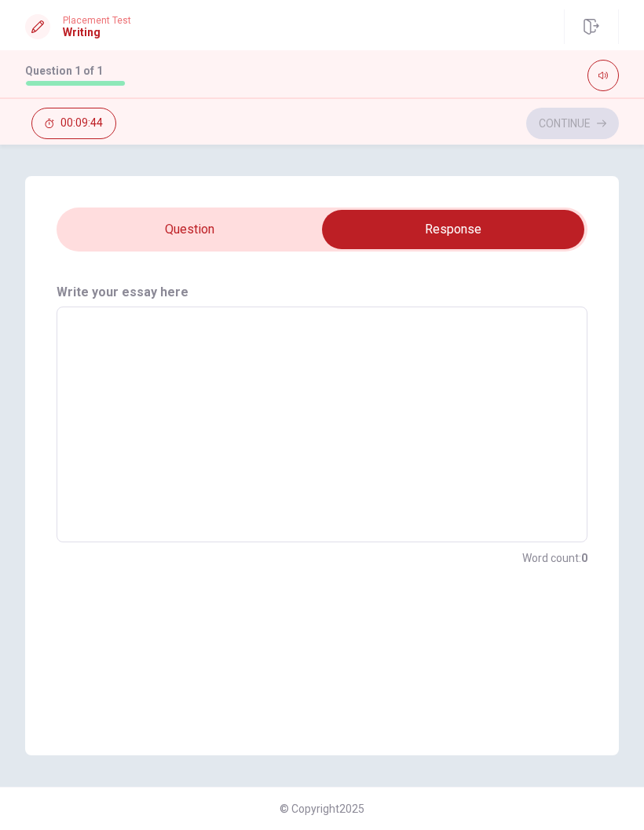
scroll to position [0, 0]
click at [345, 343] on textarea at bounding box center [322, 425] width 509 height 210
type textarea "I"
type textarea "x"
type textarea "I"
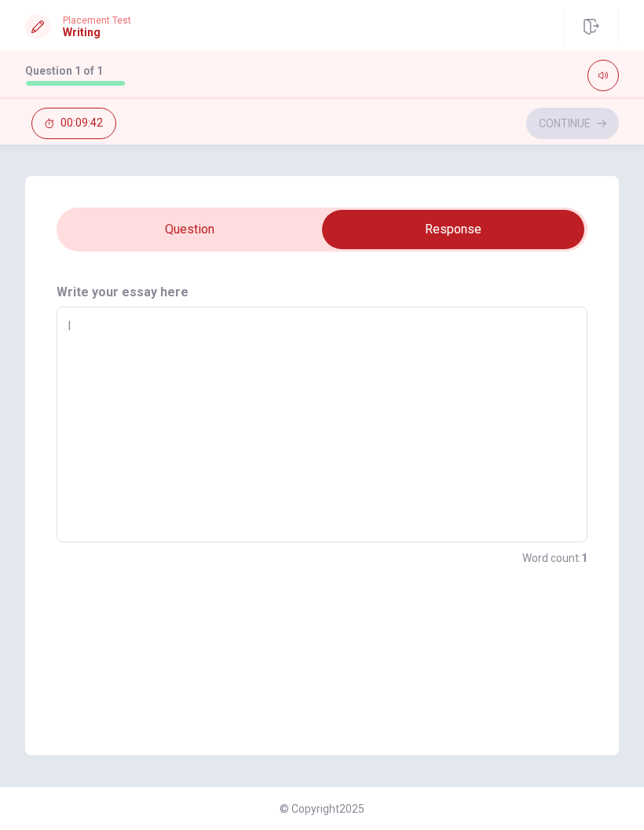
type textarea "x"
type textarea "I p"
type textarea "x"
type textarea "I pa"
type textarea "x"
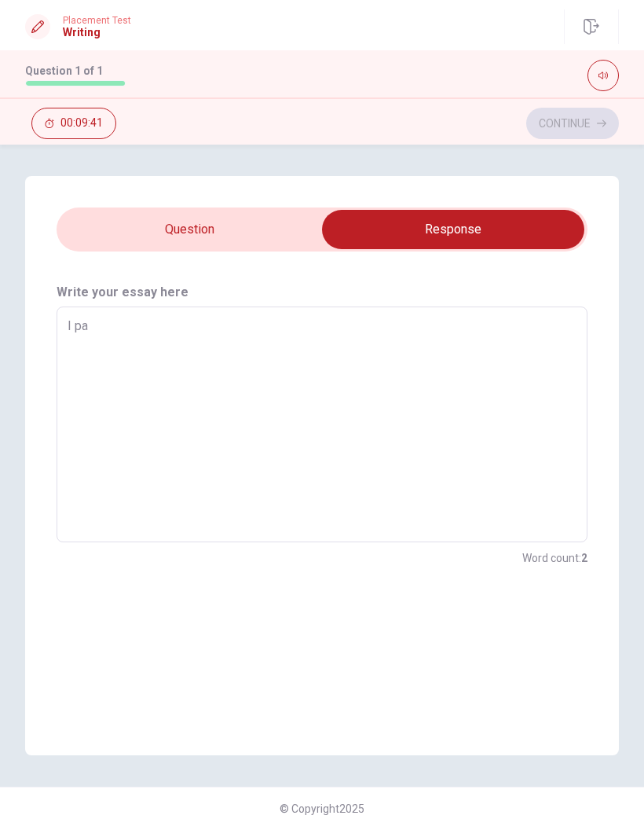
type textarea "I par"
type textarea "x"
type textarea "I part"
type textarea "x"
type textarea "I parti"
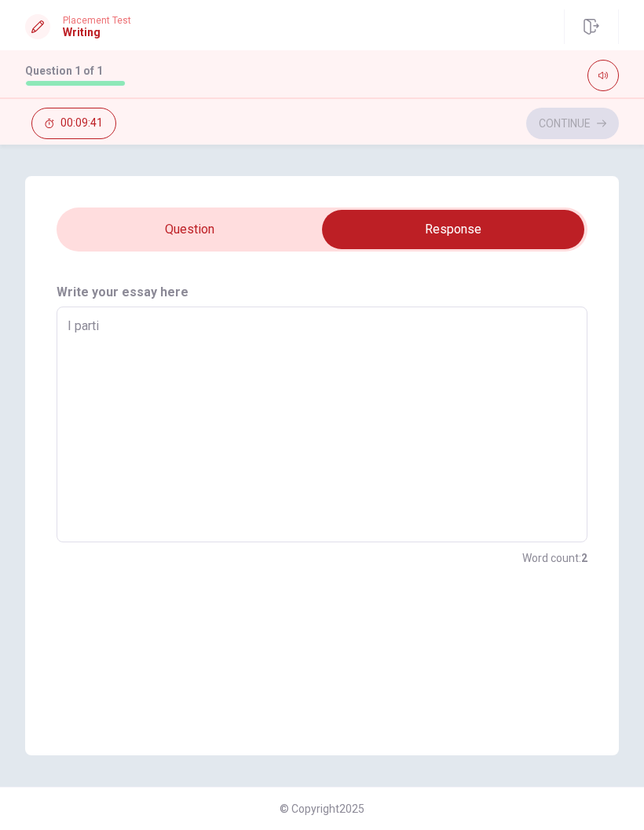
type textarea "x"
type textarea "I partic"
type textarea "x"
type textarea "I partici"
type textarea "x"
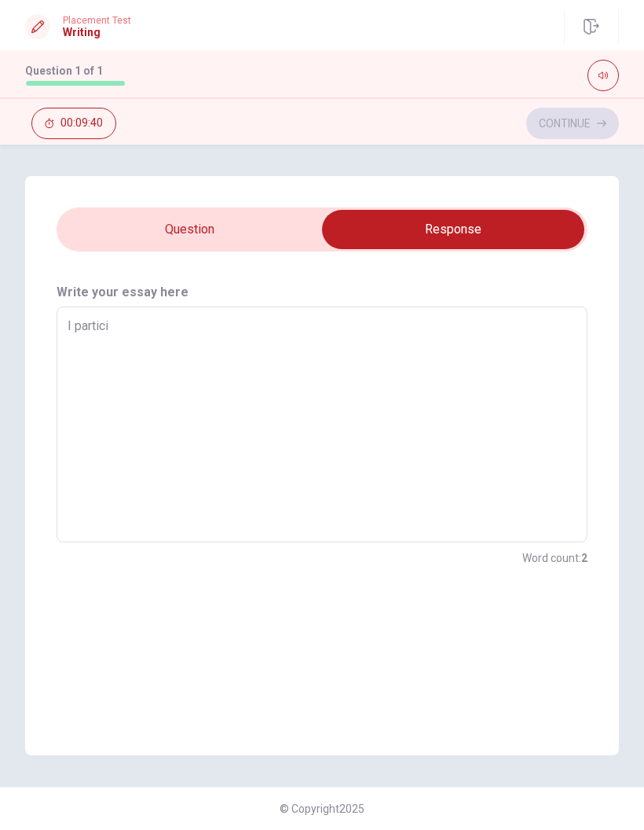
type textarea "I particip"
type textarea "x"
type textarea "I participe"
type textarea "x"
type textarea "I participet"
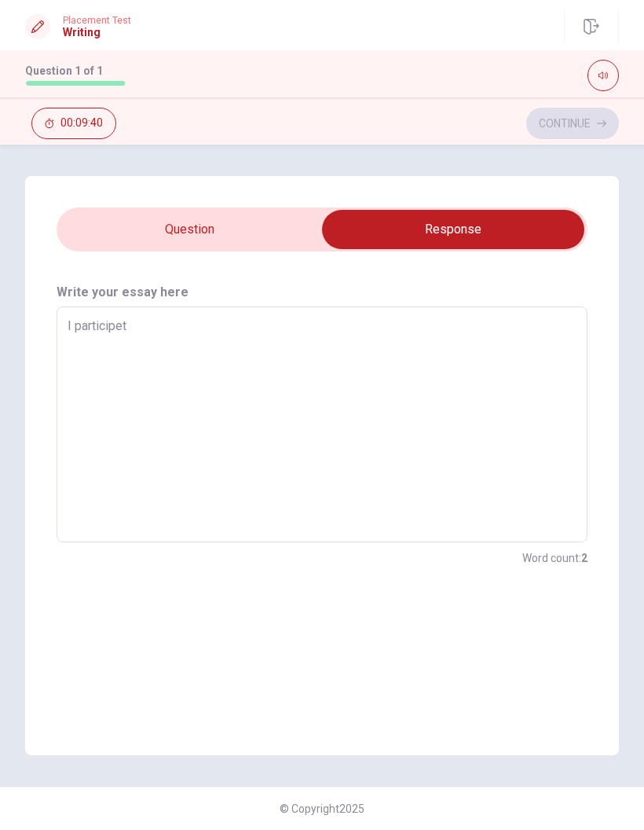
type textarea "x"
type textarea "I participete"
type textarea "x"
type textarea "I participeted"
type textarea "x"
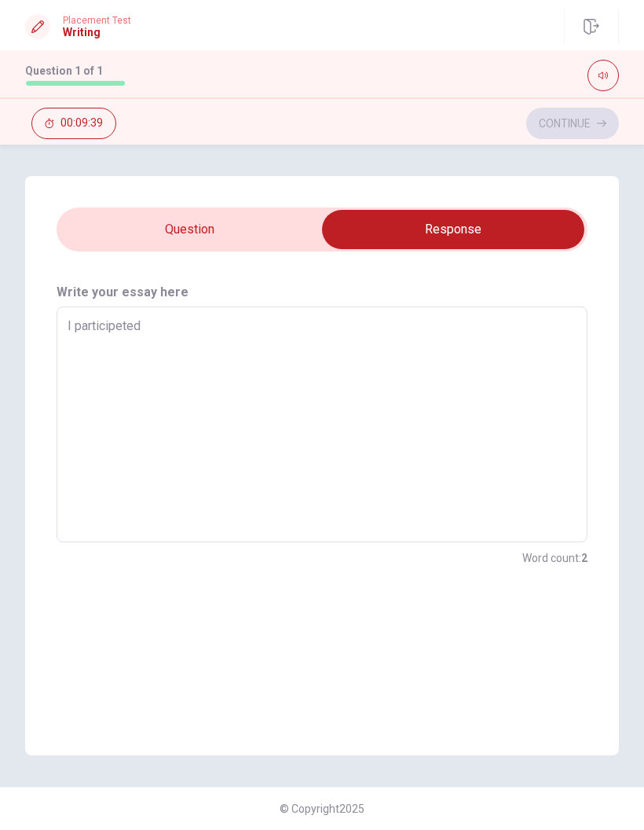
type textarea "I participeted"
type textarea "x"
type textarea "I participeted a"
type textarea "x"
type textarea "I participeted as"
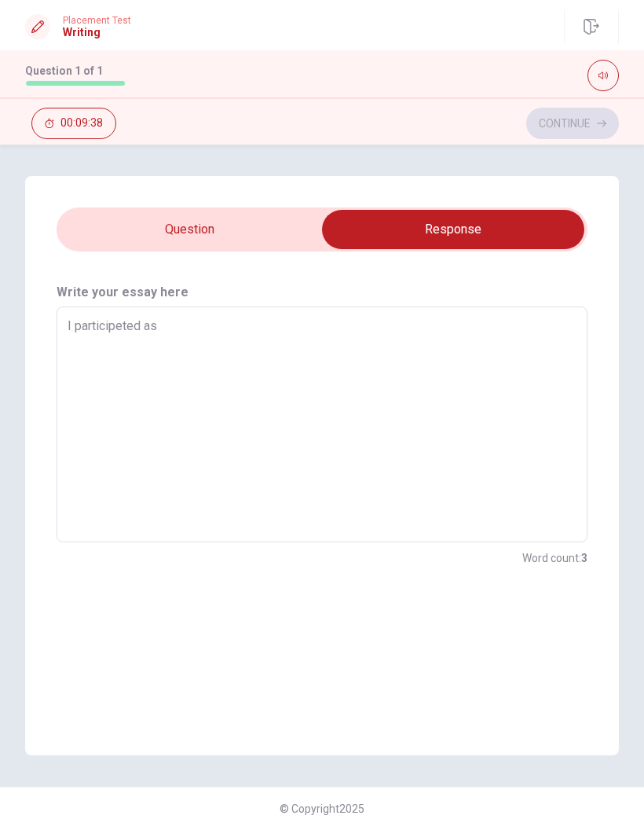
type textarea "x"
type textarea "I participeted as"
type textarea "x"
type textarea "I participeted as a"
type textarea "x"
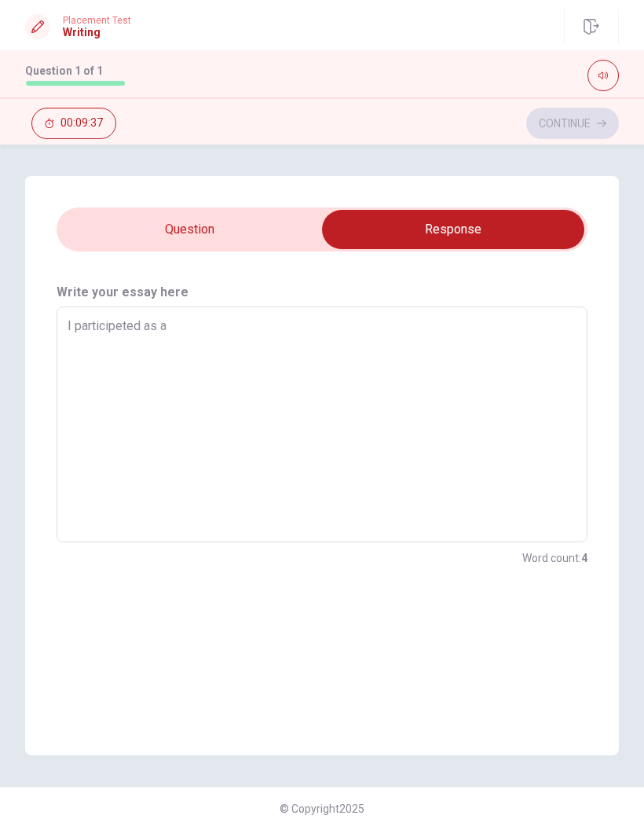
type textarea "I participeted as a"
type textarea "x"
type textarea "I participeted as a v"
type textarea "x"
type textarea "I participeted as a vo"
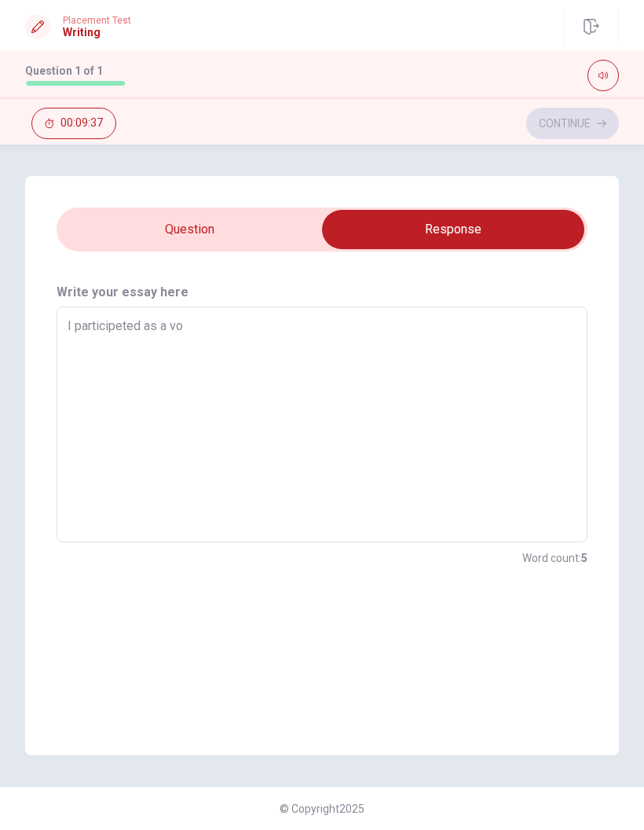
type textarea "x"
type textarea "I participeted as a vol"
type textarea "x"
type textarea "I participeted as a volu"
type textarea "x"
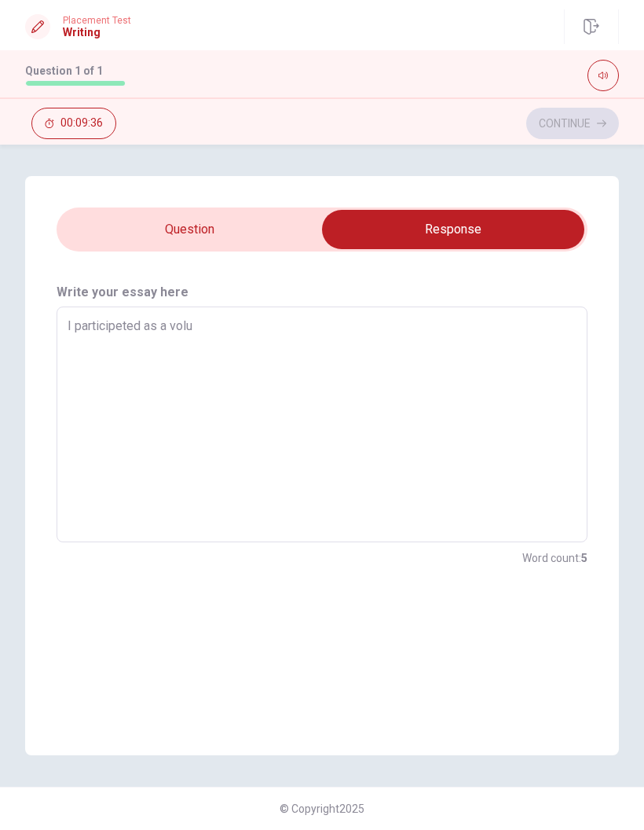
type textarea "I participeted as a volun"
type textarea "x"
type textarea "I participeted as a volunt"
type textarea "x"
type textarea "I participeted as a volunte"
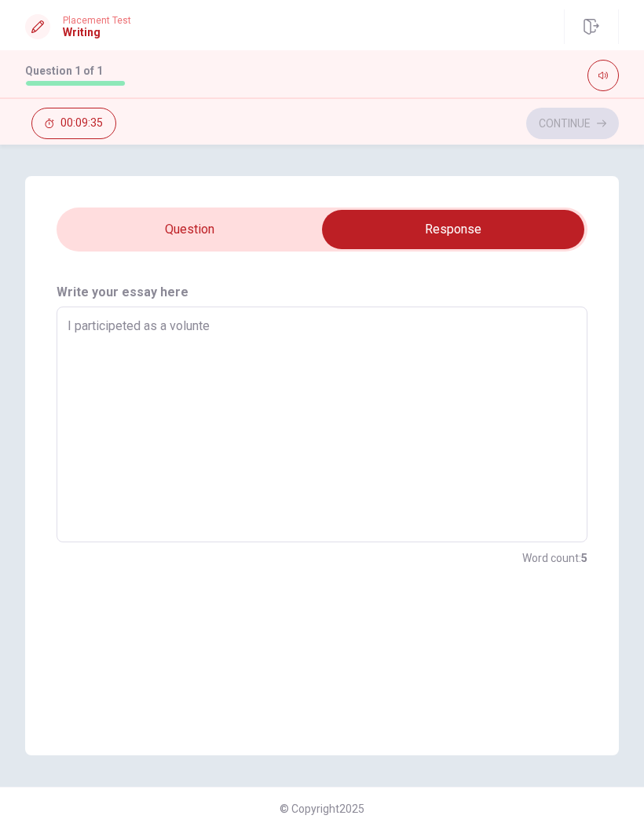
type textarea "x"
type textarea "I participeted as a volunter"
type textarea "x"
type textarea "I participeted as a volunterr"
type textarea "x"
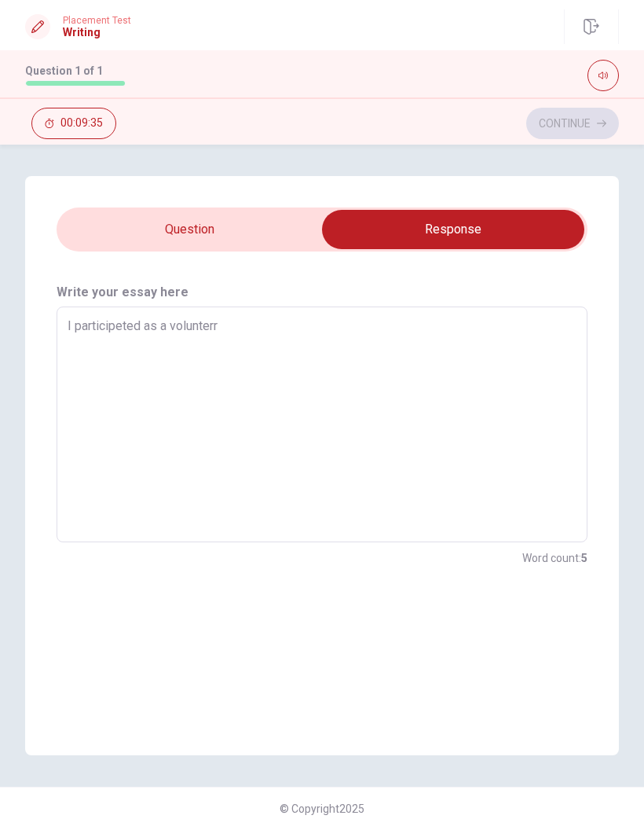
type textarea "I participeted as a volunterre"
type textarea "x"
type textarea "I participeted as a volunterre"
type textarea "x"
type textarea "I participeted as a volunterre"
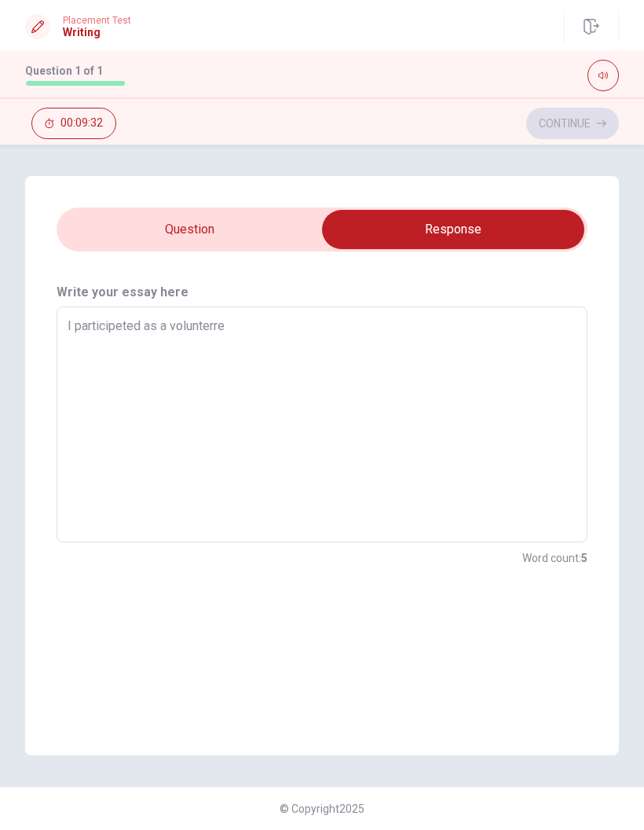
type textarea "x"
type textarea "I participeted as a volunterre"
type textarea "x"
type textarea "I participeted as a volunterre"
type textarea "x"
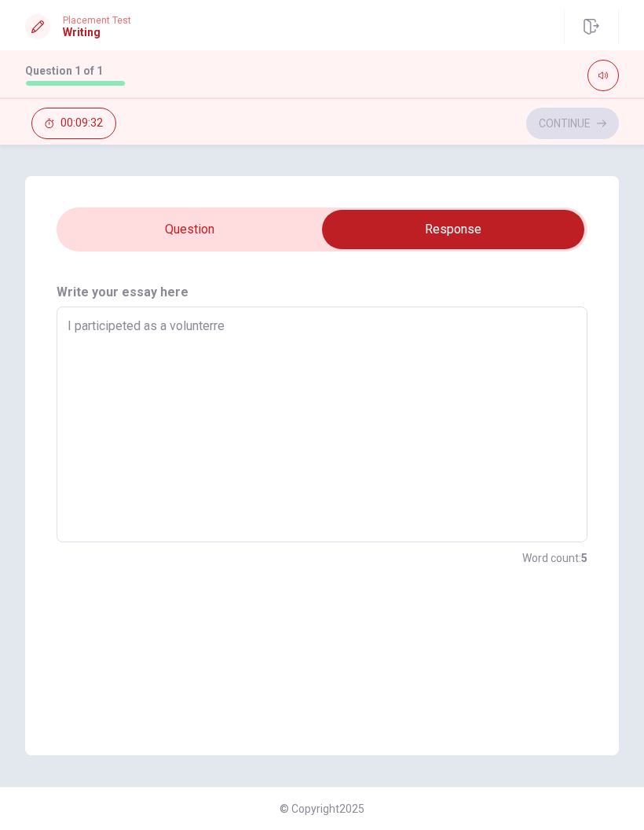
type textarea "I participeted as a volunterre"
type textarea "x"
type textarea "I participeted as a volunterre"
type textarea "x"
type textarea "I participeted as a volunterre"
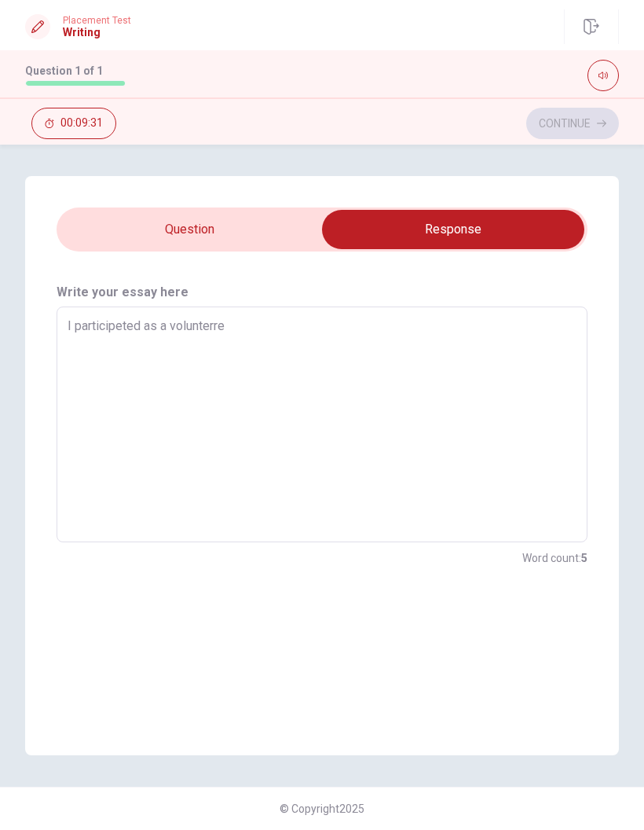
type textarea "x"
type textarea "I participeted as a volunterre"
type textarea "x"
type textarea "I participeted as a volunterre"
type textarea "x"
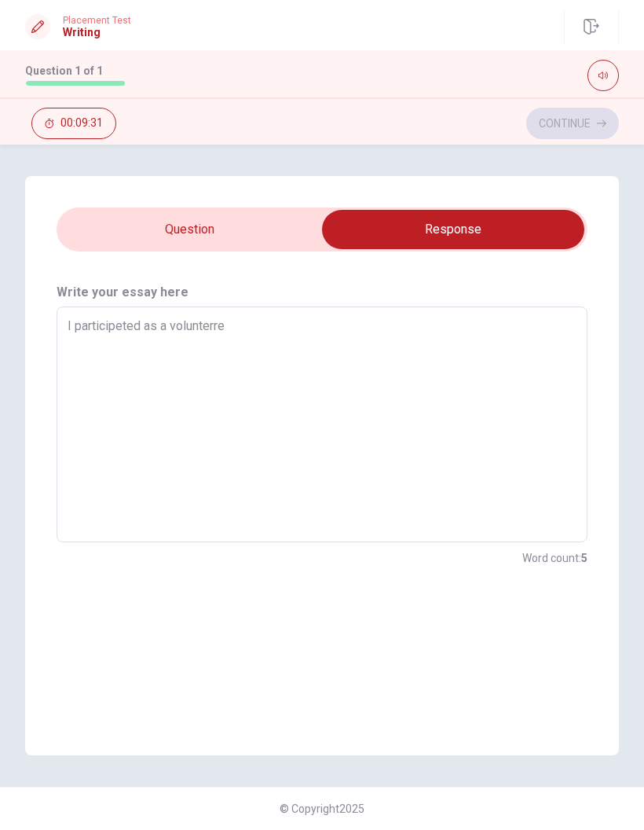
type textarea "I participeted as a volunterre"
type textarea "x"
type textarea "I participeted as a volunterr"
type textarea "x"
type textarea "I participeted as a volunter"
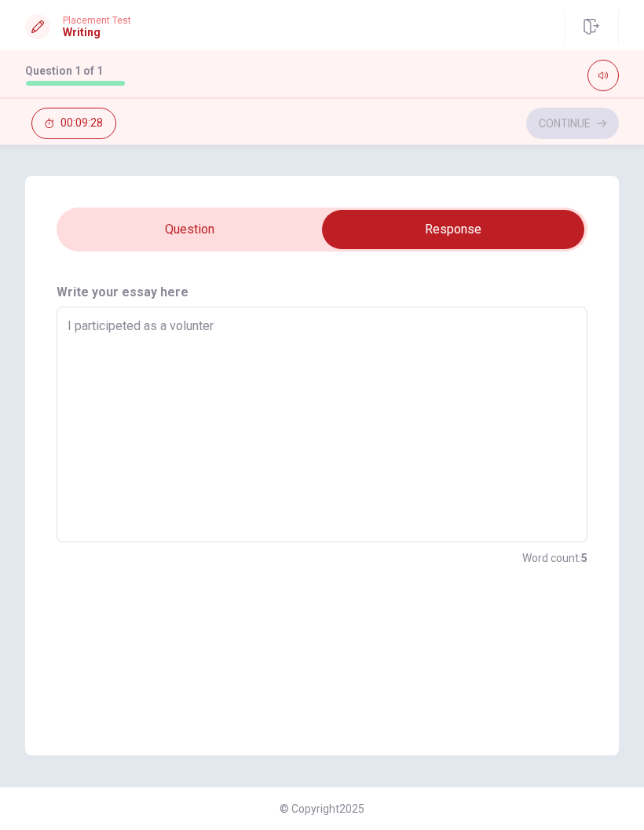
type textarea "x"
type textarea "I participeted as a volunte"
type textarea "x"
type textarea "I participeted as a volunteE"
type textarea "x"
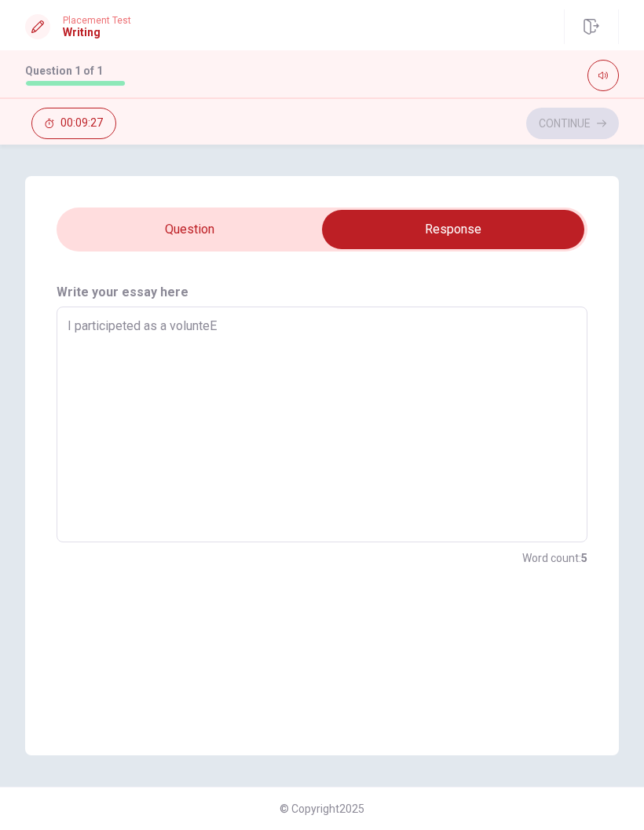
type textarea "I participeted as a volunteER"
type textarea "x"
type textarea "I participeted as a volunteER"
type textarea "x"
type textarea "I participeted as a volunteER"
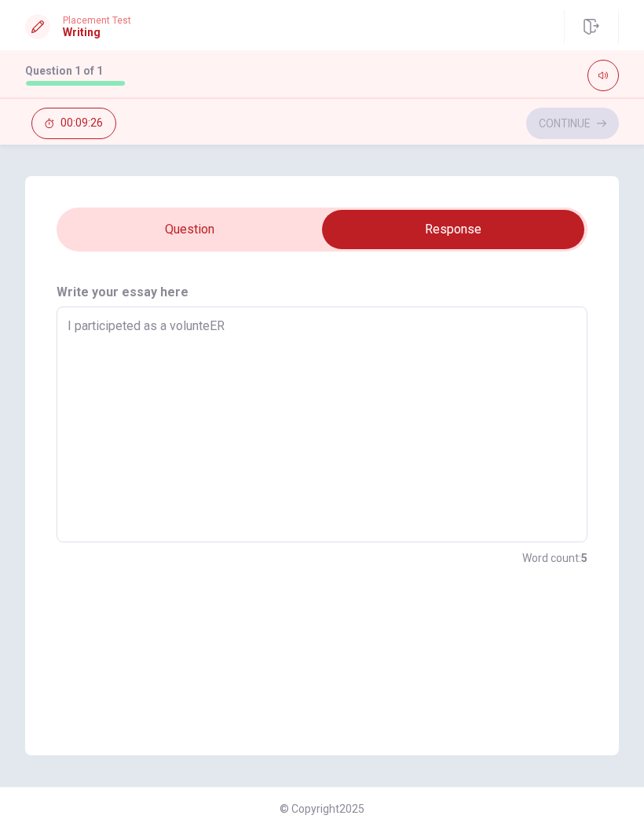
type textarea "x"
type textarea "I participeted as a volunteE"
type textarea "x"
type textarea "I participeted as a volunte"
type textarea "x"
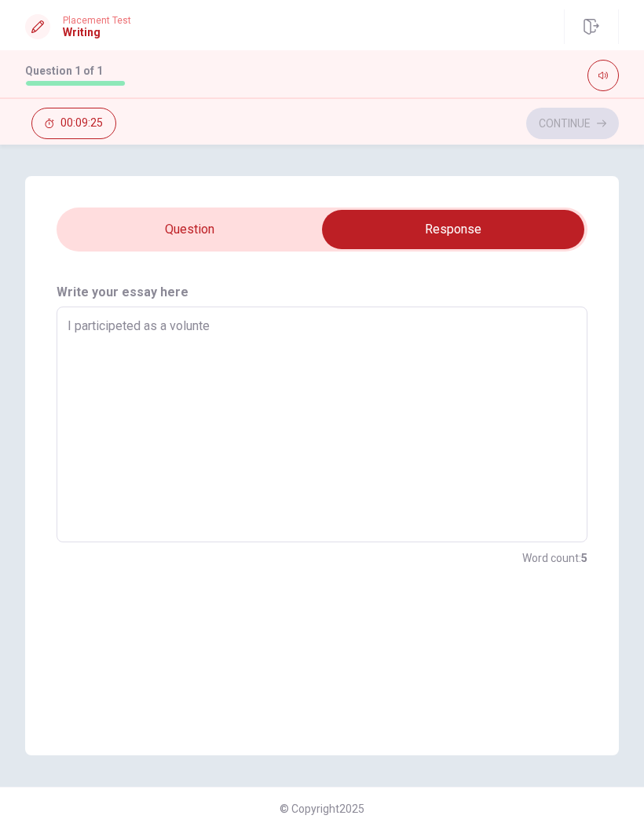
type textarea "I participeted as a voluntee"
type textarea "x"
type textarea "I participeted as a volunteer"
type textarea "x"
type textarea "I participeted as a volunteer"
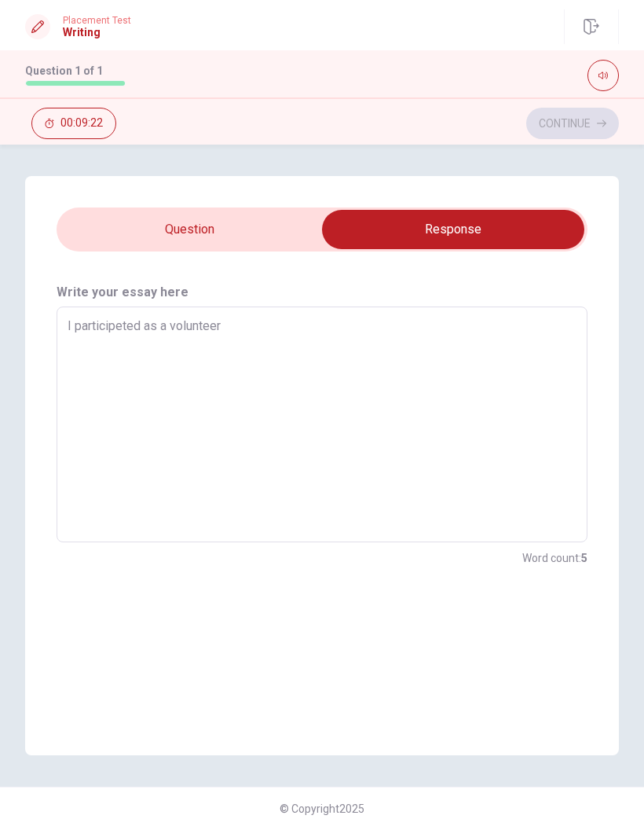
type textarea "x"
type textarea "I participeted as a volunteer i"
type textarea "x"
type textarea "I participeted as a volunteer in"
type textarea "x"
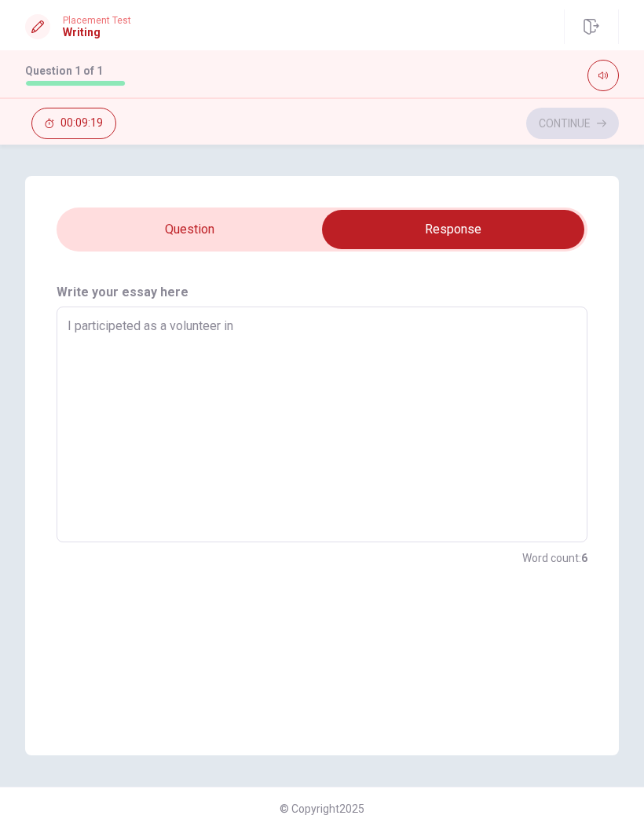
type textarea "I participeted as a volunteer in"
type textarea "x"
type textarea "I participeted as a volunteer in C"
type textarea "x"
type textarea "I participeted as a volunteer in CO"
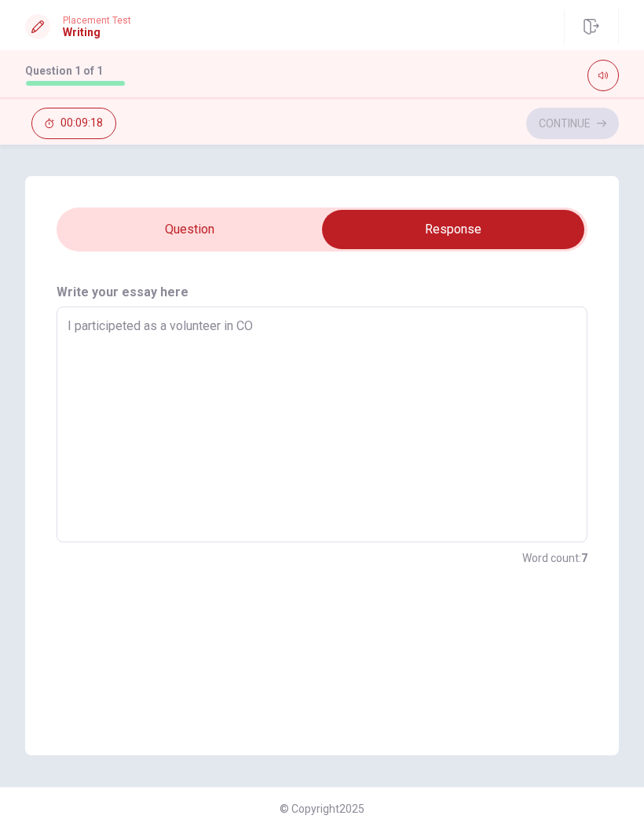
type textarea "x"
type textarea "I participeted as a volunteer in COP"
type textarea "x"
type textarea "I participeted as a volunteer in COP1"
type textarea "x"
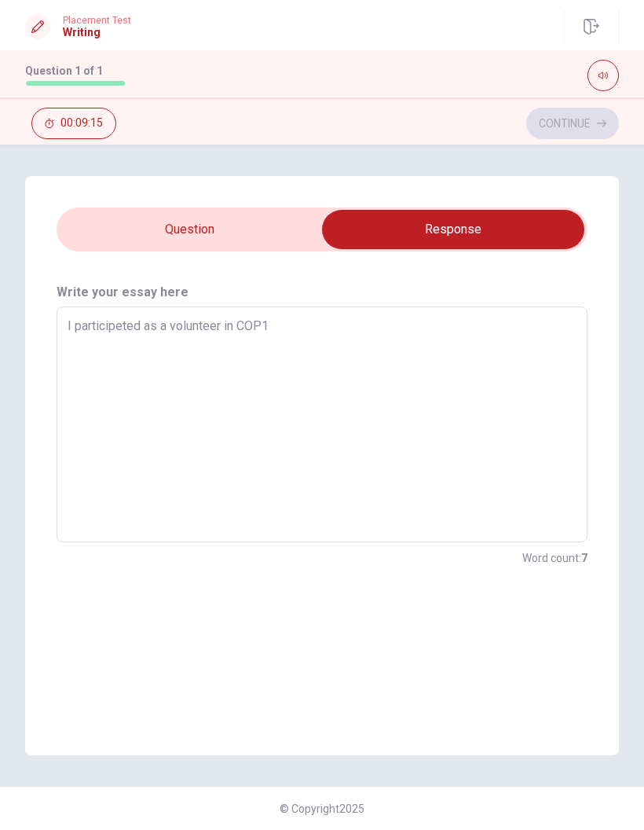
type textarea "I participeted as a volunteer in COP16"
type textarea "x"
type textarea "I participeted as a volunteer in COP16,"
type textarea "x"
type textarea "I participeted as a volunteer in COP16,"
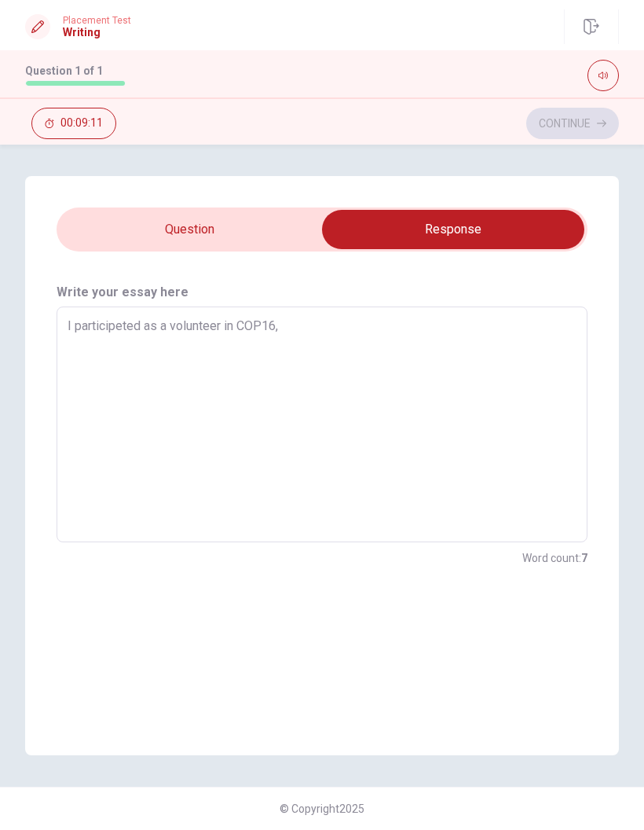
type textarea "x"
type textarea "I participeted as a volunteer in COP16, t"
type textarea "x"
type textarea "I participeted as a volunteer in COP16, th"
type textarea "x"
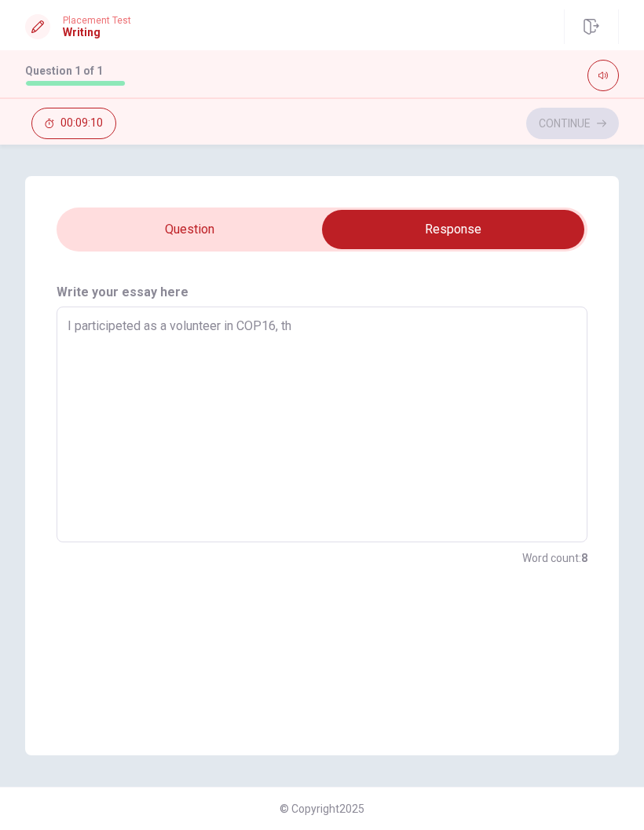
type textarea "I participeted as a volunteer in COP16, tha"
type textarea "x"
type textarea "I participeted as a volunteer in COP16, that"
type textarea "x"
type textarea "I participeted as a volunteer in COP16, that"
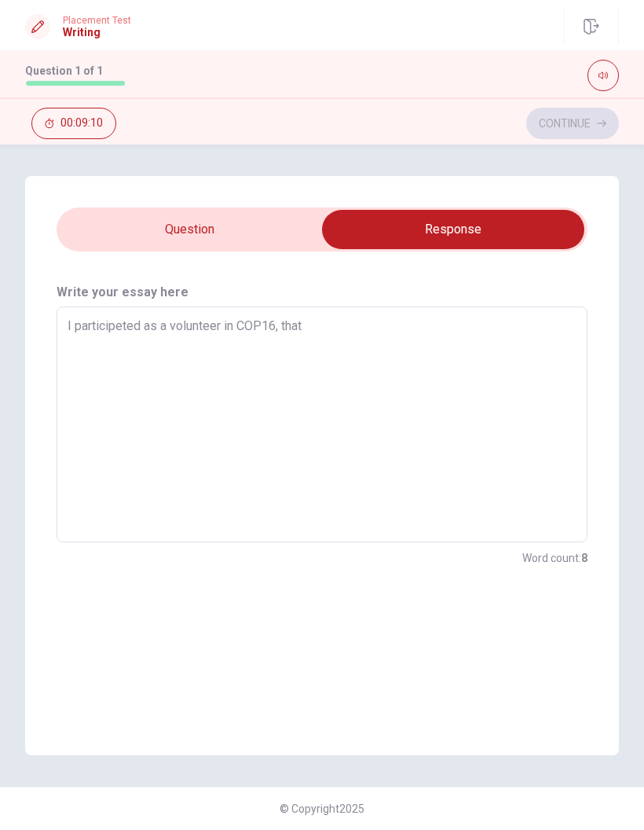
type textarea "x"
type textarea "I participeted as a volunteer in COP16, that w"
type textarea "x"
type textarea "I participeted as a volunteer in COP16, that wa"
type textarea "x"
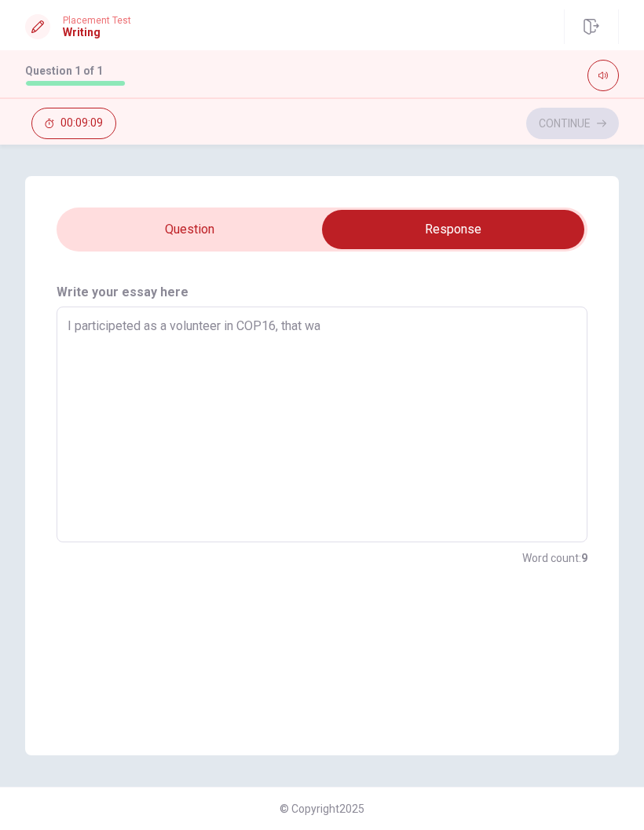
type textarea "I participeted as a volunteer in COP16, that was"
type textarea "x"
type textarea "I participeted as a volunteer in COP16, that was"
type textarea "x"
type textarea "I participeted as a volunteer in COP16, that was m"
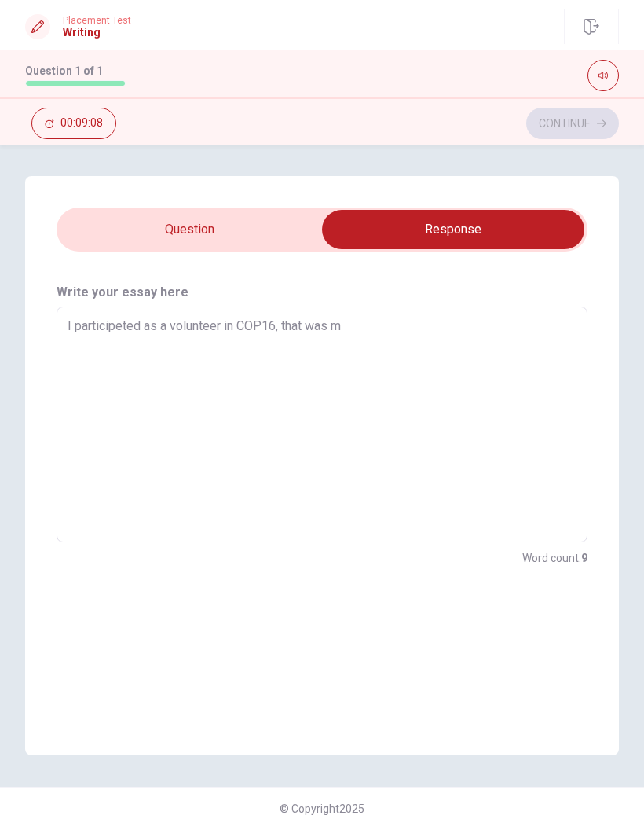
type textarea "x"
type textarea "I participeted as a volunteer in COP16, that was ma"
type textarea "x"
type textarea "I participeted as a volunteer in COP16, that was mak"
type textarea "x"
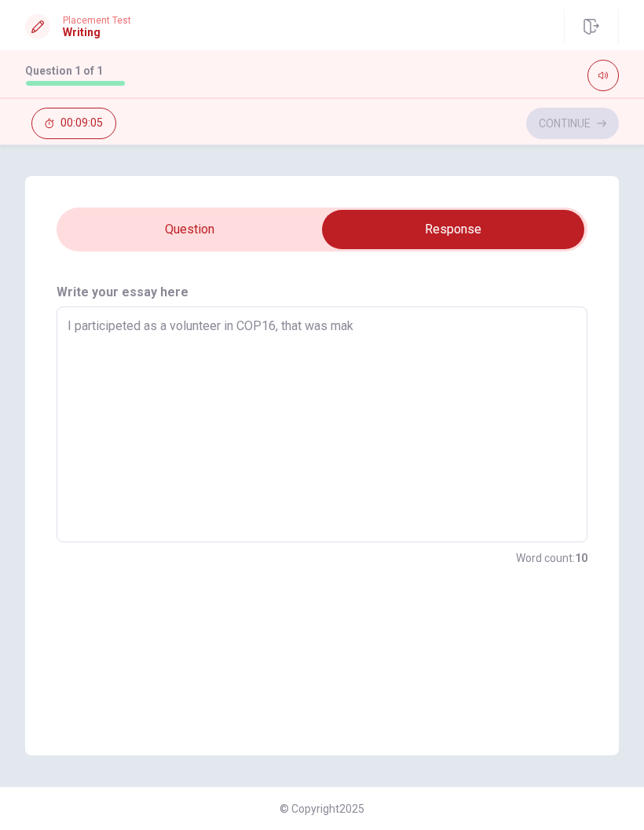
type textarea "I participeted as a volunteer in COP16, that was ma"
type textarea "x"
type textarea "I participeted as a volunteer in COP16, that was m"
type textarea "x"
type textarea "I participeted as a volunteer in COP16, that was"
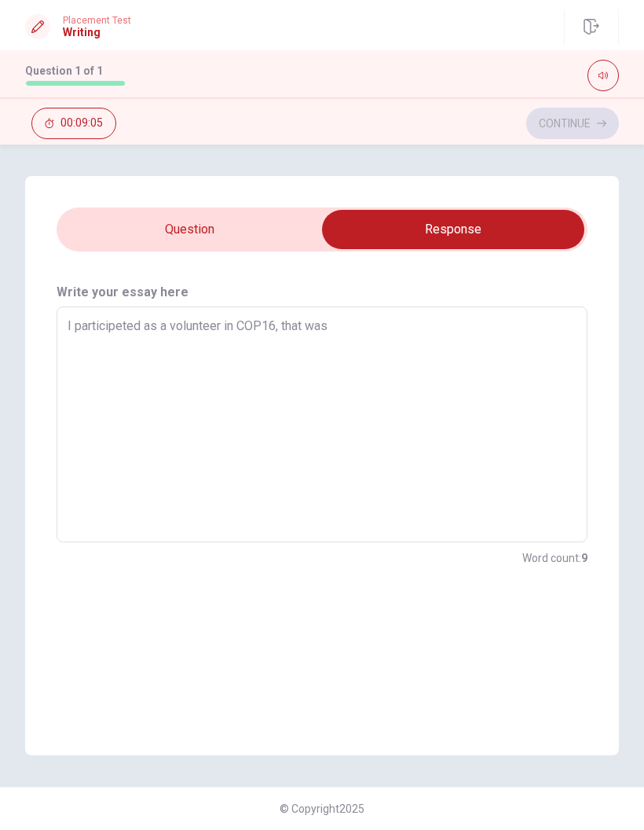
type textarea "x"
type textarea "I participeted as a volunteer in COP16, that was"
type textarea "x"
type textarea "I participeted as a volunteer in COP16, that wa"
type textarea "x"
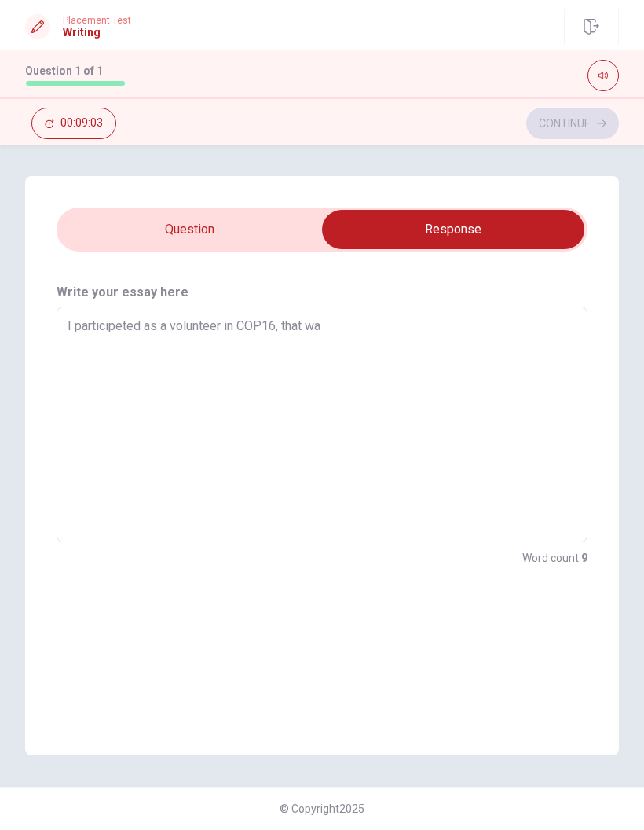
type textarea "I participeted as a volunteer in COP16, that w"
type textarea "x"
type textarea "I participeted as a volunteer in COP16, that"
type textarea "x"
type textarea "I participeted as a volunteer in COP16, that"
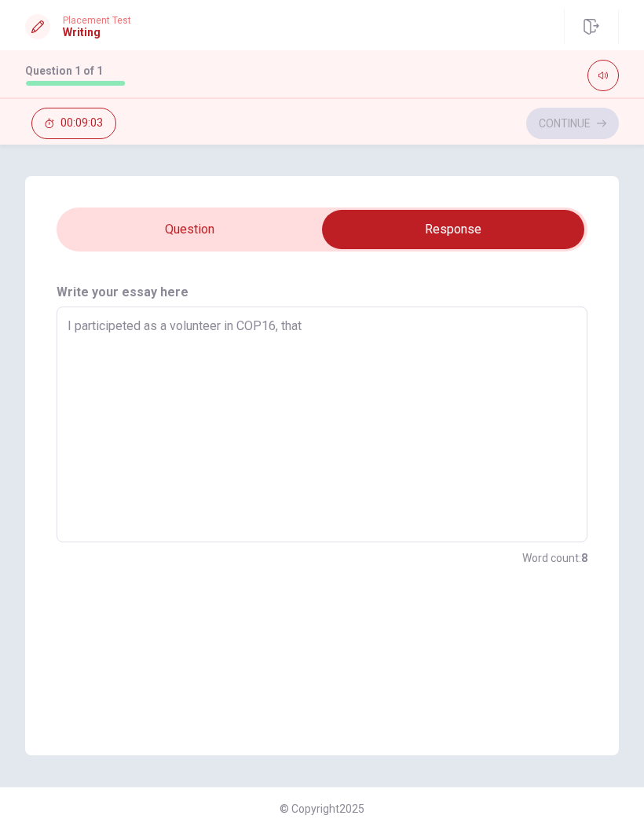
type textarea "x"
type textarea "I participeted as a volunteer in COP16, that h"
type textarea "x"
type textarea "I participeted as a volunteer in COP16, that ha"
type textarea "x"
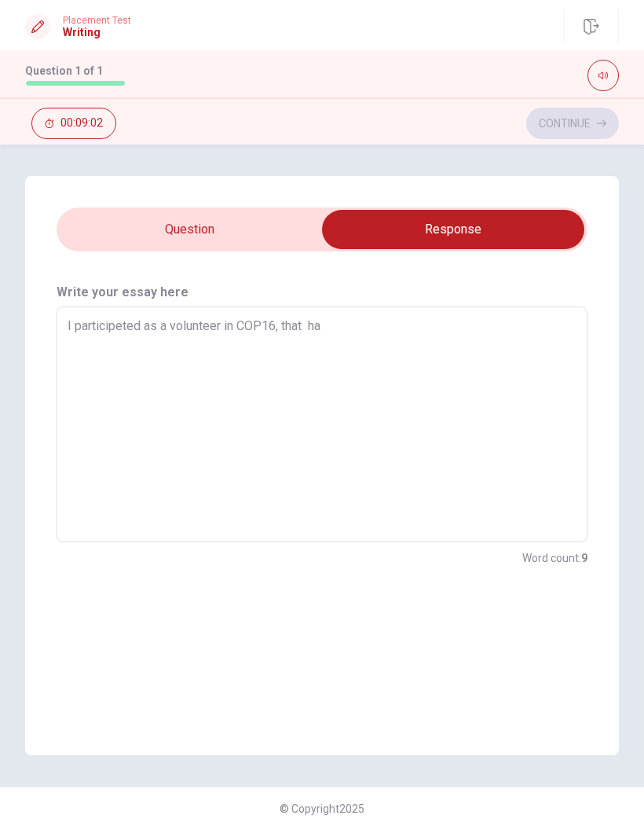
type textarea "I participeted as a volunteer in COP16, that hap"
type textarea "x"
type textarea "I participeted as a volunteer in COP16, that happ"
type textarea "x"
type textarea "I participeted as a volunteer in COP16, that [PERSON_NAME]"
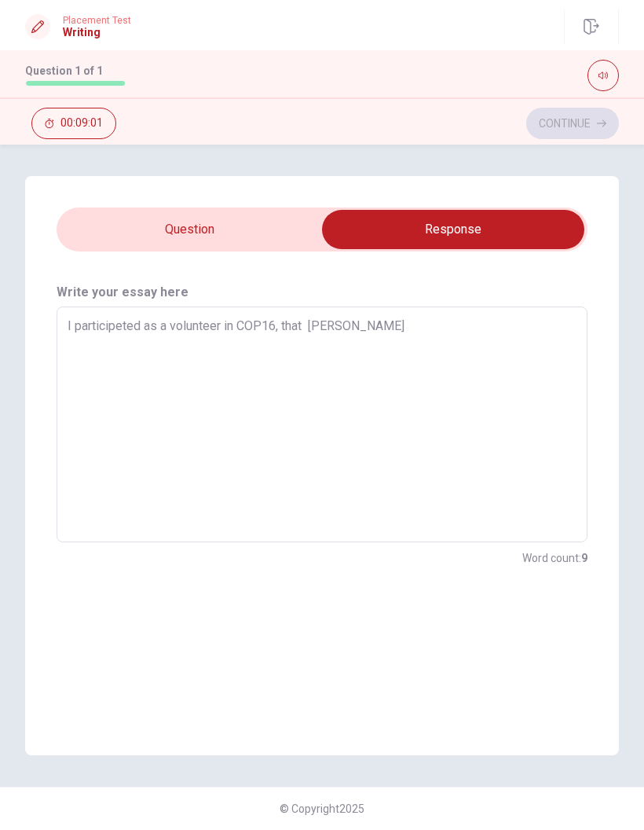
type textarea "x"
type textarea "I participeted as a volunteer in COP16, that happen"
type textarea "x"
type textarea "I participeted as a volunteer in COP16, that happene"
type textarea "x"
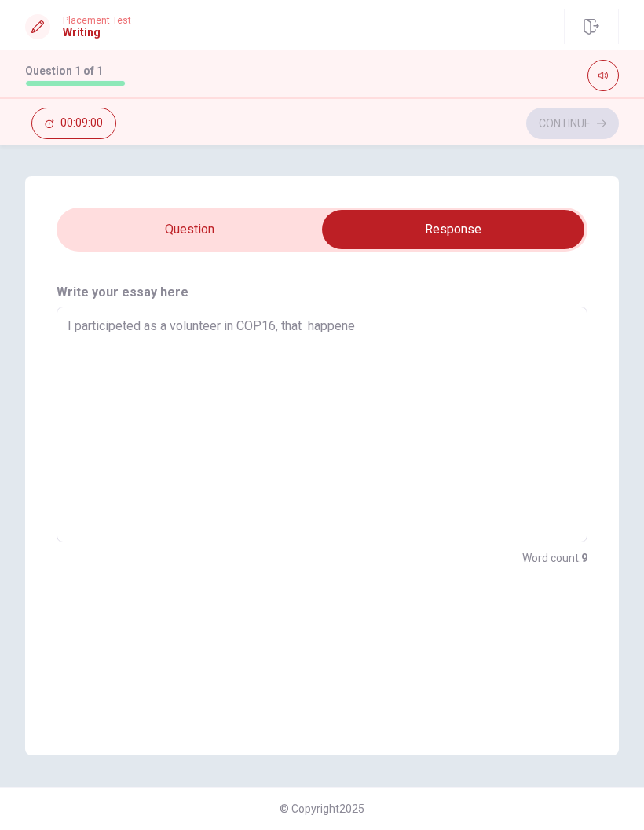
type textarea "I participeted as a volunteer in COP16, that happened"
type textarea "x"
type textarea "I participeted as a volunteer in COP16, that happened"
type textarea "x"
type textarea "I participeted as a volunteer in COP16, that happened i"
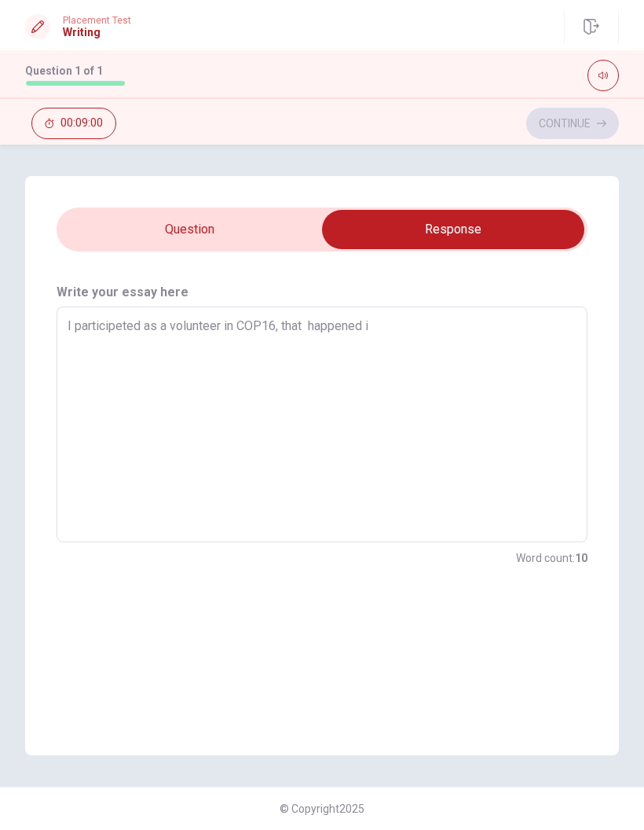
type textarea "x"
type textarea "I participeted as a volunteer in COP16, that happened in"
type textarea "x"
type textarea "I participeted as a volunteer in COP16, that happened in"
type textarea "x"
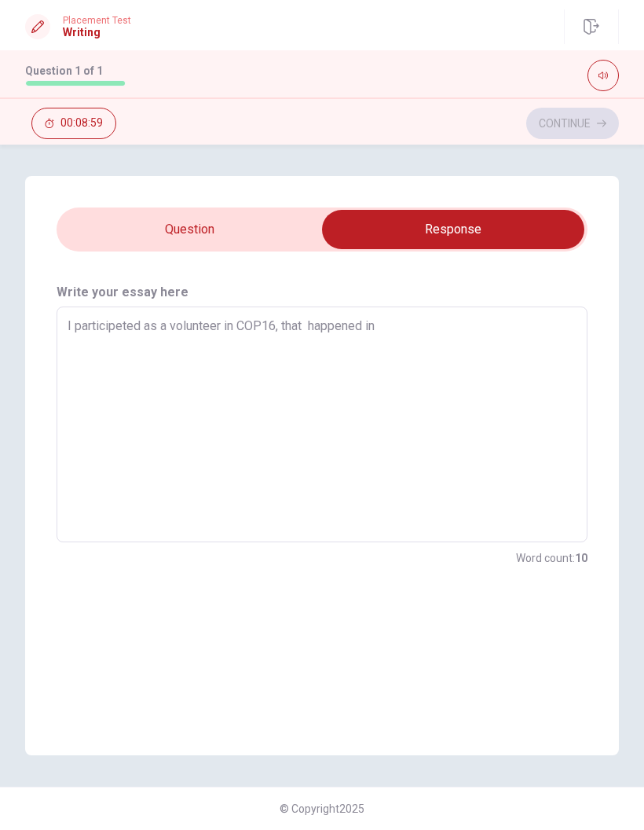
type textarea "I participeted as a volunteer in COP16, that happened in m"
type textarea "x"
type textarea "I participeted as a volunteer in COP16, that happened in my"
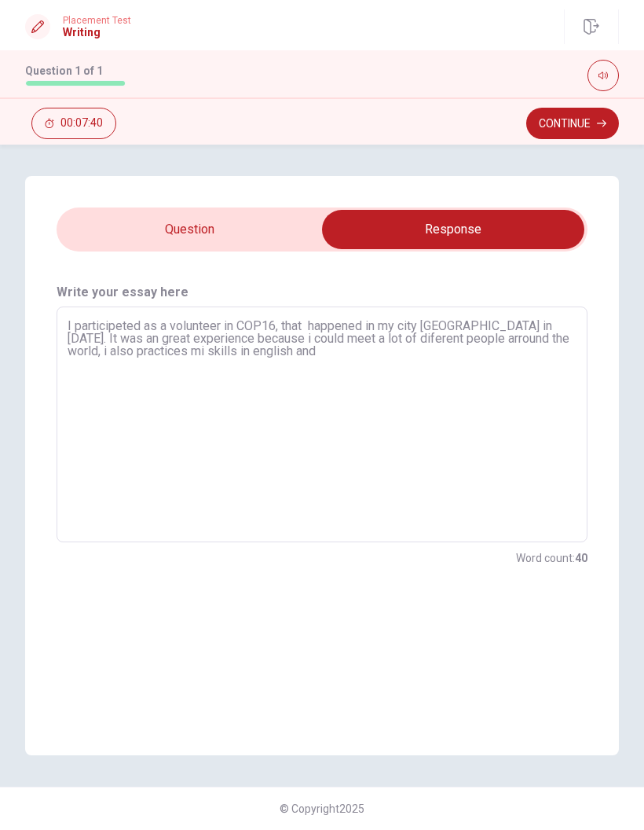
click at [518, 332] on textarea "I participeted as a volunteer in COP16, that happened in my city [GEOGRAPHIC_DA…" at bounding box center [322, 425] width 509 height 210
click at [523, 329] on textarea "I participeted as a volunteer in COP16, that happened in my city [GEOGRAPHIC_DA…" at bounding box center [322, 425] width 509 height 210
click at [519, 338] on textarea "I participeted as a volunteer in COP16, that happened in my city [GEOGRAPHIC_DA…" at bounding box center [322, 425] width 509 height 210
click at [528, 335] on textarea "I participeted as a volunteer in COP16, that happened in my city [GEOGRAPHIC_DA…" at bounding box center [322, 425] width 509 height 210
click at [303, 362] on textarea "I participeted as a volunteer in COP16, that happened in my city [GEOGRAPHIC_DA…" at bounding box center [322, 425] width 509 height 210
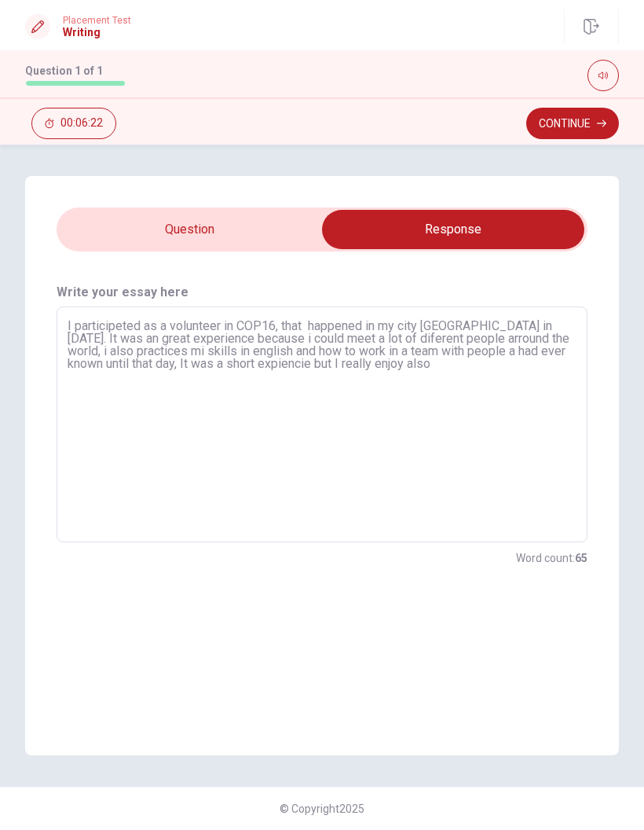
click at [222, 325] on textarea "I participeted as a volunteer in COP16, that happened in my city [GEOGRAPHIC_DA…" at bounding box center [322, 425] width 509 height 210
click at [218, 332] on textarea "I participeted as a volunteer in COP16, that happened in my city [GEOGRAPHIC_DA…" at bounding box center [322, 425] width 509 height 210
click at [527, 330] on textarea "I participeted as a volunteer in COP16, that happened in my city [GEOGRAPHIC_DA…" at bounding box center [322, 425] width 509 height 210
click at [516, 335] on textarea "I participeted as a volunteer in COP16, that happened in my city [GEOGRAPHIC_DA…" at bounding box center [322, 425] width 509 height 210
click at [528, 331] on textarea "I participeted as a volunteer in COP16, that happened in my city [GEOGRAPHIC_DA…" at bounding box center [322, 425] width 509 height 210
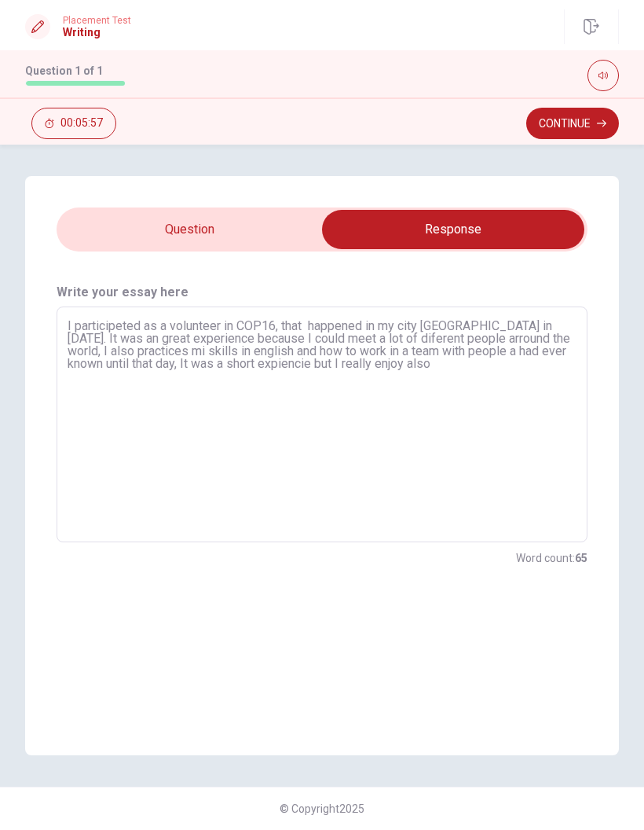
click at [479, 344] on textarea "I participeted as a volunteer in COP16, that happened in my city [GEOGRAPHIC_DA…" at bounding box center [322, 425] width 509 height 210
click at [135, 359] on textarea "I participeted as a volunteer in COP16, that happened in my city [GEOGRAPHIC_DA…" at bounding box center [322, 425] width 509 height 210
click at [561, 354] on textarea "I participeted as a volunteer in COP16, that happened in my city [GEOGRAPHIC_DA…" at bounding box center [322, 425] width 509 height 210
click at [426, 376] on textarea "I participeted as a volunteer in COP16, that happened in my city [GEOGRAPHIC_DA…" at bounding box center [322, 425] width 509 height 210
click at [96, 372] on textarea "I participeted as a volunteer in COP16, that happened in my city [GEOGRAPHIC_DA…" at bounding box center [322, 425] width 509 height 210
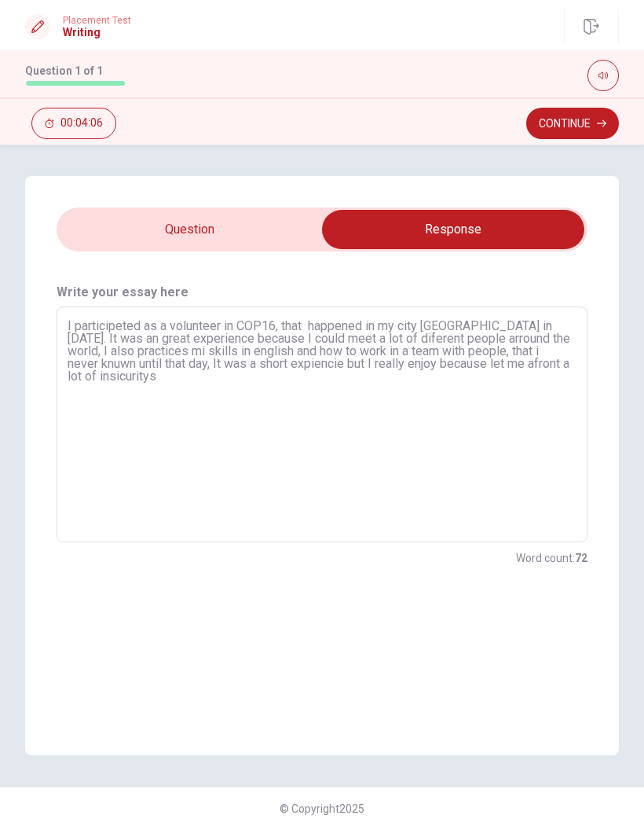
click at [86, 375] on textarea "I participeted as a volunteer in COP16, that happened in my city [GEOGRAPHIC_DA…" at bounding box center [322, 425] width 509 height 210
click at [97, 373] on textarea "I participeted as a volunteer in COP16, that happened in my city [GEOGRAPHIC_DA…" at bounding box center [322, 425] width 509 height 210
click at [87, 377] on textarea "I participeted as a volunteer in COP16, that happened in my city [GEOGRAPHIC_DA…" at bounding box center [322, 425] width 509 height 210
click at [82, 373] on textarea "I participeted as a volunteer in COP16, that happened in my city [GEOGRAPHIC_DA…" at bounding box center [322, 425] width 509 height 210
click at [82, 368] on textarea "I participeted as a volunteer in COP16, that happened in my city [GEOGRAPHIC_DA…" at bounding box center [322, 425] width 509 height 210
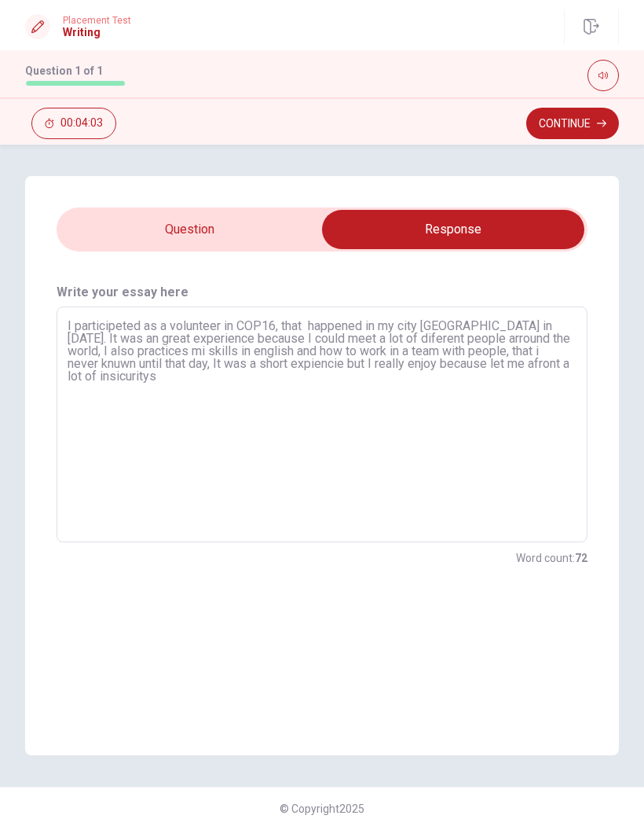
click at [89, 378] on textarea "I participeted as a volunteer in COP16, that happened in my city [GEOGRAPHIC_DA…" at bounding box center [322, 425] width 509 height 210
click at [192, 380] on textarea "I participeted as a volunteer in COP16, that happened in my city [GEOGRAPHIC_DA…" at bounding box center [322, 425] width 509 height 210
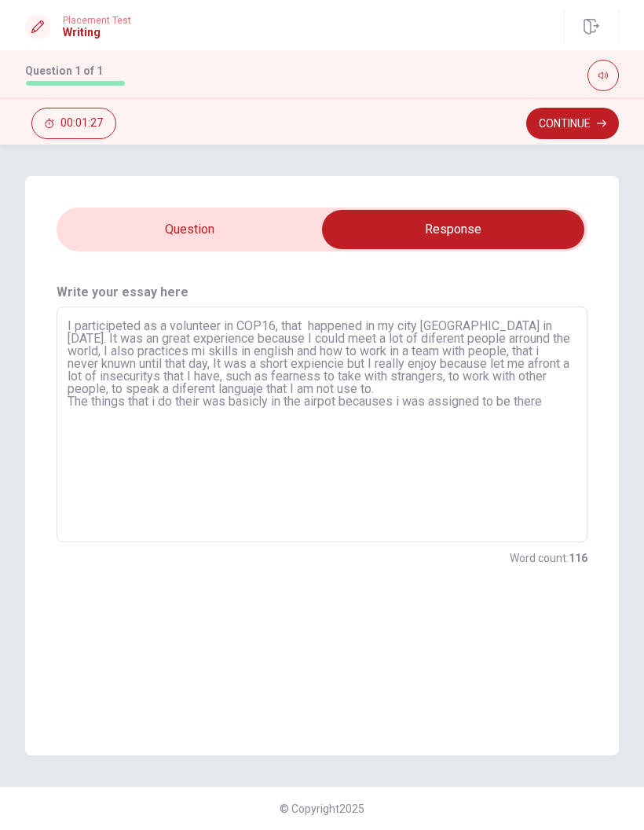
click at [406, 395] on textarea "I participeted as a volunteer in COP16, that happened in my city [GEOGRAPHIC_DA…" at bounding box center [322, 425] width 509 height 210
click at [409, 395] on textarea "I participeted as a volunteer in COP16, that happened in my city [GEOGRAPHIC_DA…" at bounding box center [322, 425] width 509 height 210
click at [482, 401] on textarea "I participeted as a volunteer in COP16, that happened in my city [GEOGRAPHIC_DA…" at bounding box center [322, 425] width 509 height 210
click at [558, 396] on textarea "I participeted as a volunteer in COP16, that happened in my city [GEOGRAPHIC_DA…" at bounding box center [322, 425] width 509 height 210
click at [533, 393] on textarea "I participeted as a volunteer in COP16, that happened in my city [GEOGRAPHIC_DA…" at bounding box center [322, 425] width 509 height 210
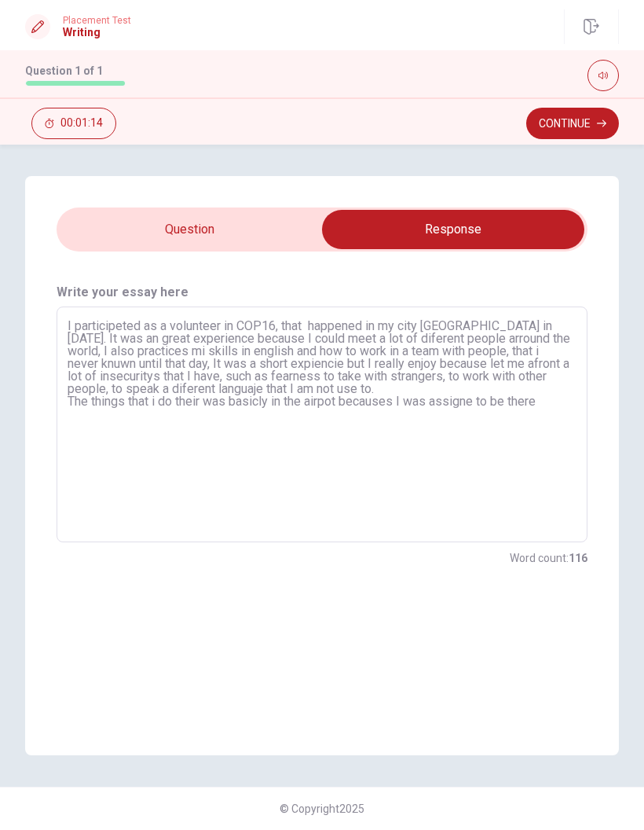
click at [340, 386] on textarea "I participeted as a volunteer in COP16, that happened in my city [GEOGRAPHIC_DA…" at bounding box center [322, 425] width 509 height 210
click at [343, 400] on textarea "I participeted as a volunteer in COP16, that happened in my city [GEOGRAPHIC_DA…" at bounding box center [322, 425] width 509 height 210
click at [554, 395] on textarea "I participeted as a volunteer in COP16, that happened in my city [GEOGRAPHIC_DA…" at bounding box center [322, 425] width 509 height 210
click at [550, 400] on textarea "I participeted as a volunteer in COP16, that happened in my city [GEOGRAPHIC_DA…" at bounding box center [322, 425] width 509 height 210
